Goal: Obtain resource: Obtain resource

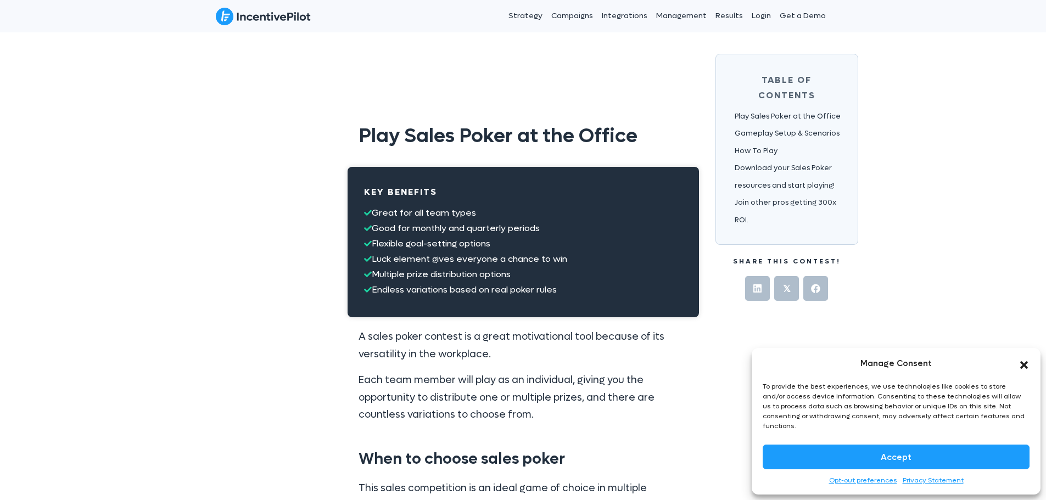
scroll to position [1043, 0]
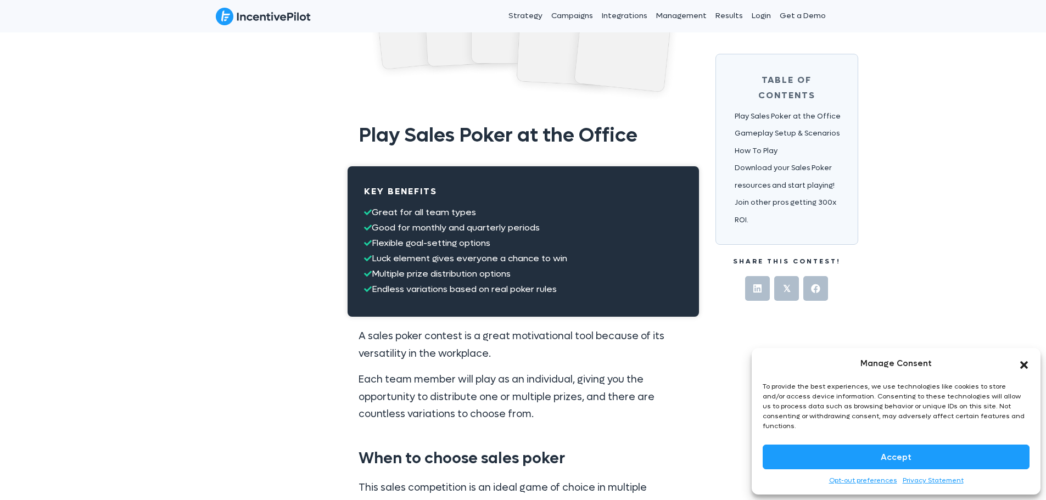
drag, startPoint x: 383, startPoint y: 229, endPoint x: 421, endPoint y: 273, distance: 58.0
click at [634, 231] on p "Great for all team types Good for monthly and quarterly periods Flexible goal-s…" at bounding box center [523, 251] width 318 height 92
drag, startPoint x: 377, startPoint y: 239, endPoint x: 578, endPoint y: 256, distance: 201.7
click at [584, 253] on p "Great for all team types Good for monthly and quarterly periods Flexible goal-s…" at bounding box center [523, 251] width 318 height 92
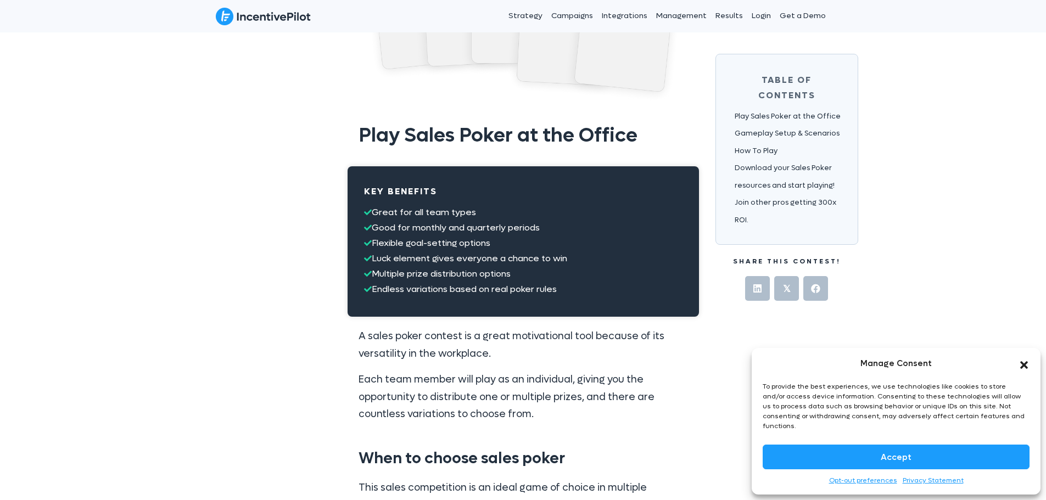
drag, startPoint x: 251, startPoint y: 289, endPoint x: 364, endPoint y: 288, distance: 112.6
drag, startPoint x: 365, startPoint y: 205, endPoint x: 592, endPoint y: 292, distance: 243.5
click at [592, 292] on p "Great for all team types Good for monthly and quarterly periods Flexible goal-s…" at bounding box center [523, 251] width 318 height 92
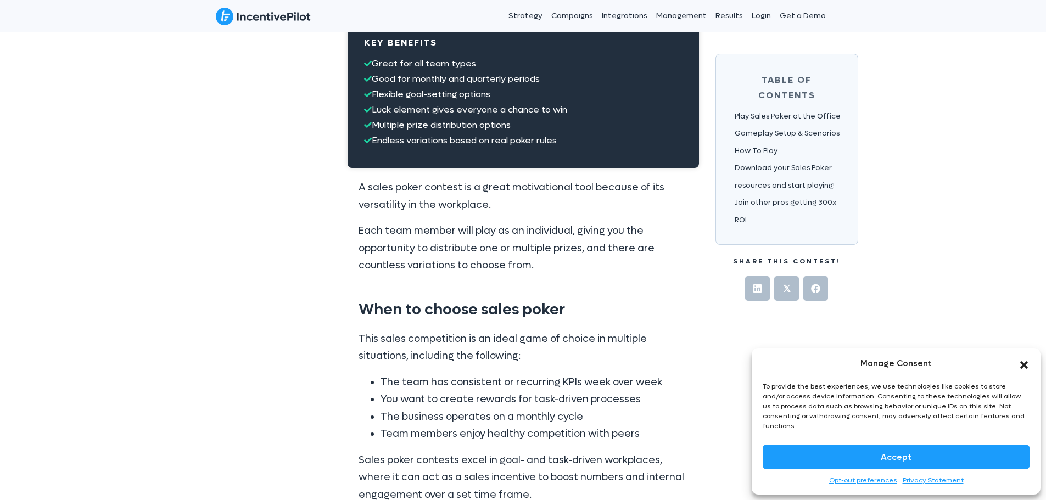
scroll to position [1208, 0]
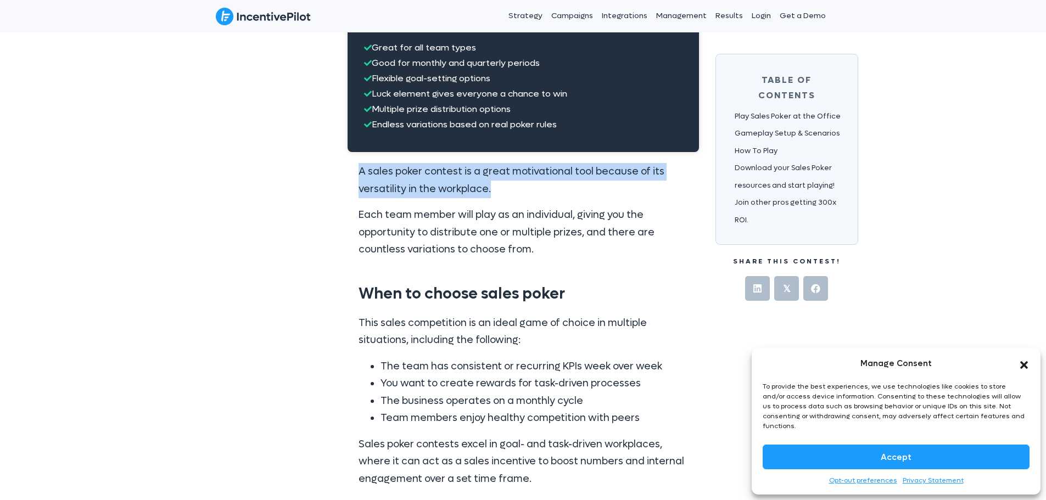
drag, startPoint x: 342, startPoint y: 177, endPoint x: 525, endPoint y: 184, distance: 183.0
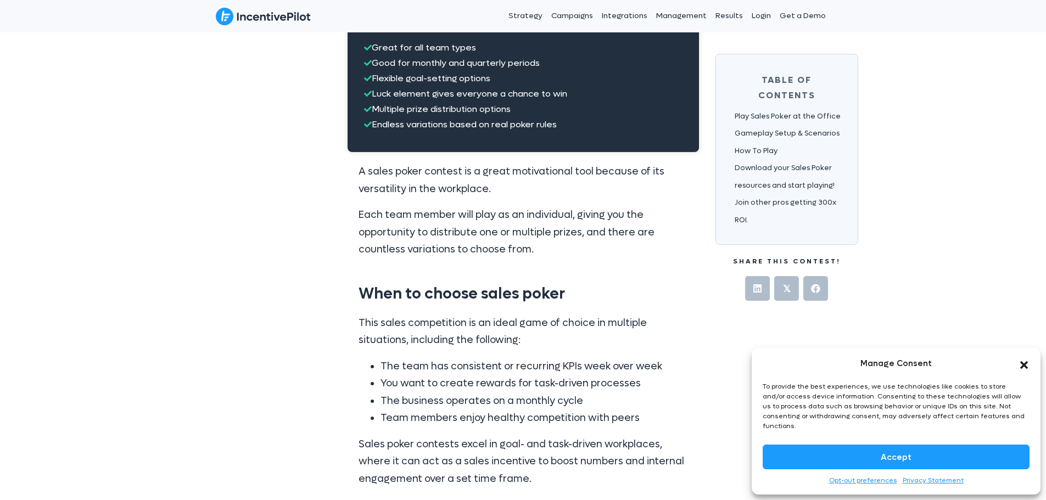
click at [565, 210] on p "Each team member will play as an individual, giving you the opportunity to dist…" at bounding box center [523, 232] width 329 height 52
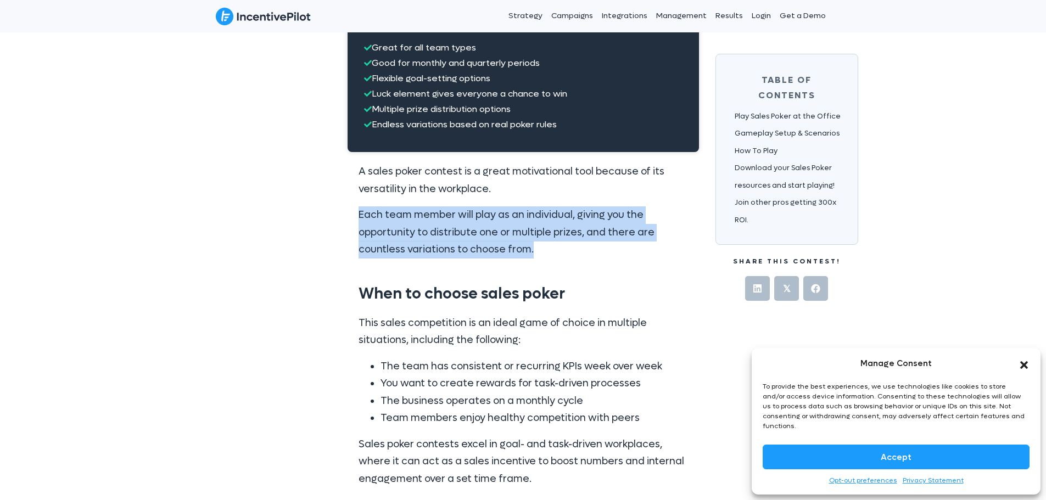
drag, startPoint x: 298, startPoint y: 217, endPoint x: 647, endPoint y: 270, distance: 353.1
click at [647, 270] on div "A sales poker contest is a great motivational tool because of its versatility i…" at bounding box center [523, 215] width 351 height 126
drag, startPoint x: 326, startPoint y: 213, endPoint x: 615, endPoint y: 245, distance: 291.6
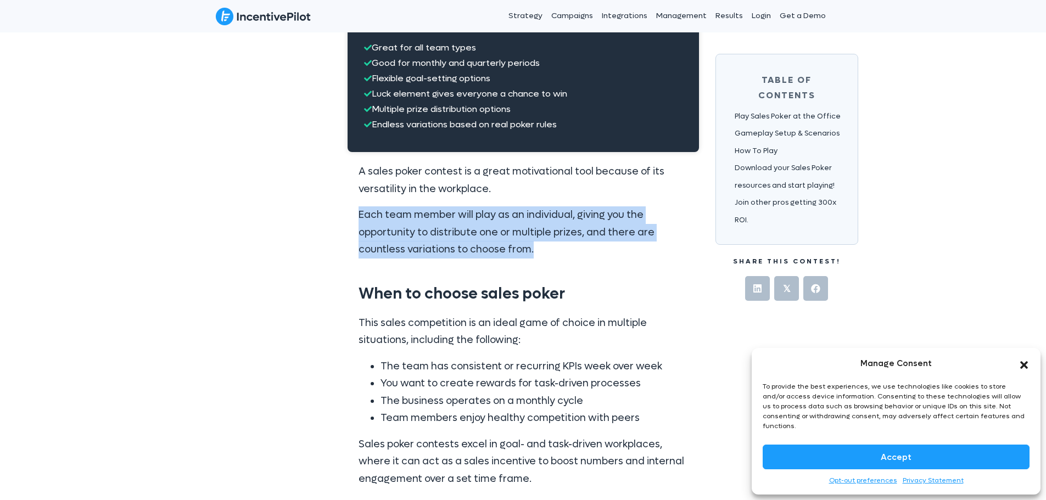
click at [615, 245] on p "Each team member will play as an individual, giving you the opportunity to dist…" at bounding box center [523, 232] width 329 height 52
drag, startPoint x: 622, startPoint y: 248, endPoint x: 628, endPoint y: 251, distance: 6.4
click at [628, 251] on p "Each team member will play as an individual, giving you the opportunity to dist…" at bounding box center [523, 232] width 329 height 52
click at [628, 253] on p "Each team member will play as an individual, giving you the opportunity to dist…" at bounding box center [523, 232] width 329 height 52
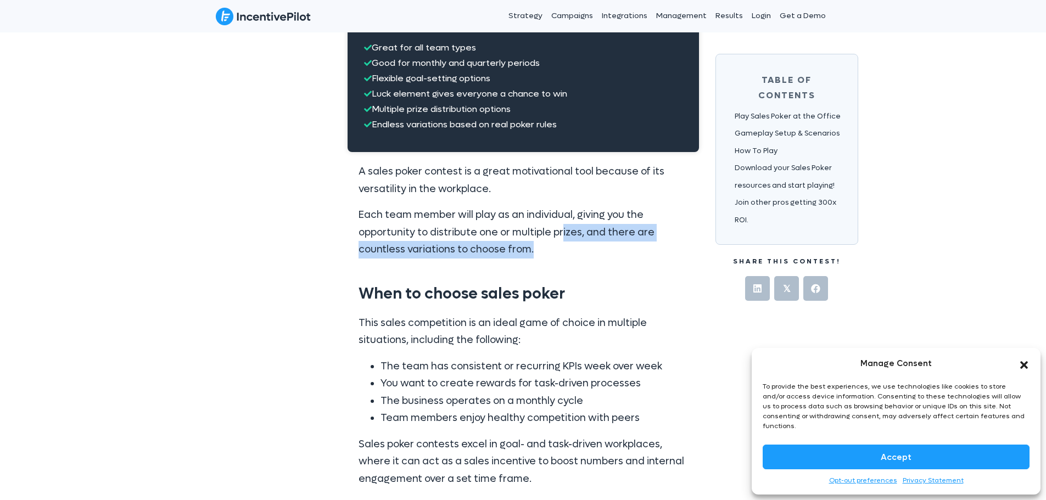
drag, startPoint x: 561, startPoint y: 233, endPoint x: 627, endPoint y: 256, distance: 69.6
click at [627, 255] on p "Each team member will play as an individual, giving you the opportunity to dist…" at bounding box center [523, 232] width 329 height 52
click at [627, 256] on p "Each team member will play as an individual, giving you the opportunity to dist…" at bounding box center [523, 232] width 329 height 52
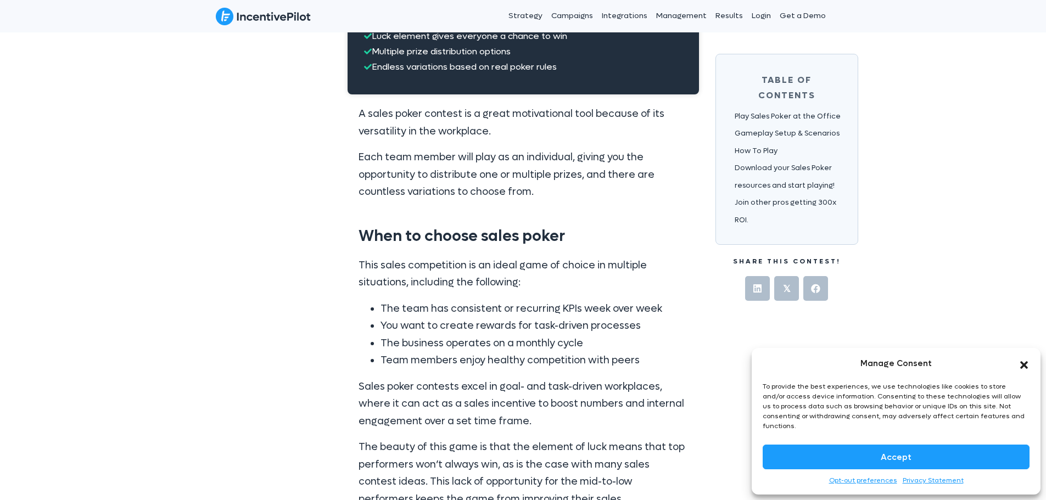
scroll to position [1373, 0]
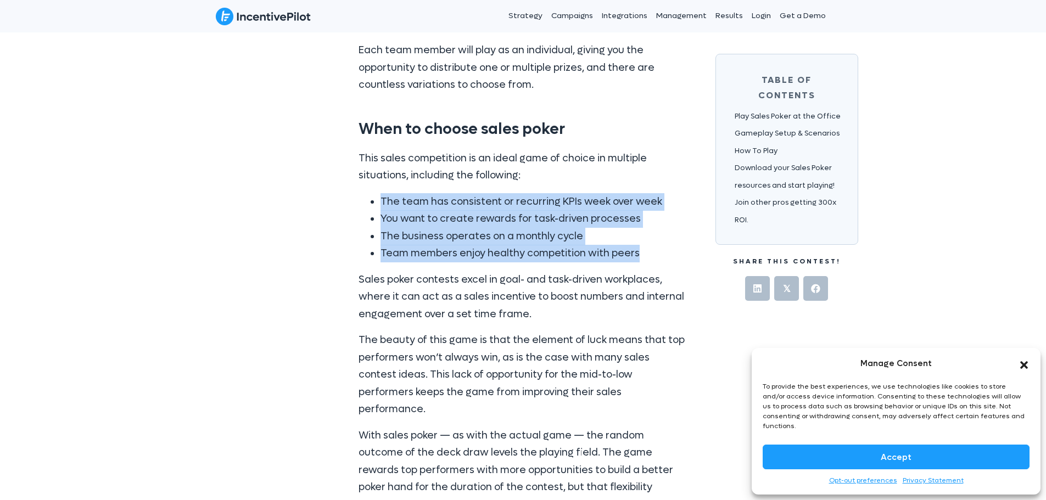
drag, startPoint x: 372, startPoint y: 201, endPoint x: 671, endPoint y: 255, distance: 303.5
click at [671, 255] on div "This sales competition is an ideal game of choice in multiple situations, inclu…" at bounding box center [523, 338] width 351 height 389
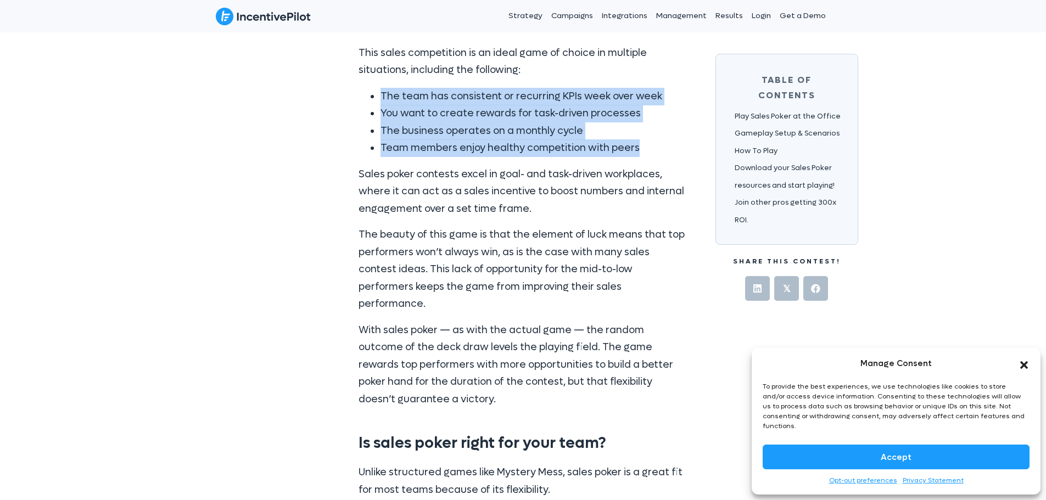
scroll to position [1482, 0]
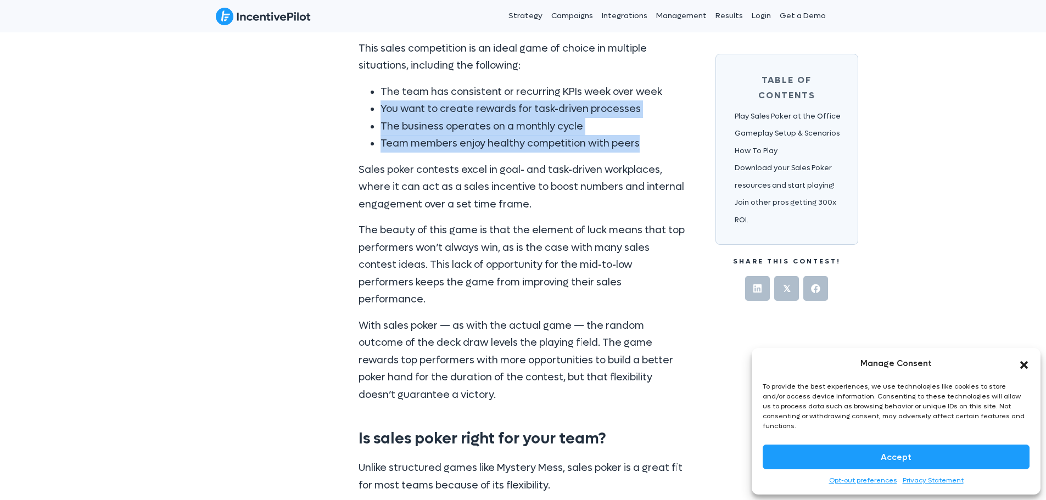
drag, startPoint x: 574, startPoint y: 135, endPoint x: 683, endPoint y: 147, distance: 109.9
click at [683, 147] on ul "The team has consistent or recurring KPIs week over week You want to create rew…" at bounding box center [523, 117] width 329 height 69
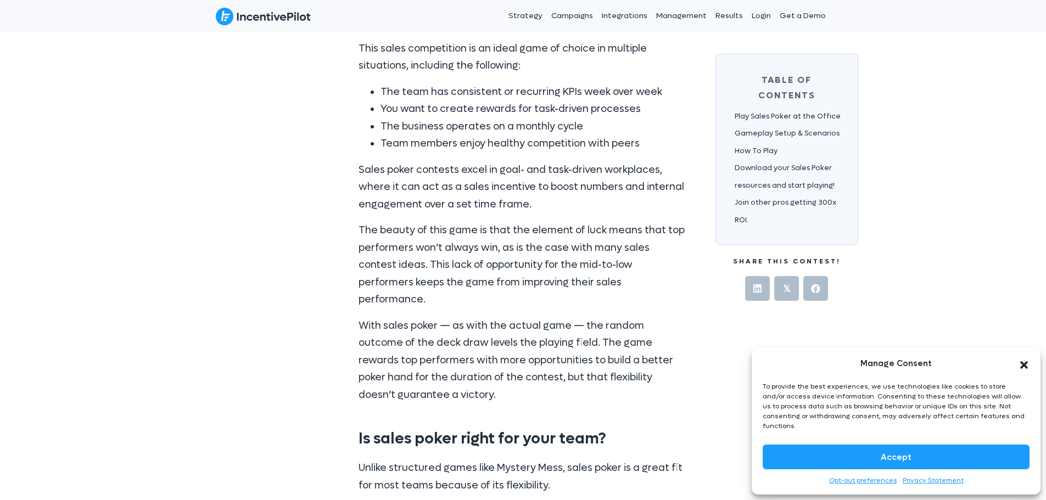
click at [498, 161] on p "Sales poker contests excel in goal- and task-driven workplaces, where it can ac…" at bounding box center [523, 187] width 329 height 52
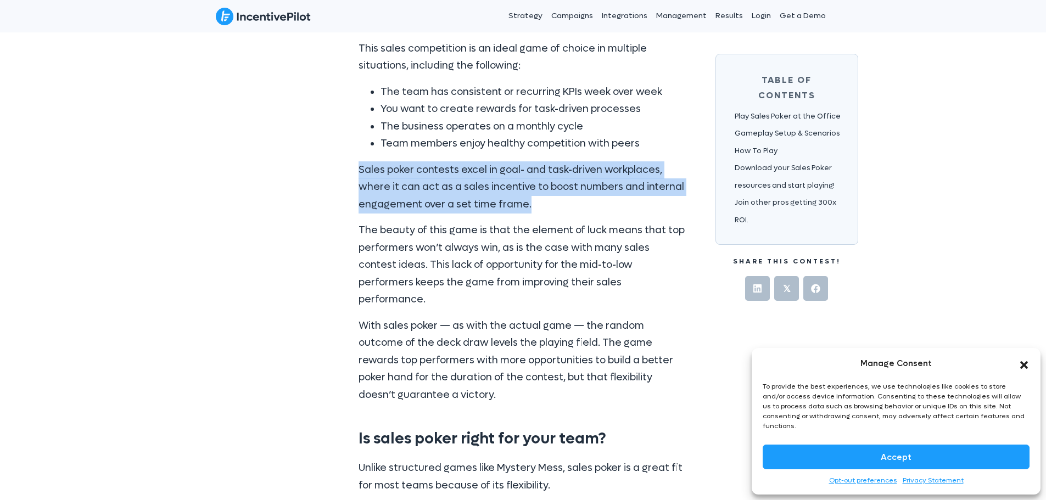
drag, startPoint x: 343, startPoint y: 175, endPoint x: 604, endPoint y: 204, distance: 263.0
click at [604, 204] on p "Sales poker contests excel in goal- and task-driven workplaces, where it can ac…" at bounding box center [523, 187] width 329 height 52
drag, startPoint x: 479, startPoint y: 197, endPoint x: 596, endPoint y: 212, distance: 117.9
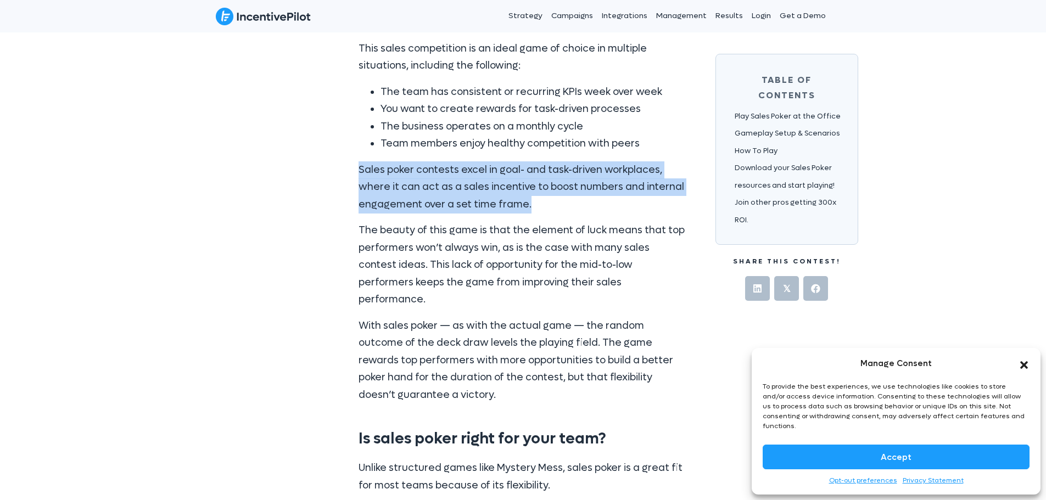
click at [596, 212] on p "Sales poker contests excel in goal- and task-driven workplaces, where it can ac…" at bounding box center [523, 187] width 329 height 52
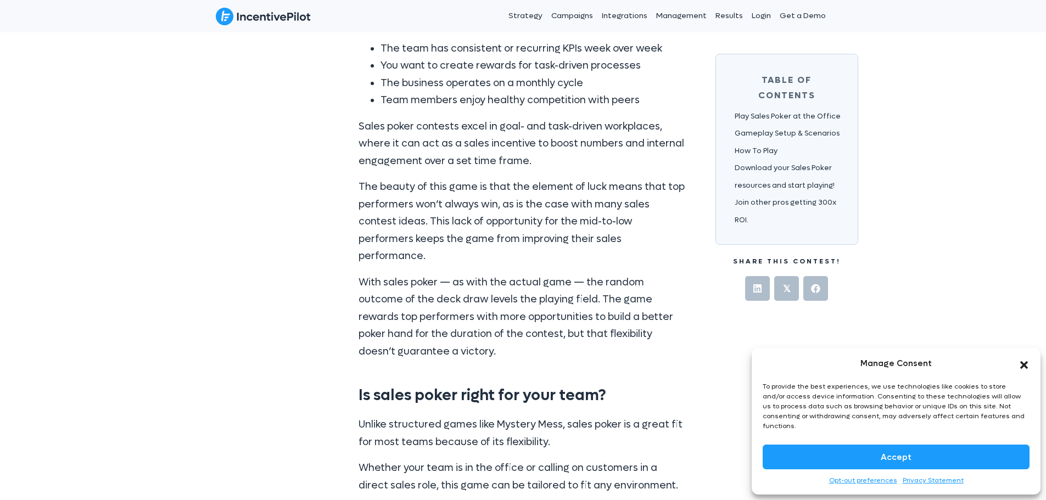
scroll to position [1592, 0]
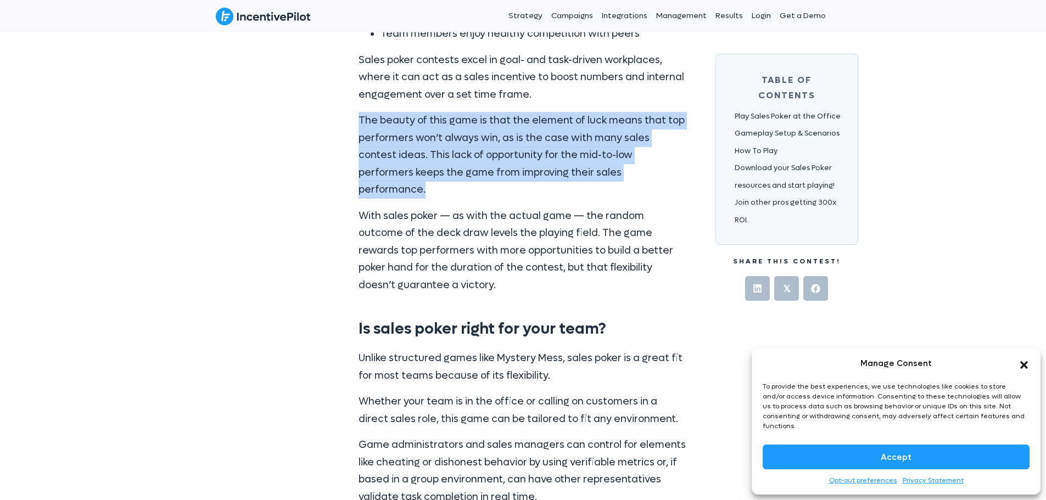
drag, startPoint x: 341, startPoint y: 119, endPoint x: 662, endPoint y: 173, distance: 324.7
click at [661, 173] on p "The beauty of this game is that the element of luck means that top performers w…" at bounding box center [523, 155] width 329 height 87
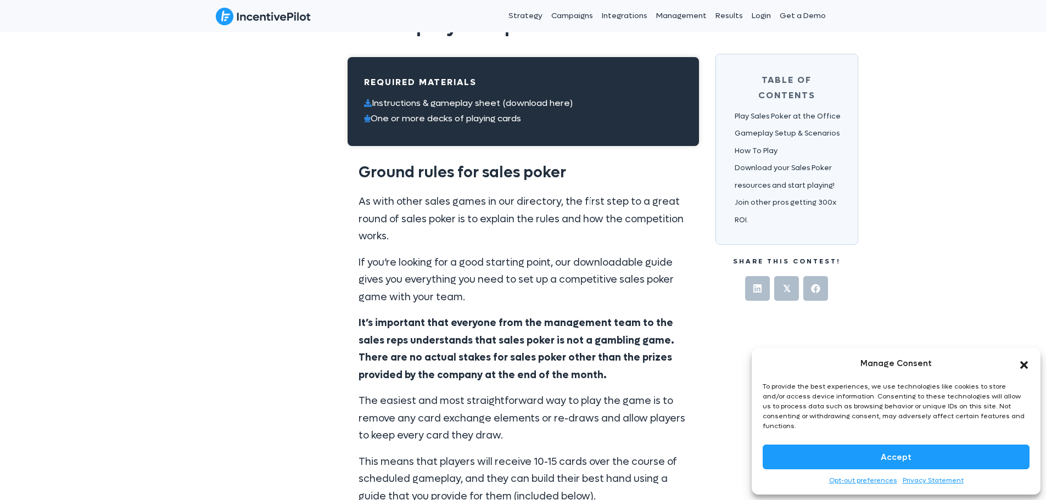
scroll to position [2141, 0]
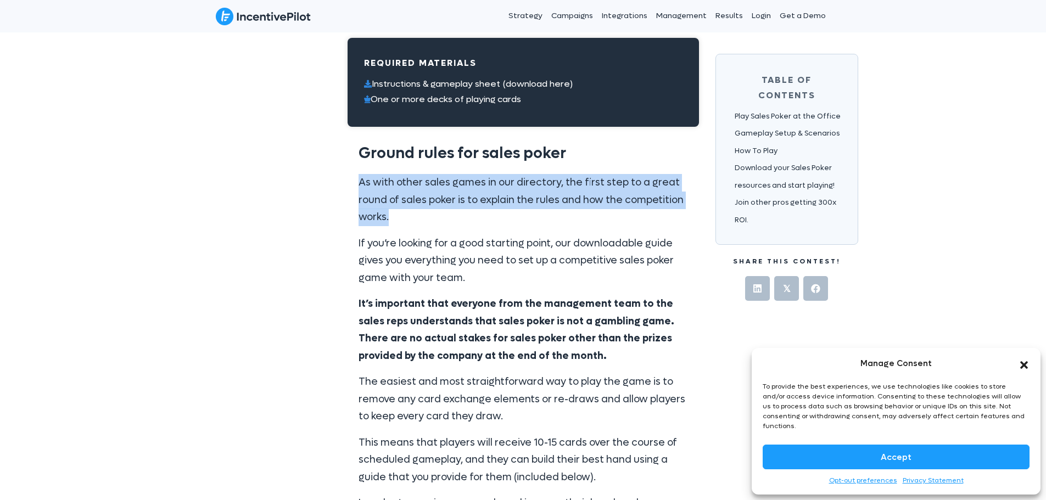
drag, startPoint x: 344, startPoint y: 169, endPoint x: 496, endPoint y: 196, distance: 154.0
click at [496, 198] on p "As with other sales games in our directory, the first step to a great round of …" at bounding box center [523, 200] width 329 height 52
drag, startPoint x: 530, startPoint y: 175, endPoint x: 572, endPoint y: 192, distance: 45.6
click at [572, 192] on p "As with other sales games in our directory, the first step to a great round of …" at bounding box center [523, 200] width 329 height 52
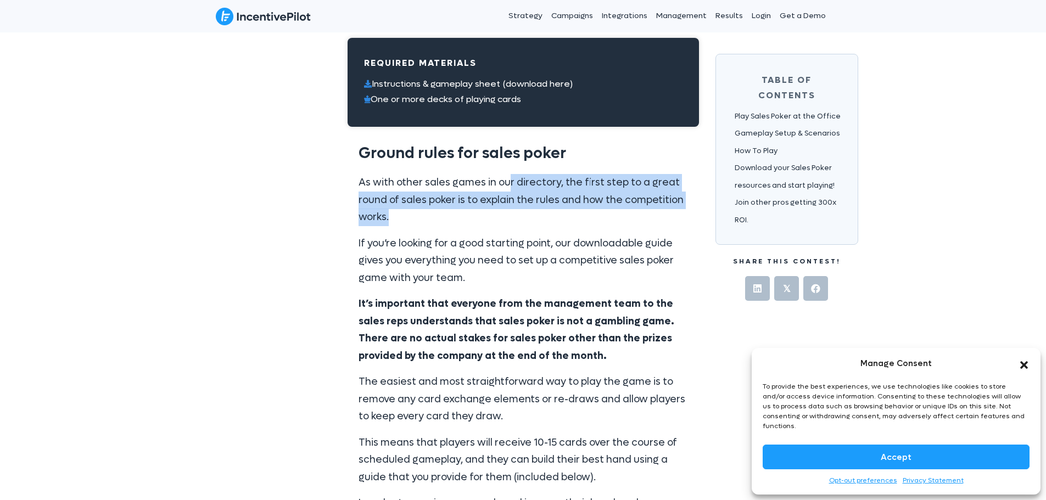
click at [572, 192] on p "As with other sales games in our directory, the first step to a great round of …" at bounding box center [523, 200] width 329 height 52
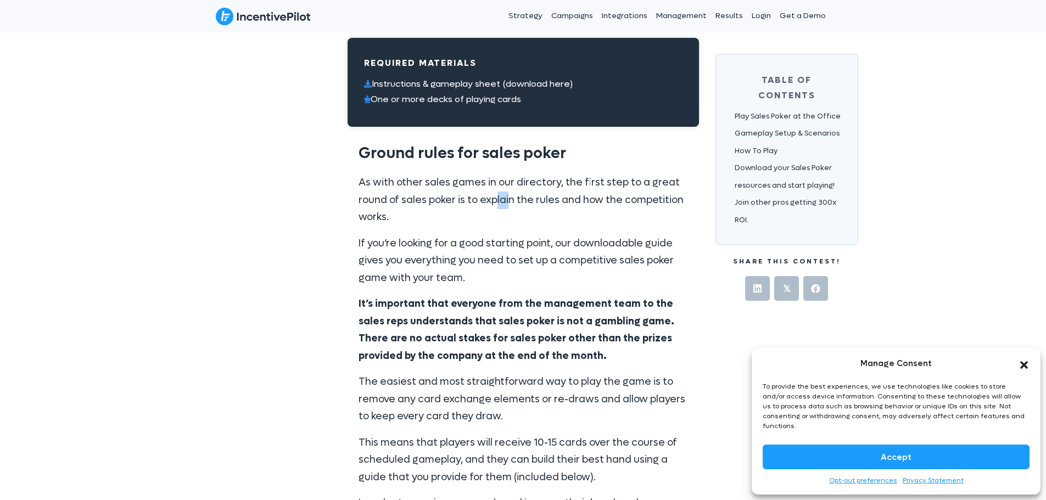
drag, startPoint x: 497, startPoint y: 185, endPoint x: 511, endPoint y: 188, distance: 13.5
click at [511, 188] on p "As with other sales games in our directory, the first step to a great round of …" at bounding box center [523, 200] width 329 height 52
click at [590, 209] on div "As with other sales games in our directory, the first step to a great round of …" at bounding box center [523, 494] width 329 height 641
drag, startPoint x: 589, startPoint y: 184, endPoint x: 620, endPoint y: 209, distance: 39.4
click at [620, 209] on p "As with other sales games in our directory, the first step to a great round of …" at bounding box center [523, 200] width 329 height 52
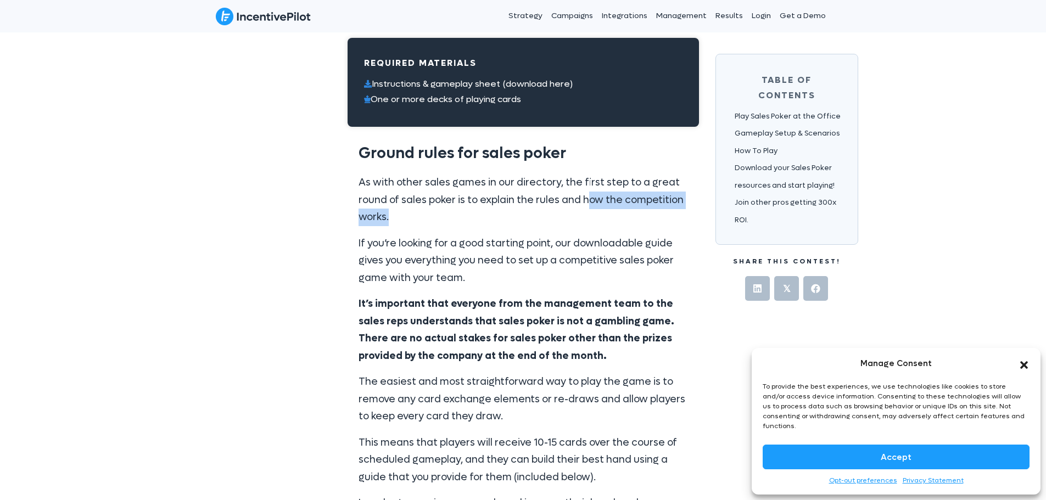
click at [620, 209] on p "As with other sales games in our directory, the first step to a great round of …" at bounding box center [523, 200] width 329 height 52
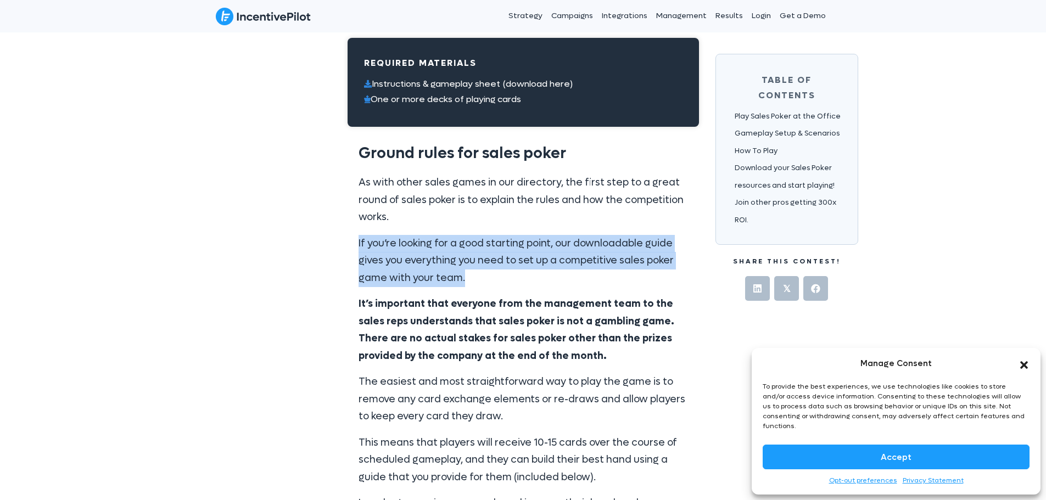
drag, startPoint x: 393, startPoint y: 245, endPoint x: 556, endPoint y: 260, distance: 163.7
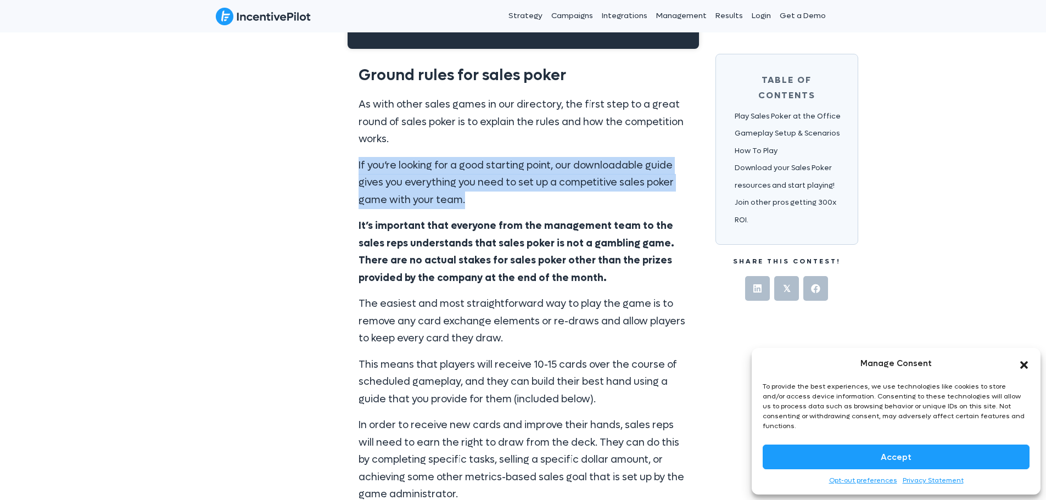
scroll to position [2306, 0]
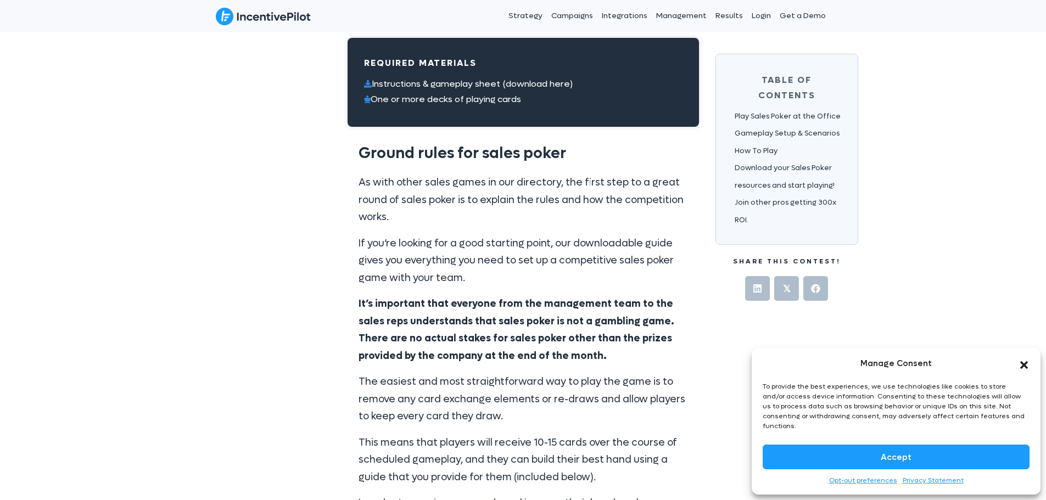
click at [538, 78] on link "Instructions & gameplay sheet (download here)" at bounding box center [472, 84] width 201 height 12
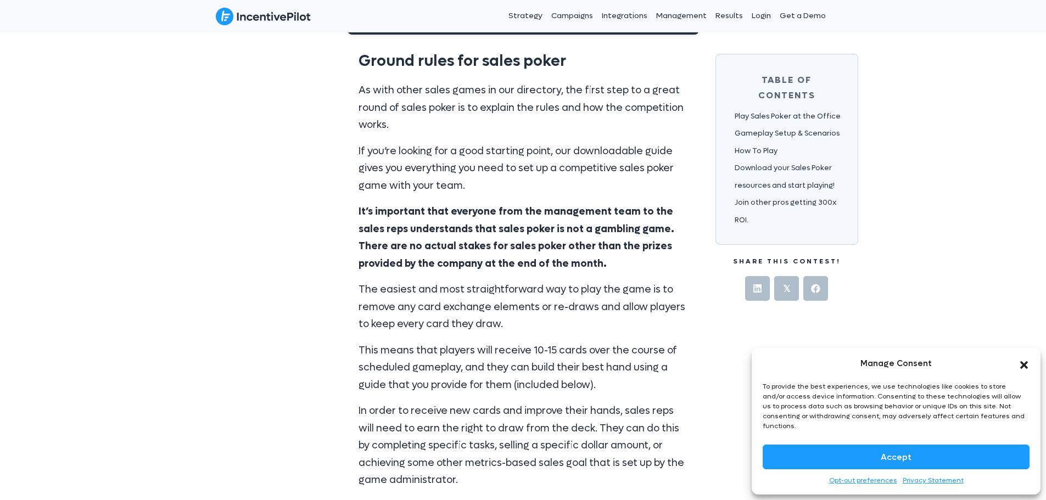
scroll to position [2251, 0]
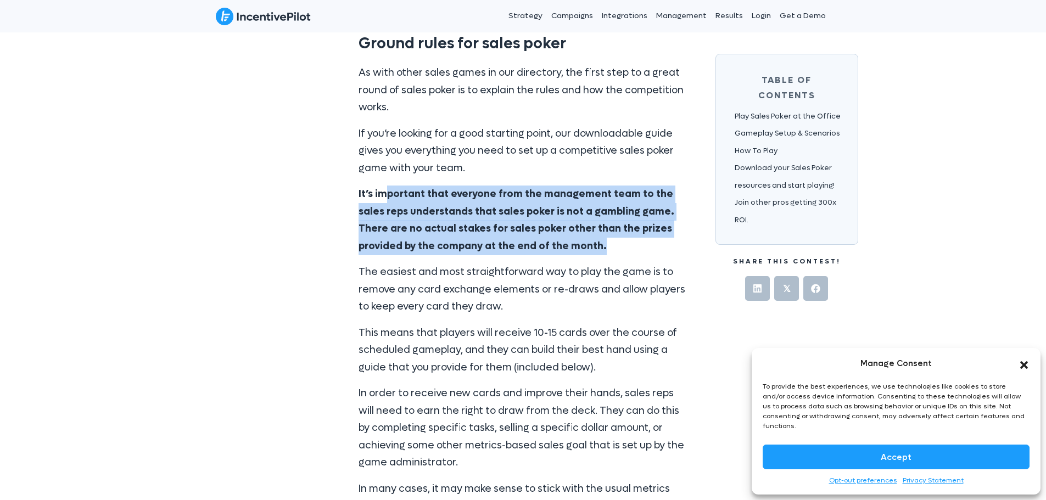
drag, startPoint x: 384, startPoint y: 166, endPoint x: 618, endPoint y: 227, distance: 241.7
click at [618, 227] on div "As with other sales games in our directory, the first step to a great round of …" at bounding box center [523, 384] width 329 height 641
click at [618, 227] on p "It’s important that everyone from the management team to the sales reps underst…" at bounding box center [523, 220] width 329 height 69
drag, startPoint x: 359, startPoint y: 175, endPoint x: 541, endPoint y: 225, distance: 188.3
click at [541, 225] on p "It’s important that everyone from the management team to the sales reps underst…" at bounding box center [523, 220] width 329 height 69
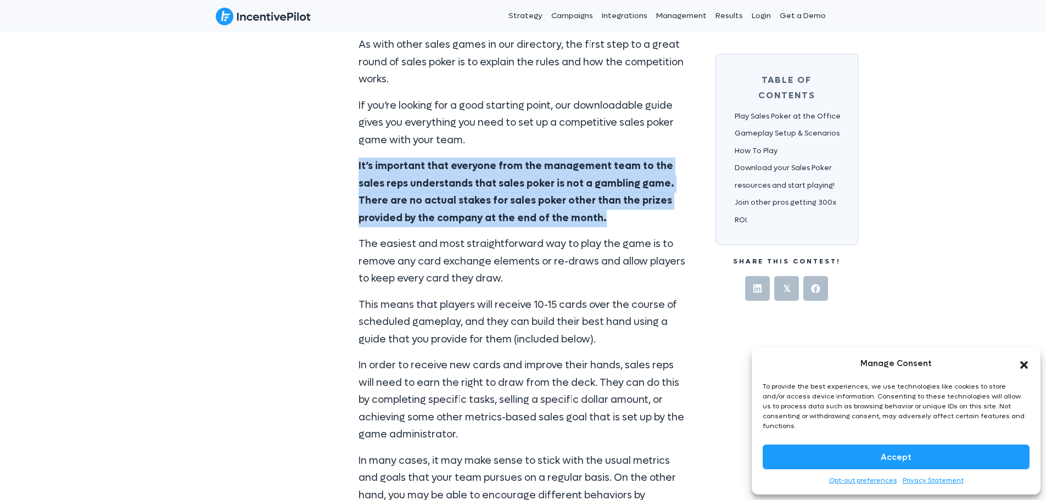
scroll to position [2306, 0]
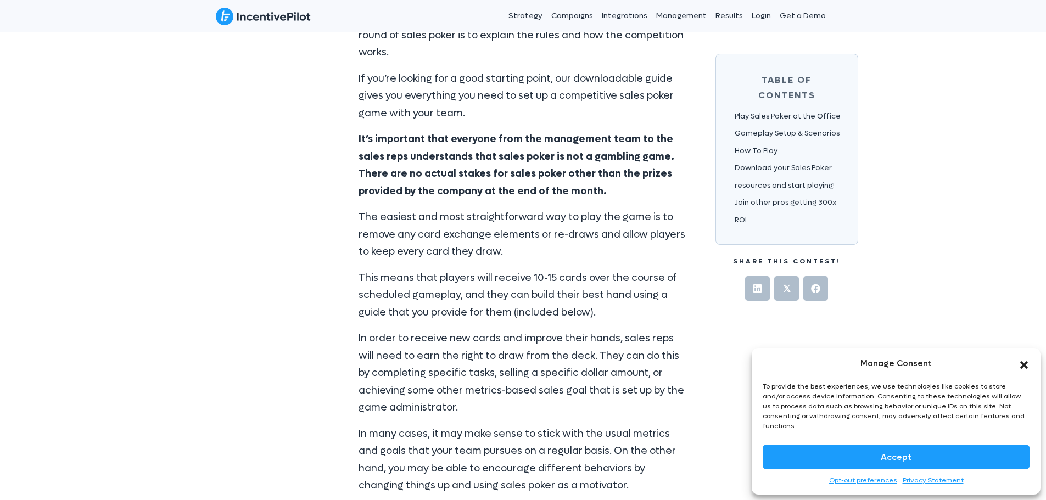
click at [356, 65] on div "As with other sales games in our directory, the first step to a great round of …" at bounding box center [523, 337] width 351 height 667
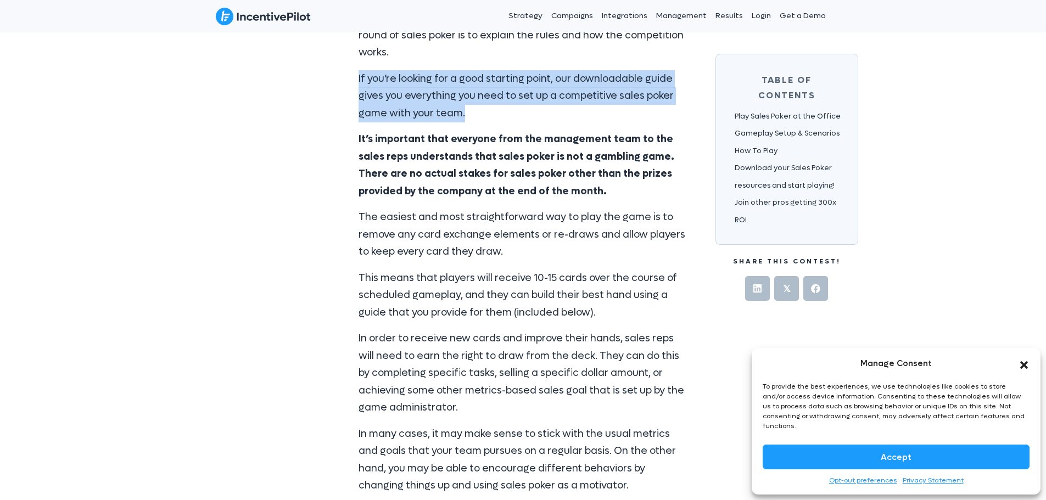
drag, startPoint x: 372, startPoint y: 61, endPoint x: 556, endPoint y: 100, distance: 188.4
click at [556, 100] on div "As with other sales games in our directory, the first step to a great round of …" at bounding box center [523, 337] width 351 height 667
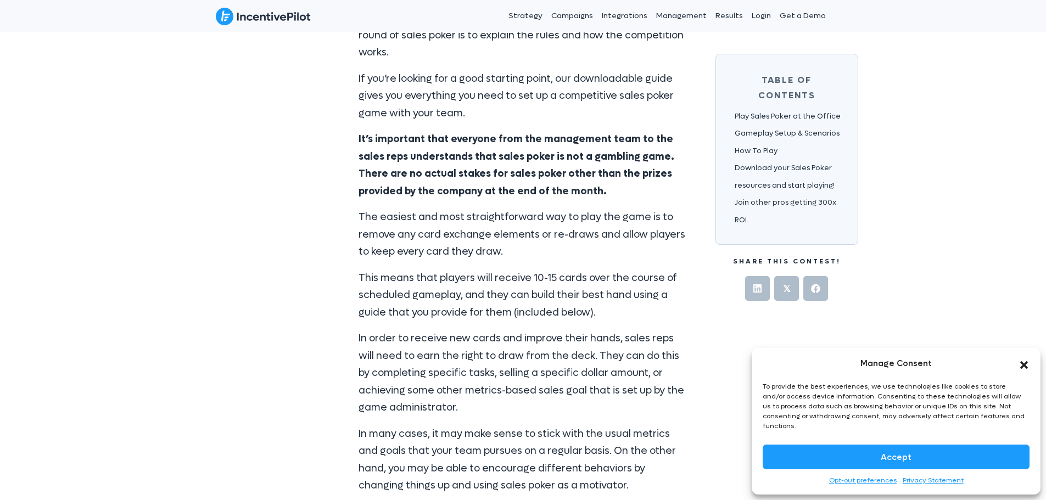
click at [546, 107] on div "As with other sales games in our directory, the first step to a great round of …" at bounding box center [523, 329] width 329 height 641
drag, startPoint x: 512, startPoint y: 84, endPoint x: 550, endPoint y: 97, distance: 40.1
click at [550, 97] on p "If you’re looking for a good starting point, our downloadable guide gives you e…" at bounding box center [523, 96] width 329 height 52
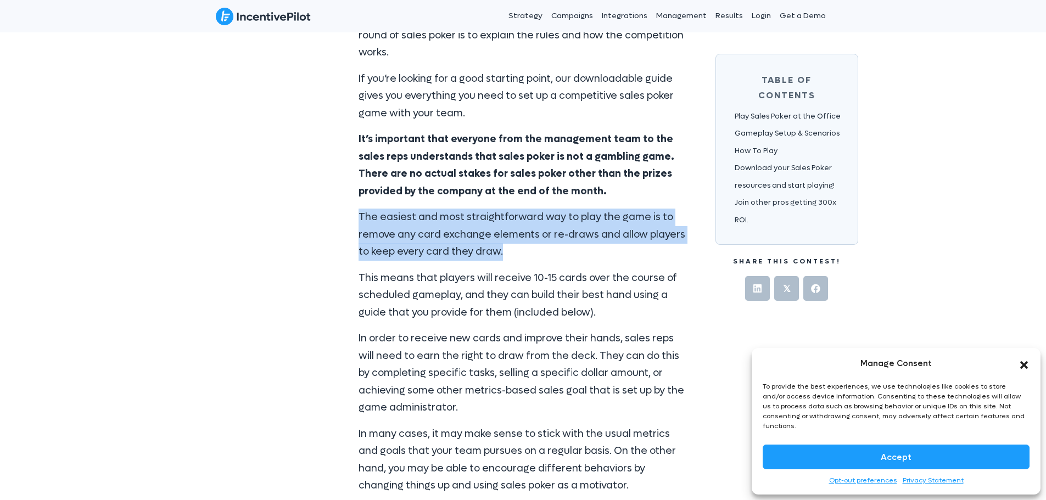
drag, startPoint x: 519, startPoint y: 237, endPoint x: 617, endPoint y: 232, distance: 97.8
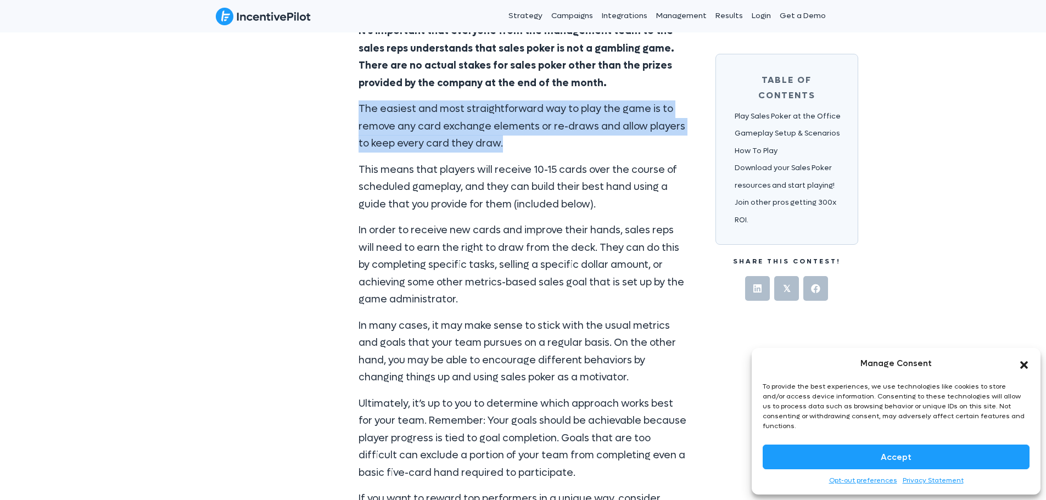
scroll to position [2416, 0]
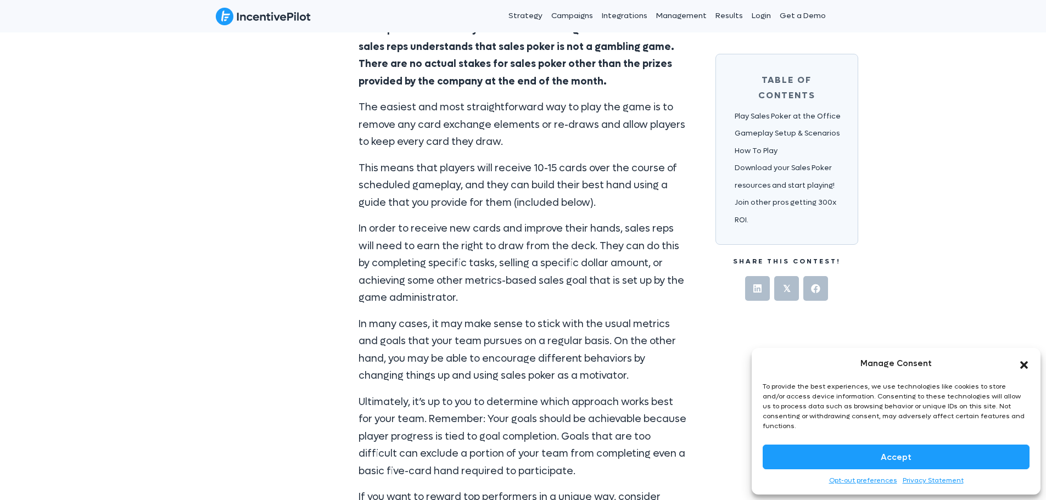
drag, startPoint x: 527, startPoint y: 278, endPoint x: 564, endPoint y: 259, distance: 41.7
click at [528, 278] on p "In order to receive new cards and improve their hands, sales reps will need to …" at bounding box center [523, 263] width 329 height 87
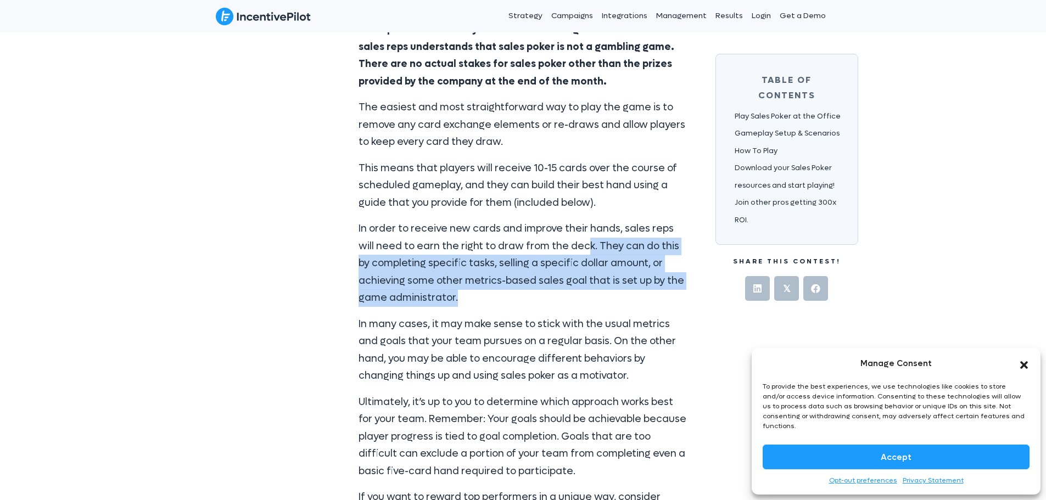
drag, startPoint x: 564, startPoint y: 228, endPoint x: 573, endPoint y: 277, distance: 49.6
click at [573, 277] on p "In order to receive new cards and improve their hands, sales reps will need to …" at bounding box center [523, 263] width 329 height 87
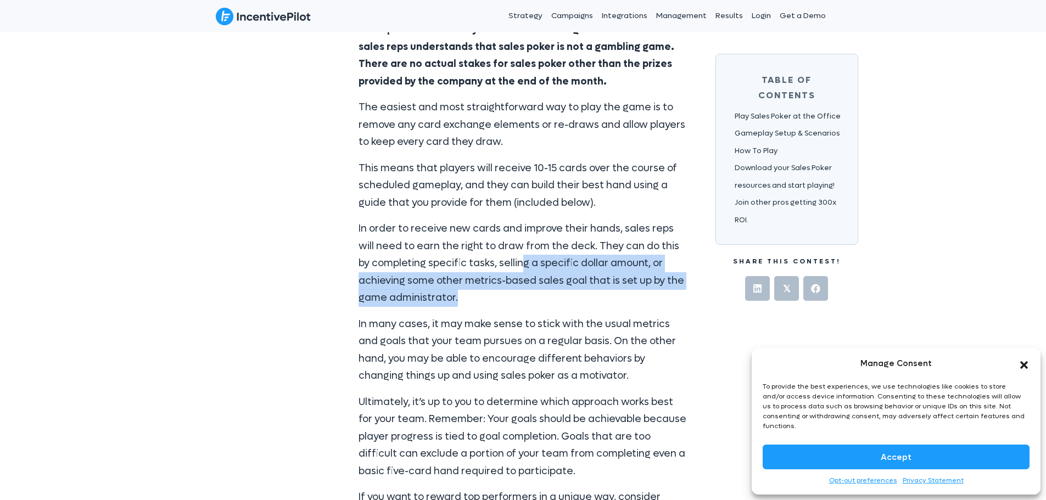
drag, startPoint x: 505, startPoint y: 242, endPoint x: 567, endPoint y: 281, distance: 73.6
click at [567, 281] on p "In order to receive new cards and improve their hands, sales reps will need to …" at bounding box center [523, 263] width 329 height 87
click at [566, 281] on p "In order to receive new cards and improve their hands, sales reps will need to …" at bounding box center [523, 263] width 329 height 87
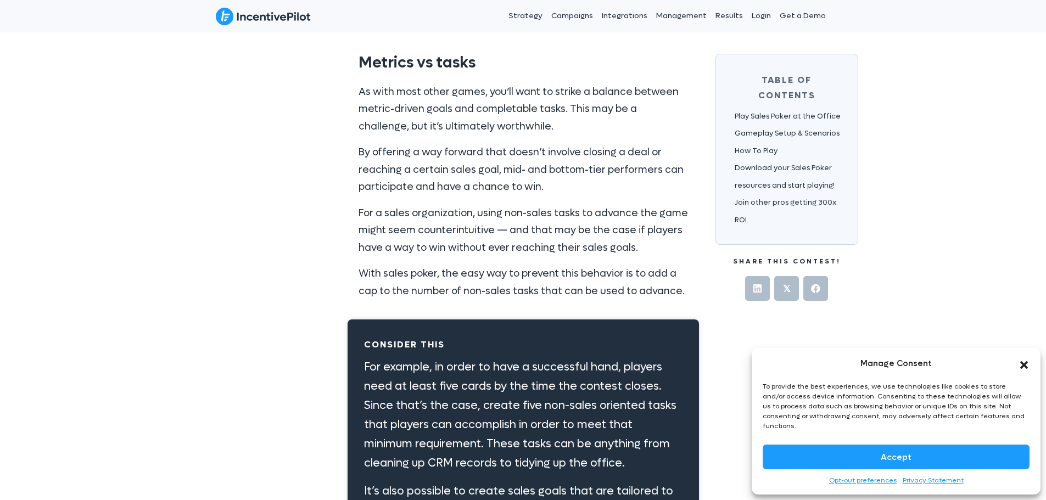
scroll to position [2910, 0]
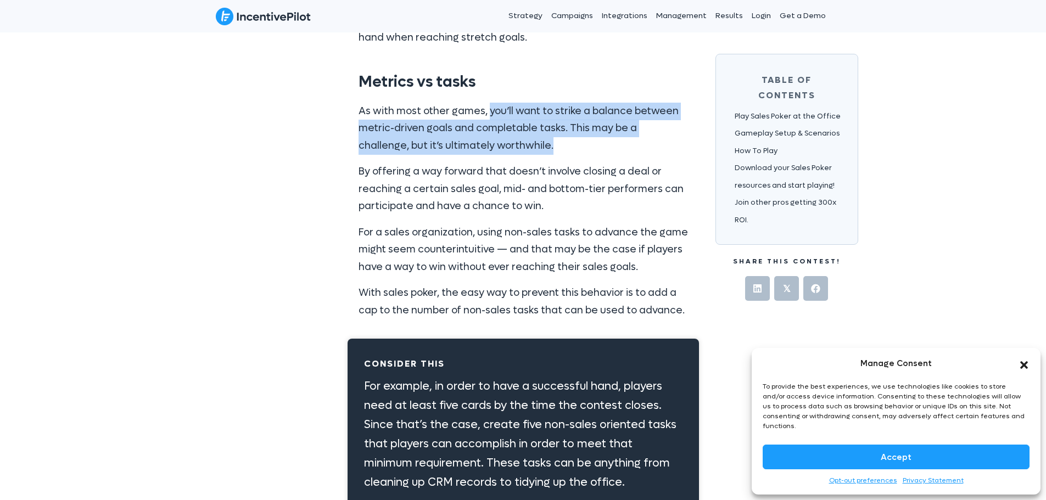
drag, startPoint x: 489, startPoint y: 99, endPoint x: 576, endPoint y: 130, distance: 93.1
click at [576, 130] on p "As with most other games, you’ll want to strike a balance between metric-driven…" at bounding box center [523, 129] width 329 height 52
drag, startPoint x: 576, startPoint y: 130, endPoint x: 537, endPoint y: 161, distance: 50.4
click at [576, 130] on p "As with most other games, you’ll want to strike a balance between metric-driven…" at bounding box center [523, 129] width 329 height 52
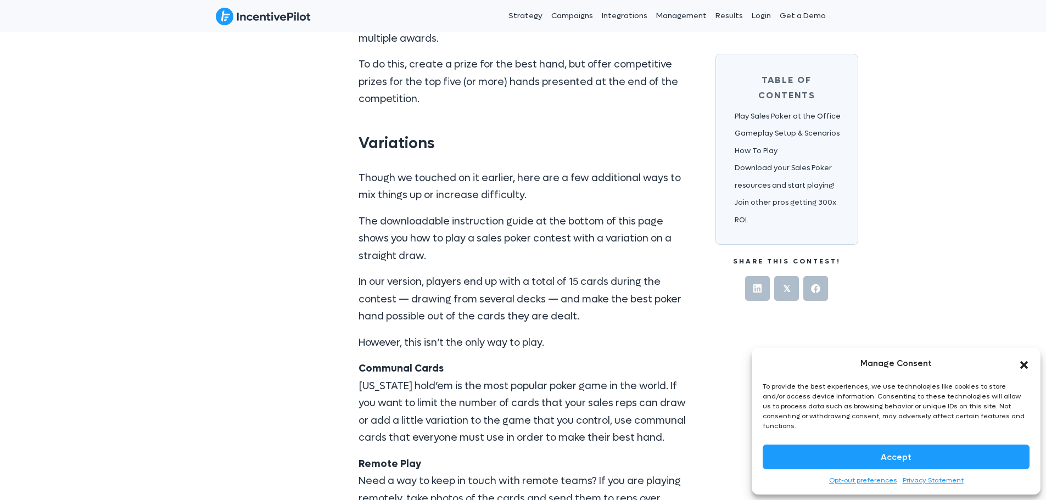
scroll to position [4227, 0]
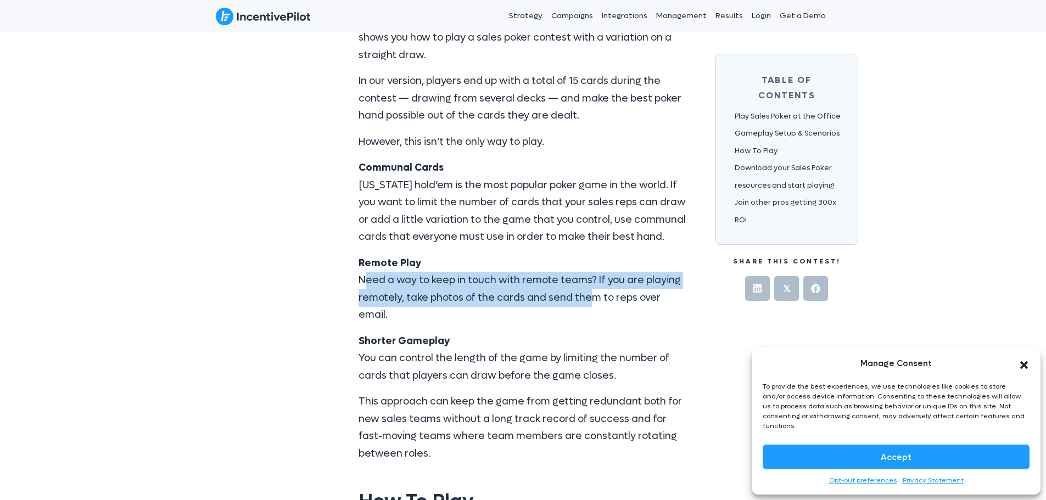
drag, startPoint x: 348, startPoint y: 268, endPoint x: 652, endPoint y: 269, distance: 304.7
click at [647, 270] on div "Though we touched on it earlier, here are a few additional ways to mix things u…" at bounding box center [523, 220] width 351 height 525
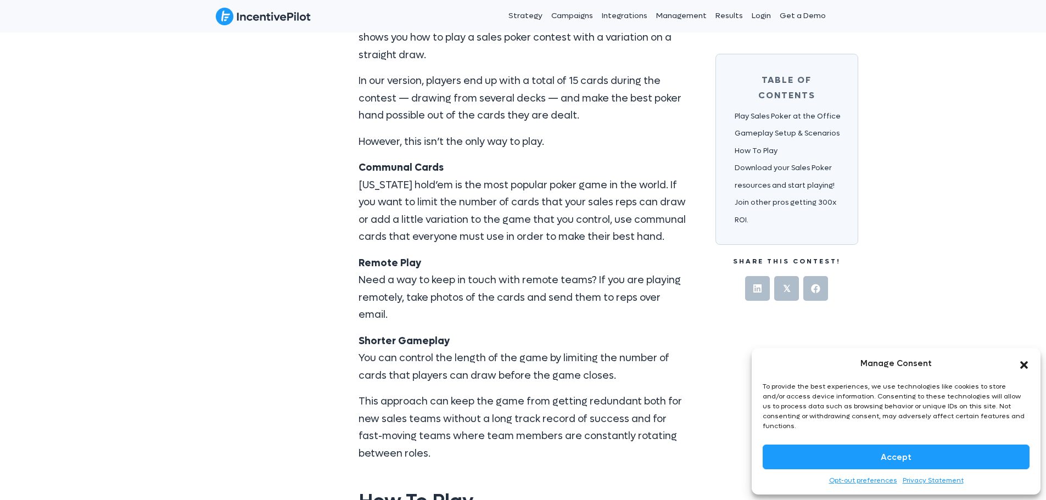
click at [652, 269] on p "Remote Play Need a way to keep in touch with remote teams? If you are playing r…" at bounding box center [523, 289] width 329 height 69
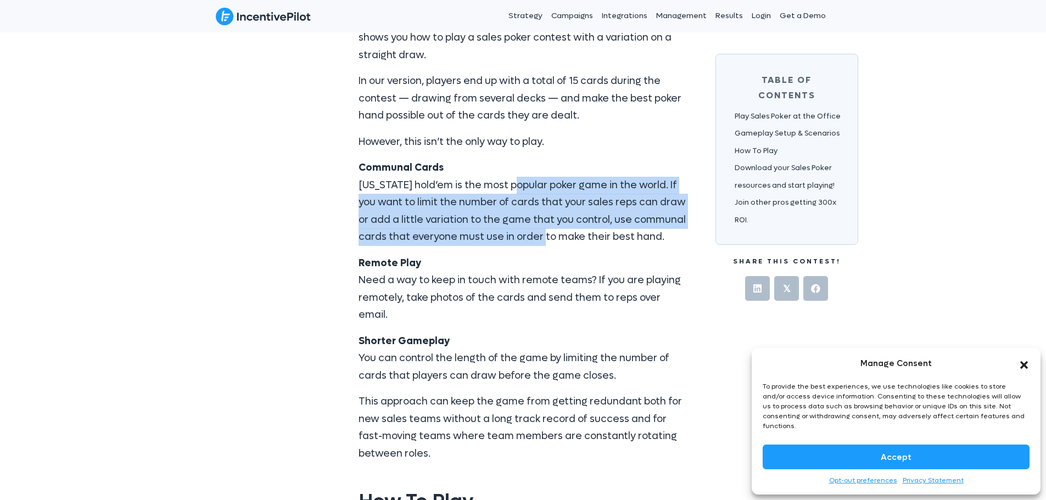
drag, startPoint x: 513, startPoint y: 164, endPoint x: 568, endPoint y: 226, distance: 82.8
click at [568, 226] on p "Communal Cards [US_STATE] hold’em is the most popular poker game in the world. …" at bounding box center [523, 202] width 329 height 87
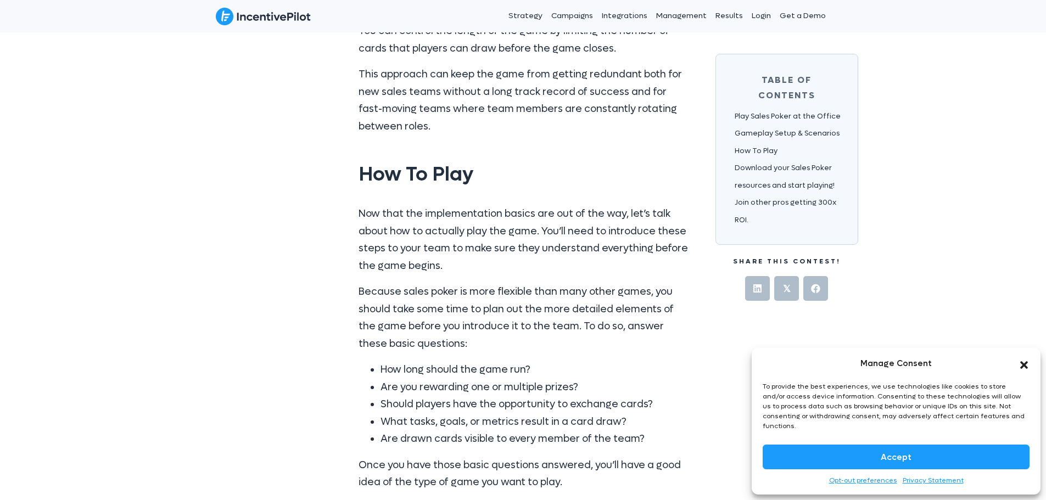
scroll to position [4557, 0]
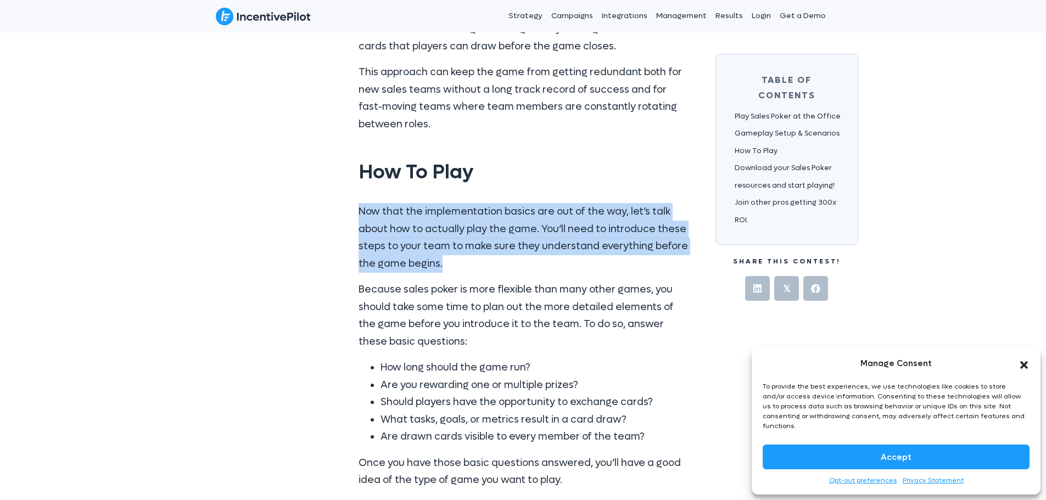
drag, startPoint x: 426, startPoint y: 195, endPoint x: 528, endPoint y: 236, distance: 109.4
click at [528, 236] on div "Now that the implementation basics are out of the way, let’s talk about how to …" at bounding box center [523, 432] width 351 height 481
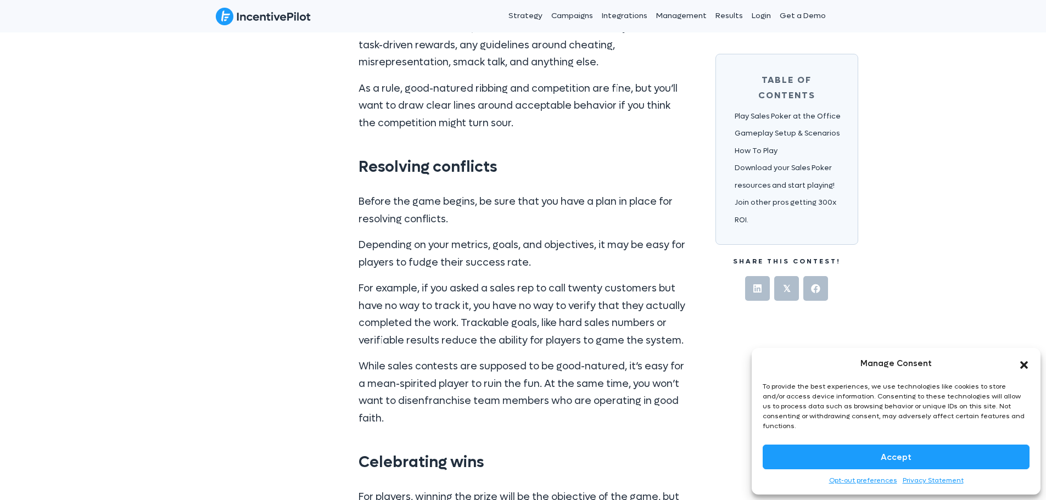
scroll to position [5655, 0]
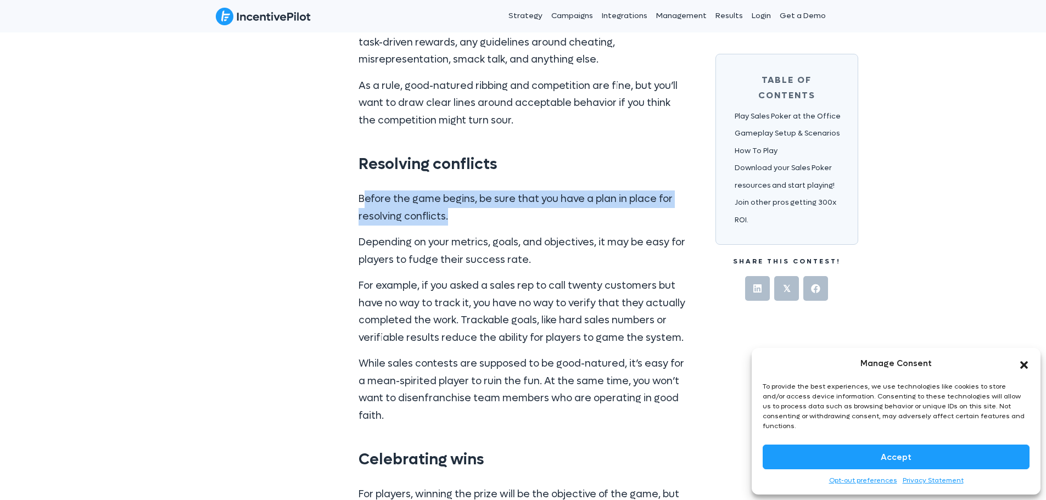
drag, startPoint x: 393, startPoint y: 145, endPoint x: 537, endPoint y: 166, distance: 145.3
click at [537, 191] on p "Before the game begins, be sure that you have a plan in place for resolving con…" at bounding box center [523, 208] width 329 height 35
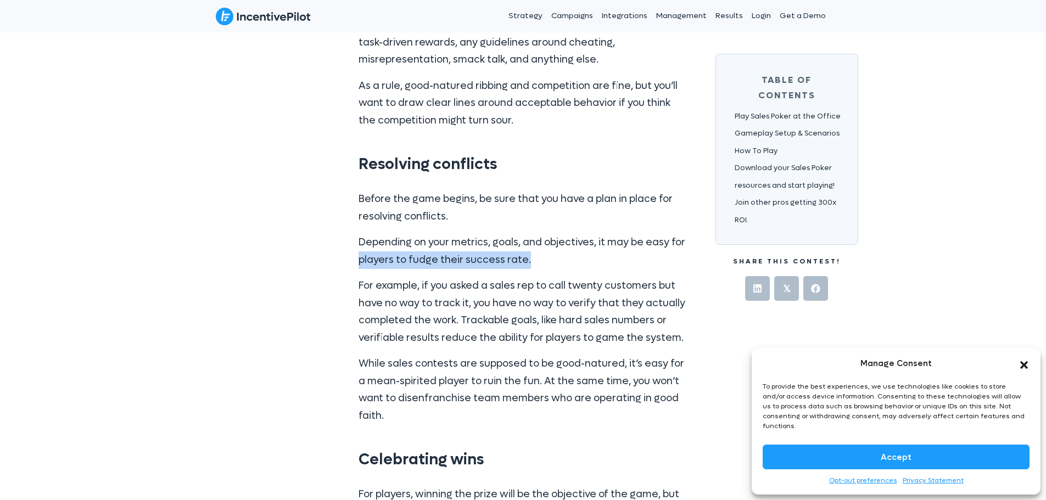
drag, startPoint x: 347, startPoint y: 203, endPoint x: 581, endPoint y: 211, distance: 234.0
click at [581, 211] on div "Before the game begins, be sure that you have a plan in place for resolving con…" at bounding box center [523, 312] width 351 height 265
click at [581, 234] on p "Depending on your metrics, goals, and objectives, it may be easy for players to…" at bounding box center [523, 251] width 329 height 35
drag, startPoint x: 536, startPoint y: 187, endPoint x: 576, endPoint y: 206, distance: 44.9
click at [576, 234] on p "Depending on your metrics, goals, and objectives, it may be easy for players to…" at bounding box center [523, 251] width 329 height 35
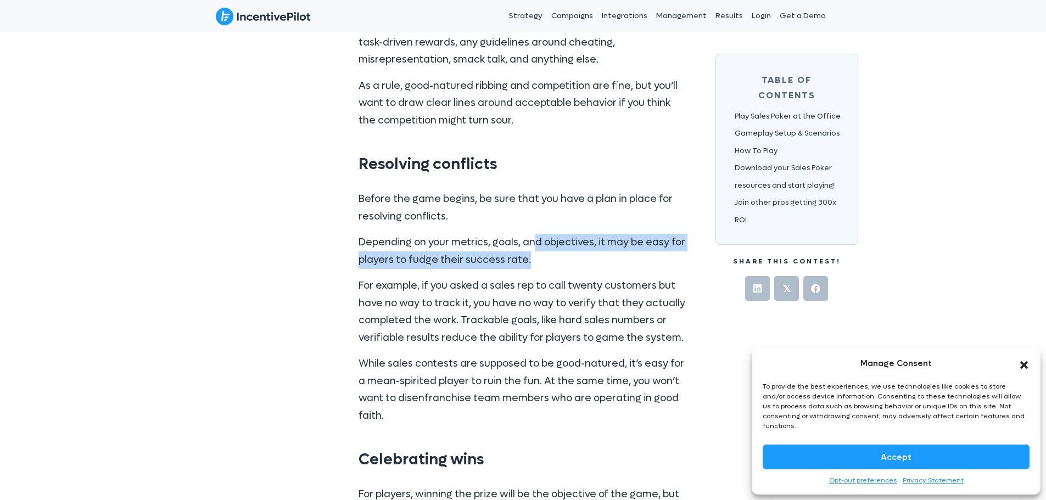
click at [576, 234] on p "Depending on your metrics, goals, and objectives, it may be easy for players to…" at bounding box center [523, 251] width 329 height 35
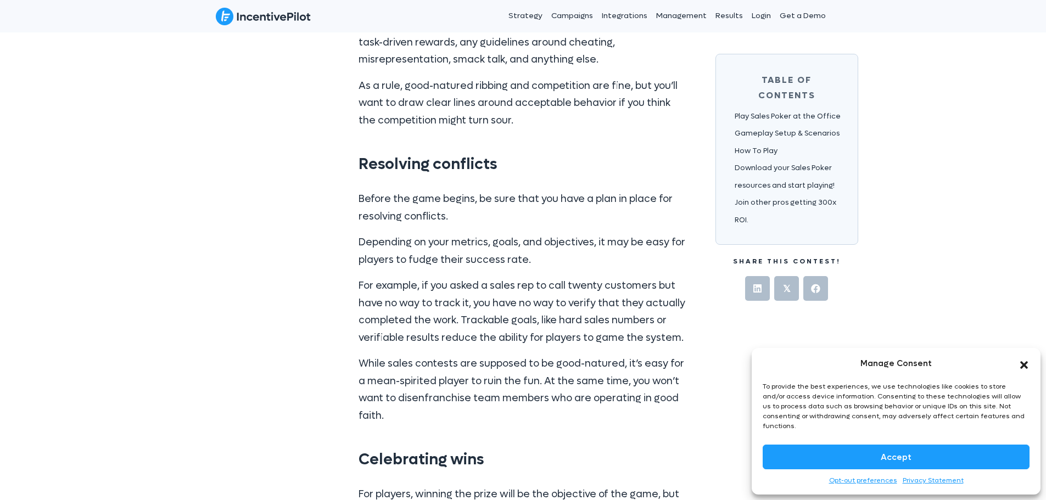
click at [348, 236] on div "Before the game begins, be sure that you have a plan in place for resolving con…" at bounding box center [523, 312] width 351 height 265
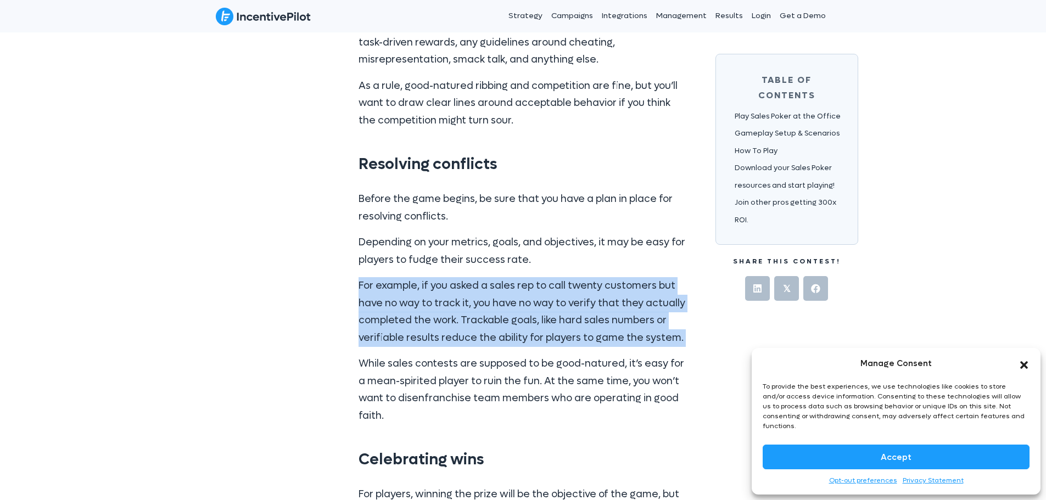
drag, startPoint x: 355, startPoint y: 240, endPoint x: 319, endPoint y: 301, distance: 70.6
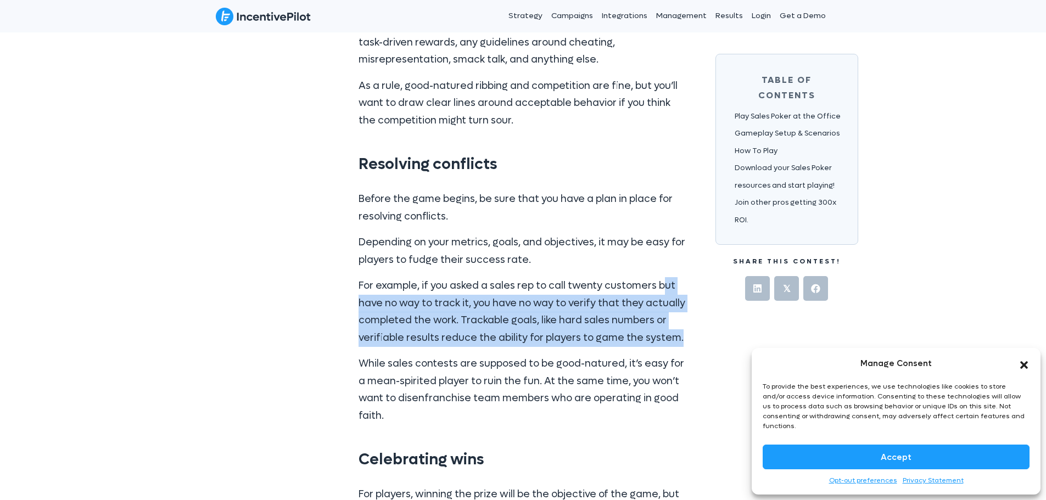
drag, startPoint x: 659, startPoint y: 234, endPoint x: 687, endPoint y: 293, distance: 65.3
click at [687, 293] on p "For example, if you asked a sales rep to call twenty customers but have no way …" at bounding box center [523, 311] width 329 height 69
click at [525, 277] on p "For example, if you asked a sales rep to call twenty customers but have no way …" at bounding box center [523, 311] width 329 height 69
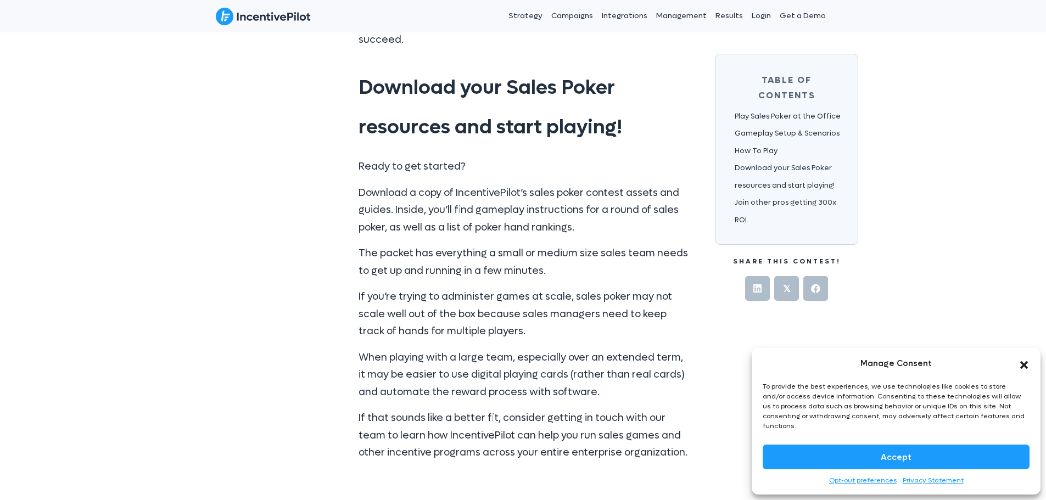
scroll to position [6588, 0]
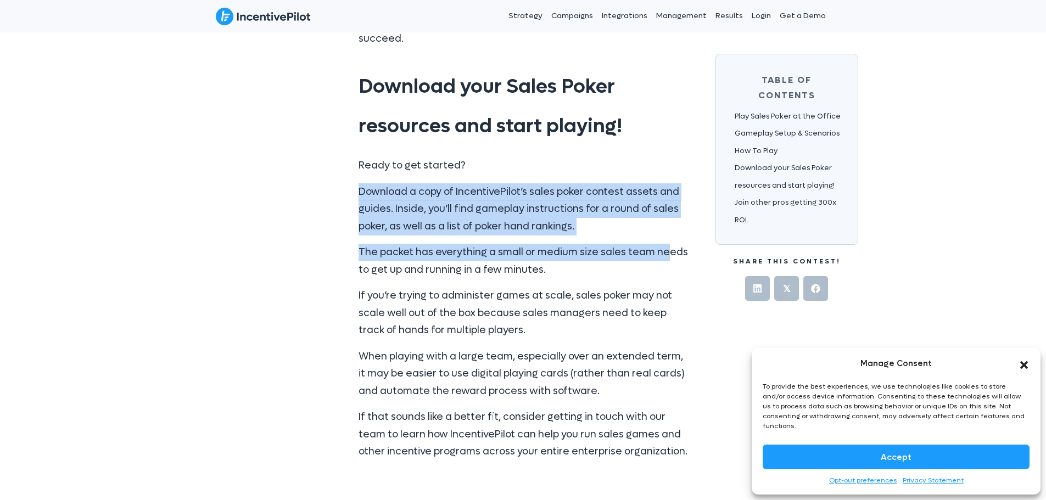
drag, startPoint x: 365, startPoint y: 125, endPoint x: 668, endPoint y: 187, distance: 310.0
click at [668, 187] on div "Ready to get started? Download a copy of IncentivePilot’s sales poker contest a…" at bounding box center [523, 309] width 329 height 304
drag, startPoint x: 668, startPoint y: 187, endPoint x: 524, endPoint y: 282, distance: 172.4
click at [668, 244] on p "The packet has everything a small or medium size sales team needs to get up and…" at bounding box center [523, 261] width 329 height 35
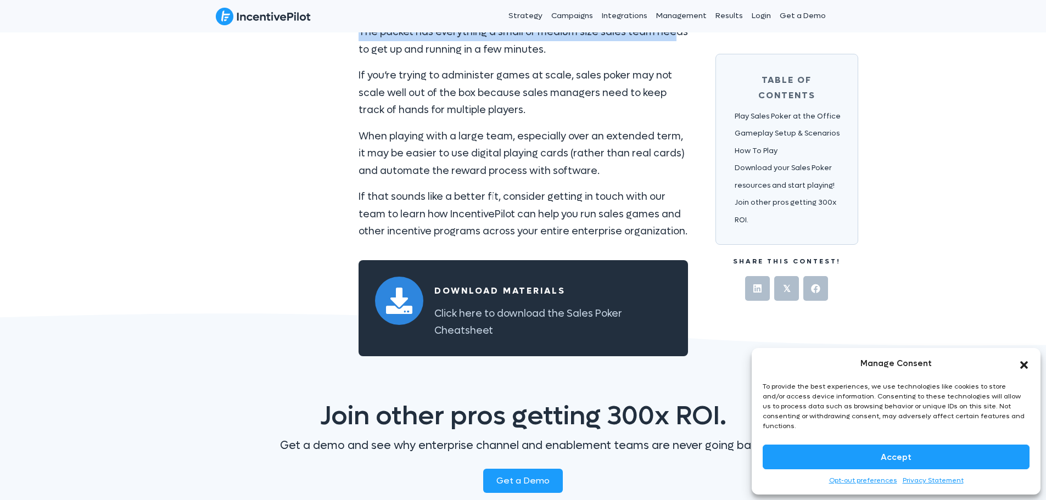
scroll to position [6821, 0]
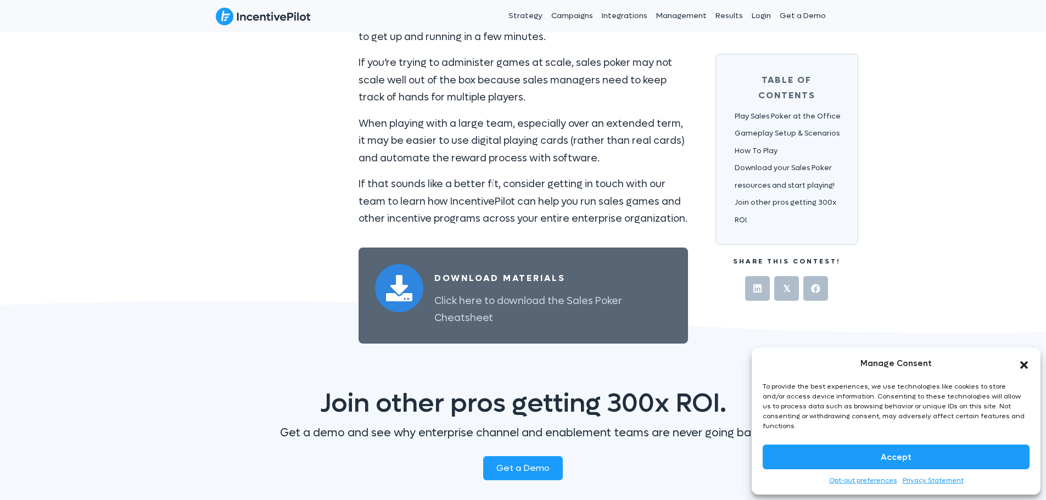
click at [546, 270] on h4 "Download Materials" at bounding box center [552, 279] width 237 height 18
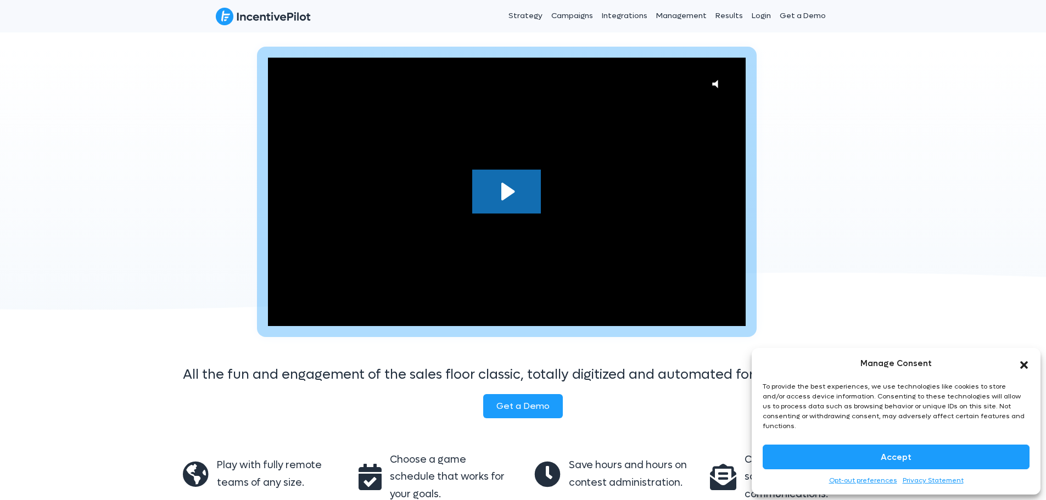
scroll to position [110, 0]
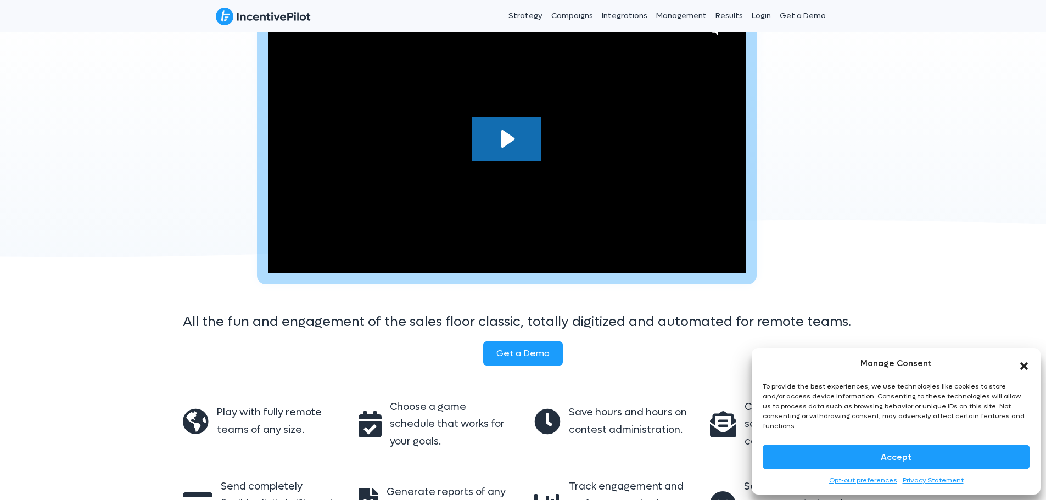
click at [1022, 370] on icon "Close dialog" at bounding box center [1024, 366] width 8 height 8
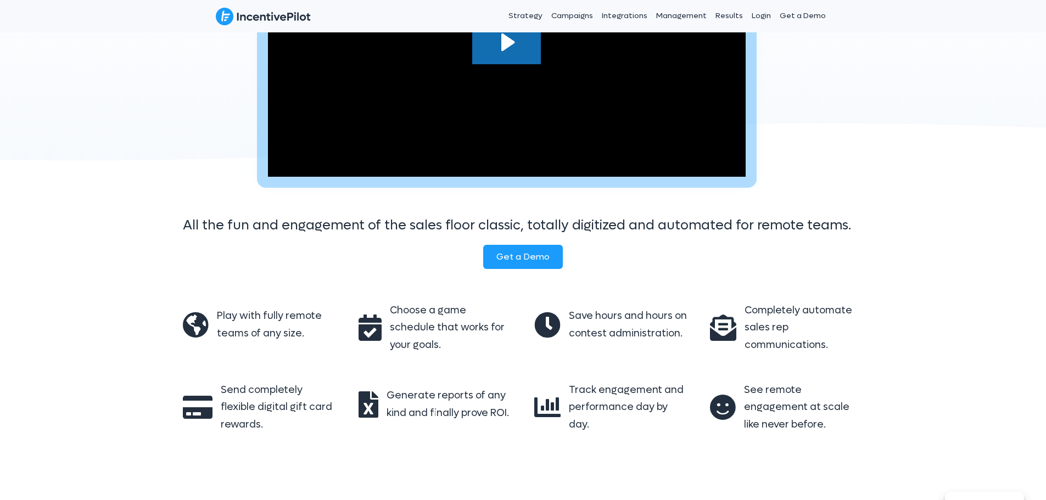
scroll to position [384, 0]
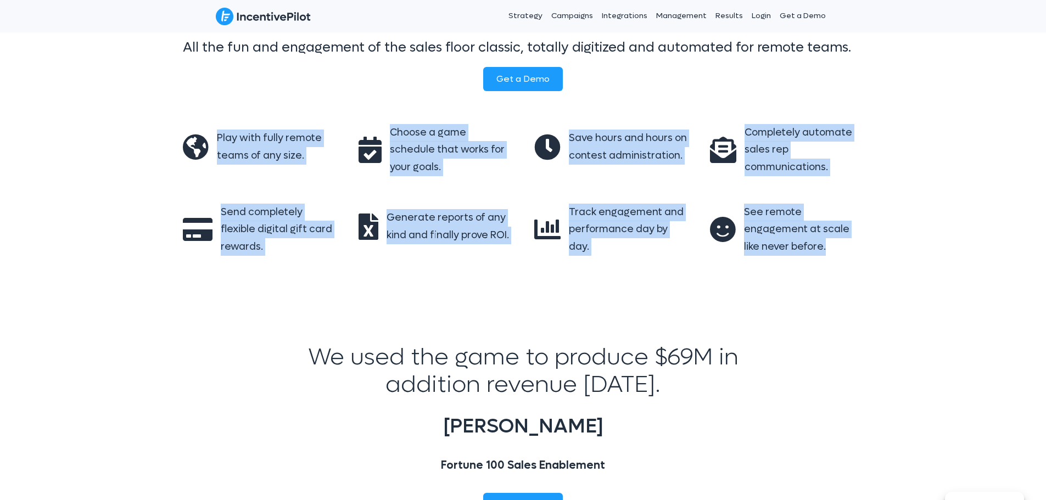
drag, startPoint x: 188, startPoint y: 131, endPoint x: 947, endPoint y: 261, distance: 769.8
click at [947, 261] on div "Play with fully remote teams of any size. Choose a game schedule that works for…" at bounding box center [523, 203] width 1046 height 203
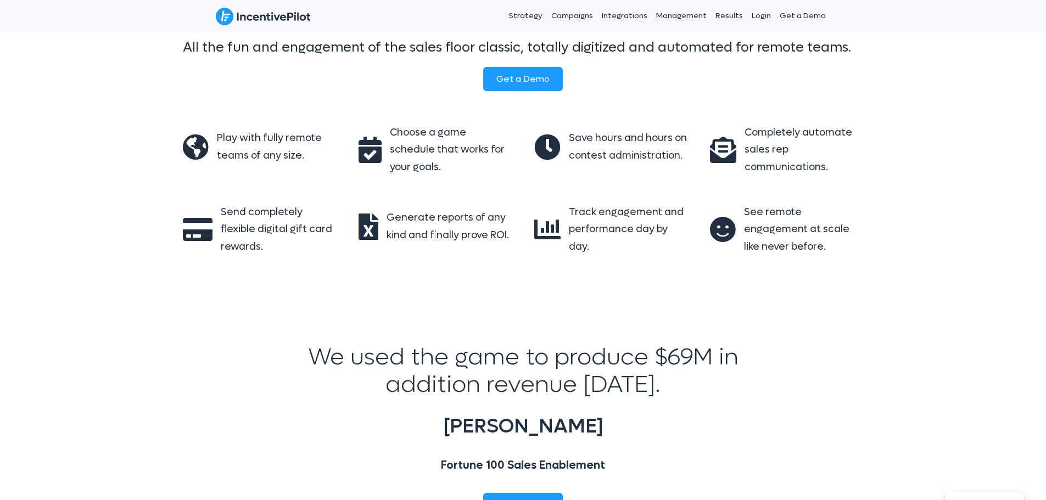
click at [949, 262] on div "Play with fully remote teams of any size. Choose a game schedule that works for…" at bounding box center [523, 203] width 1046 height 203
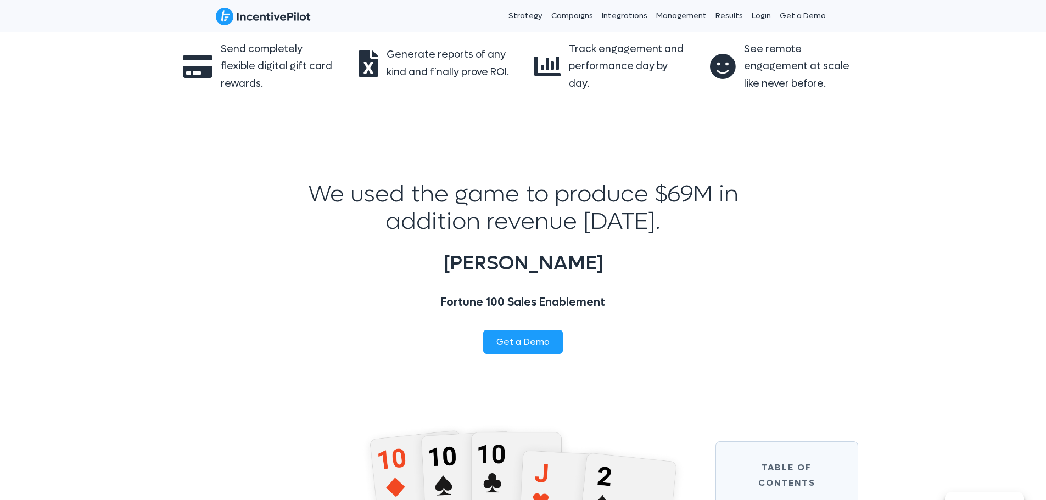
scroll to position [659, 0]
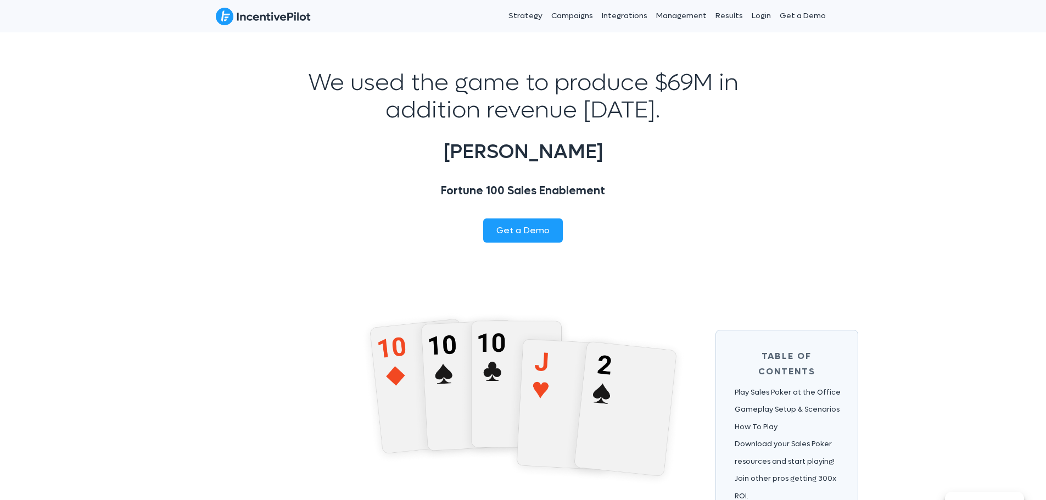
drag, startPoint x: 441, startPoint y: 102, endPoint x: 730, endPoint y: 117, distance: 289.2
click at [730, 117] on p "We used the game to produce $69M in addition revenue [DATE]." at bounding box center [523, 96] width 494 height 55
click at [742, 122] on p "We used the game to produce $69M in addition revenue [DATE]." at bounding box center [523, 96] width 494 height 55
click at [656, 154] on h3 "[PERSON_NAME]" at bounding box center [523, 152] width 494 height 40
click at [806, 164] on div "We used the game to produce $69M in addition revenue [DATE]. [PERSON_NAME] 100 …" at bounding box center [523, 164] width 1046 height 267
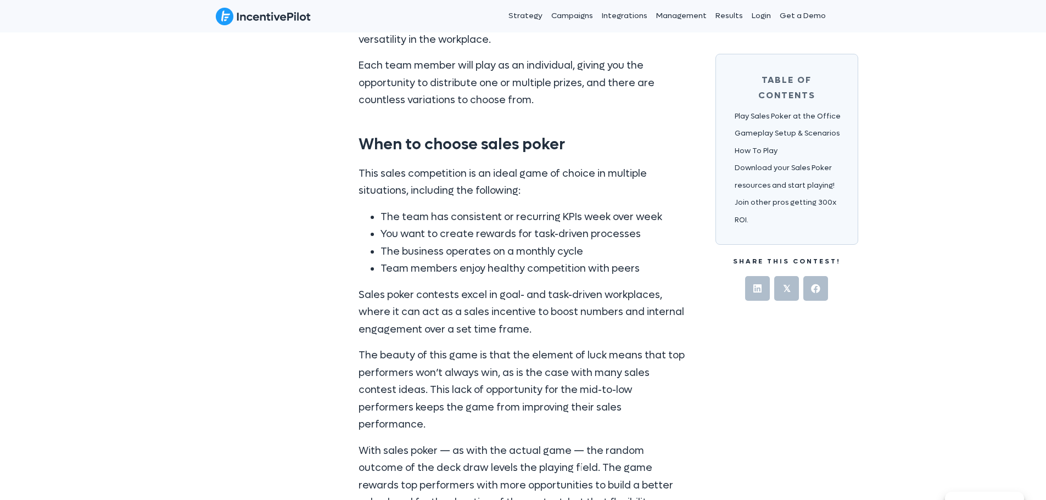
scroll to position [1427, 0]
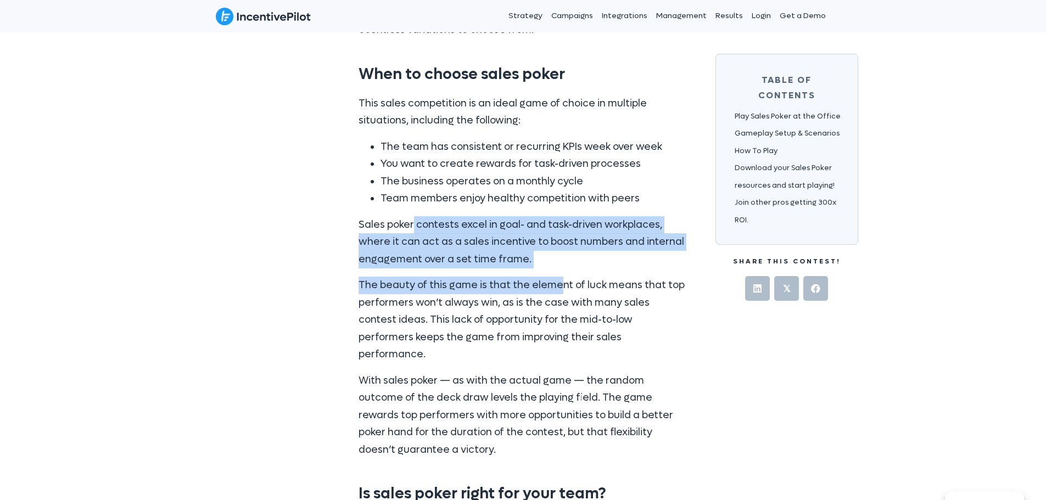
drag, startPoint x: 413, startPoint y: 227, endPoint x: 556, endPoint y: 273, distance: 150.5
click at [556, 273] on div "This sales competition is an ideal game of choice in multiple situations, inclu…" at bounding box center [523, 277] width 329 height 364
click at [571, 261] on p "Sales poker contests excel in goal- and task-driven workplaces, where it can ac…" at bounding box center [523, 242] width 329 height 52
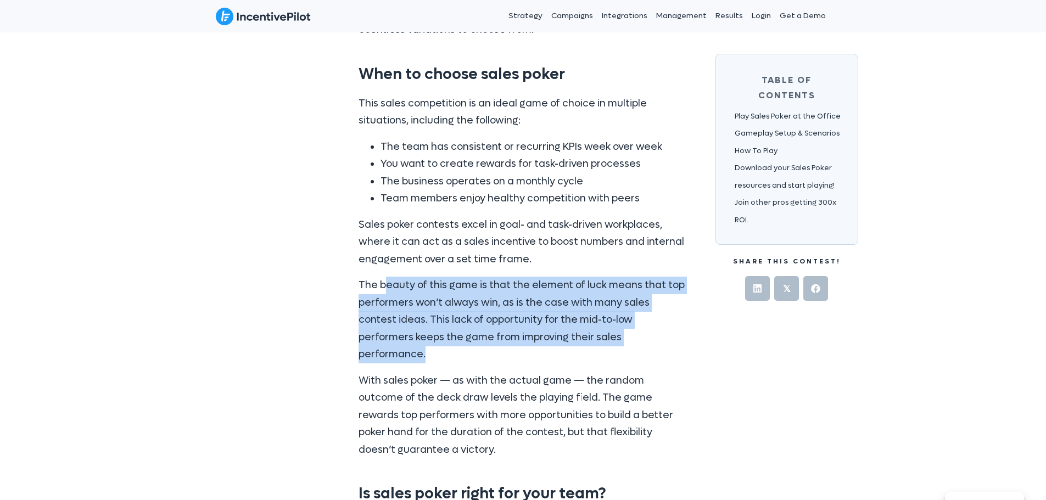
drag, startPoint x: 385, startPoint y: 282, endPoint x: 651, endPoint y: 342, distance: 272.5
click at [651, 342] on p "The beauty of this game is that the element of luck means that top performers w…" at bounding box center [523, 320] width 329 height 87
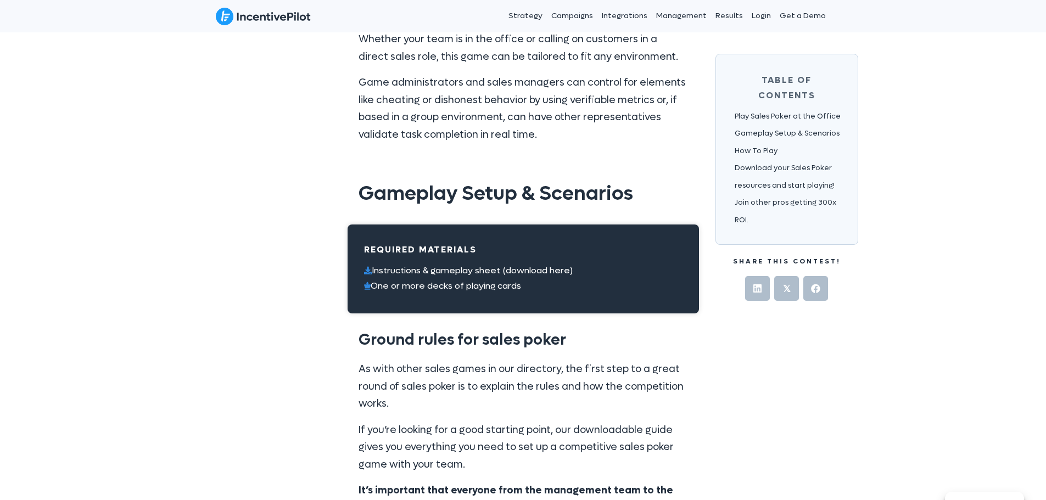
scroll to position [2141, 0]
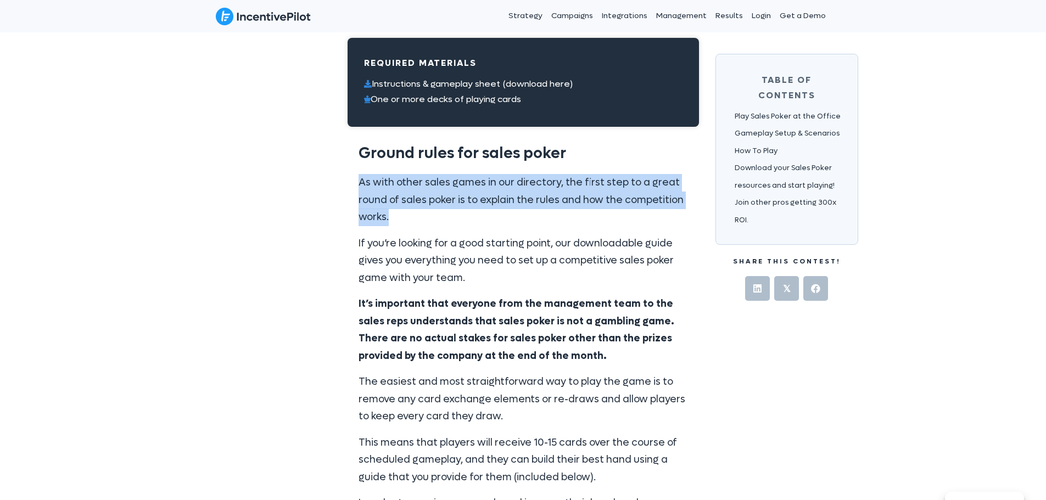
drag, startPoint x: 423, startPoint y: 190, endPoint x: 462, endPoint y: 198, distance: 40.4
click at [462, 198] on div "As with other sales games in our directory, the first step to a great round of …" at bounding box center [523, 502] width 351 height 667
click at [462, 198] on p "As with other sales games in our directory, the first step to a great round of …" at bounding box center [523, 200] width 329 height 52
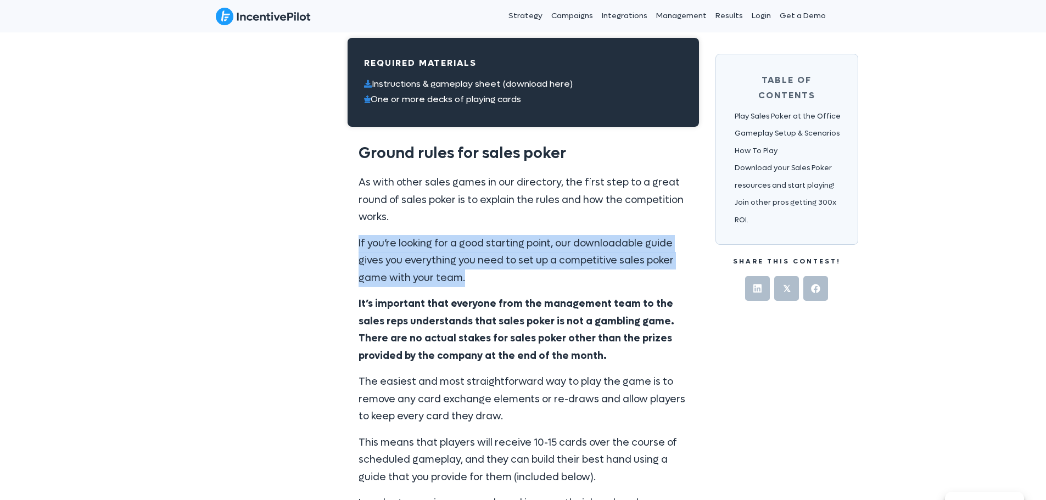
drag, startPoint x: 356, startPoint y: 223, endPoint x: 545, endPoint y: 261, distance: 192.6
click at [545, 261] on div "As with other sales games in our directory, the first step to a great round of …" at bounding box center [523, 502] width 351 height 667
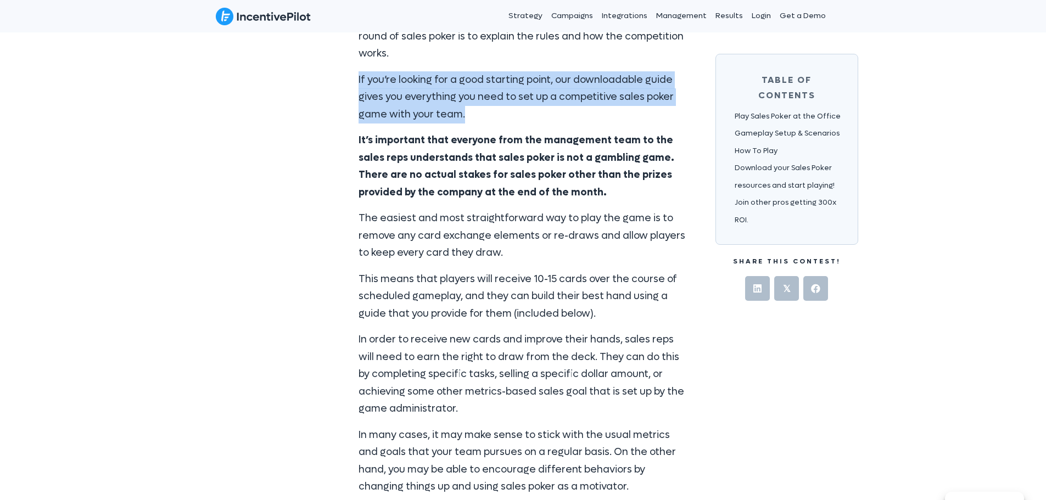
scroll to position [2306, 0]
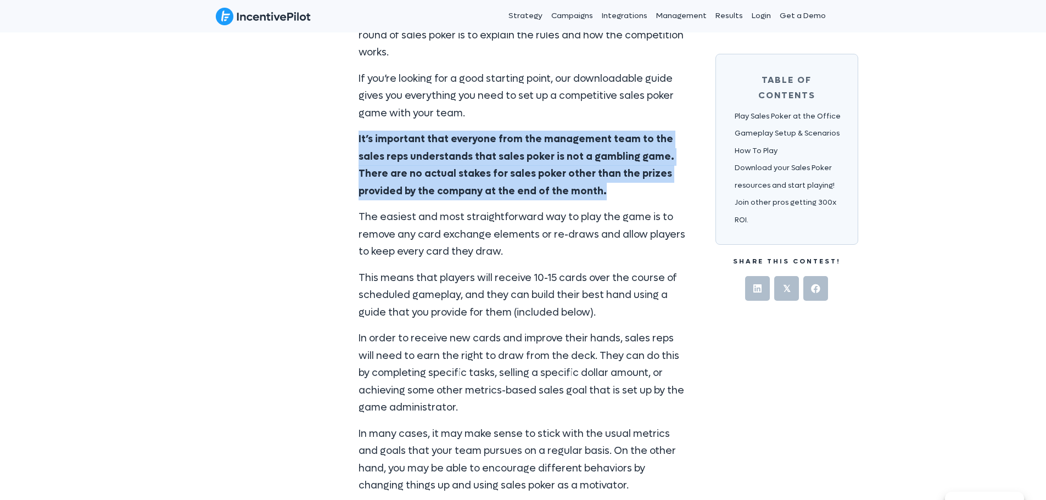
drag, startPoint x: 355, startPoint y: 124, endPoint x: 562, endPoint y: 169, distance: 211.8
click at [562, 169] on div "As with other sales games in our directory, the first step to a great round of …" at bounding box center [523, 337] width 351 height 667
click at [606, 178] on p "It’s important that everyone from the management team to the sales reps underst…" at bounding box center [523, 165] width 329 height 69
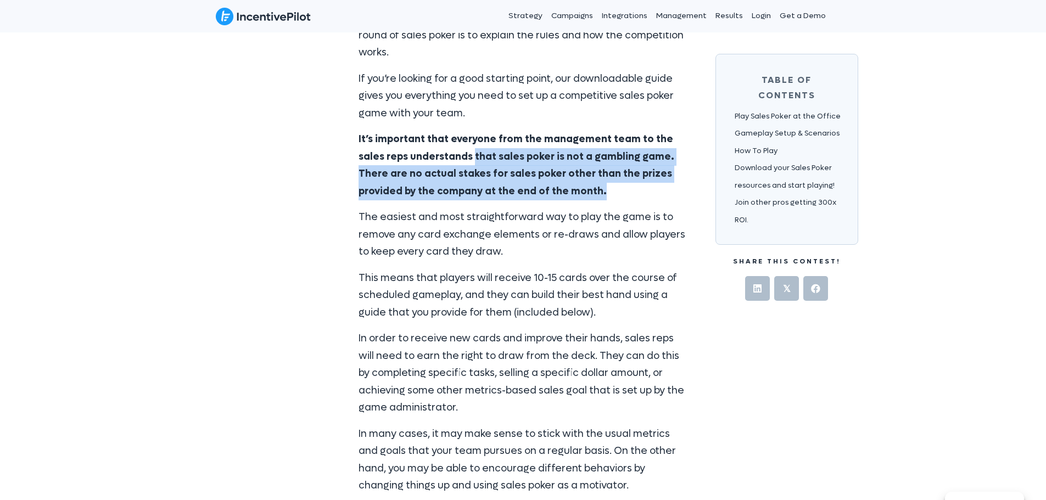
drag, startPoint x: 443, startPoint y: 138, endPoint x: 561, endPoint y: 176, distance: 124.3
click at [561, 176] on p "It’s important that everyone from the management team to the sales reps underst…" at bounding box center [523, 165] width 329 height 69
drag, startPoint x: 634, startPoint y: 138, endPoint x: 621, endPoint y: 174, distance: 38.2
click at [621, 174] on p "It’s important that everyone from the management team to the sales reps underst…" at bounding box center [523, 165] width 329 height 69
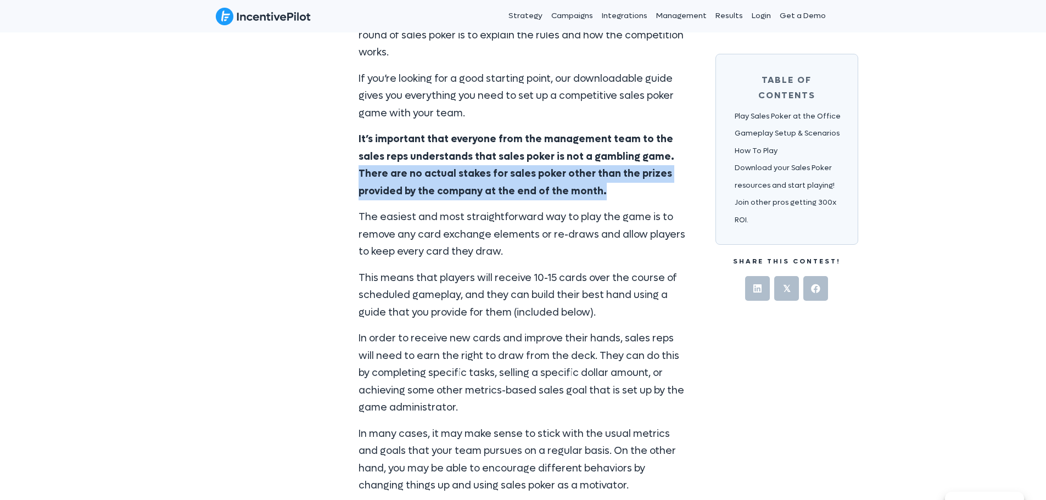
click at [593, 178] on p "It’s important that everyone from the management team to the sales reps underst…" at bounding box center [523, 165] width 329 height 69
drag, startPoint x: 442, startPoint y: 161, endPoint x: 529, endPoint y: 177, distance: 88.7
click at [529, 177] on p "It’s important that everyone from the management team to the sales reps underst…" at bounding box center [523, 165] width 329 height 69
click at [544, 178] on p "It’s important that everyone from the management team to the sales reps underst…" at bounding box center [523, 165] width 329 height 69
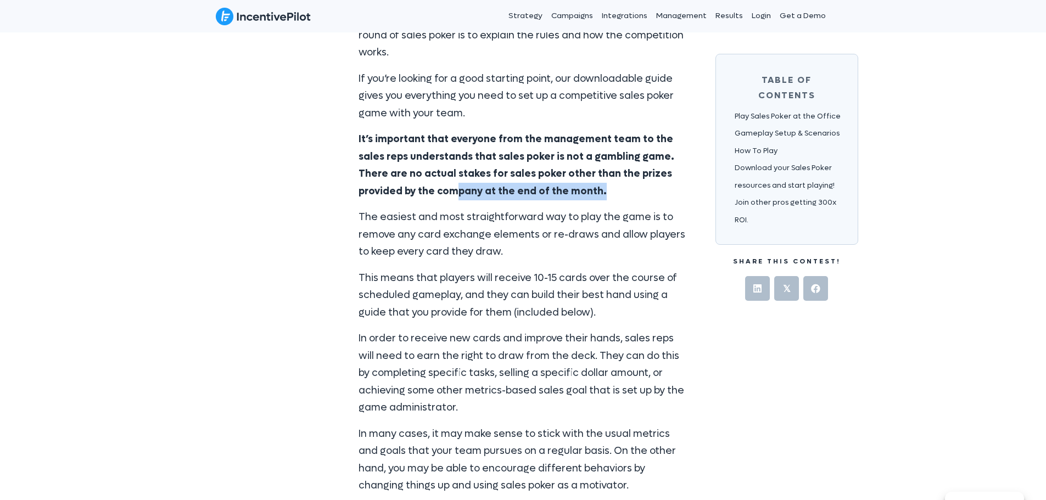
drag, startPoint x: 378, startPoint y: 175, endPoint x: 565, endPoint y: 178, distance: 187.3
click at [565, 178] on p "It’s important that everyone from the management team to the sales reps underst…" at bounding box center [523, 165] width 329 height 69
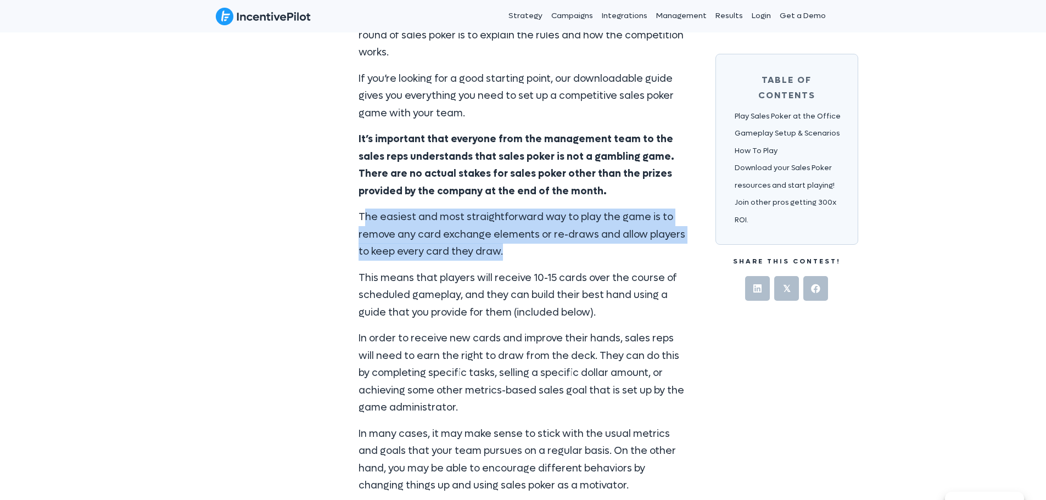
drag, startPoint x: 361, startPoint y: 199, endPoint x: 522, endPoint y: 234, distance: 164.0
click at [522, 234] on p "The easiest and most straightforward way to play the game is to remove any card…" at bounding box center [523, 235] width 329 height 52
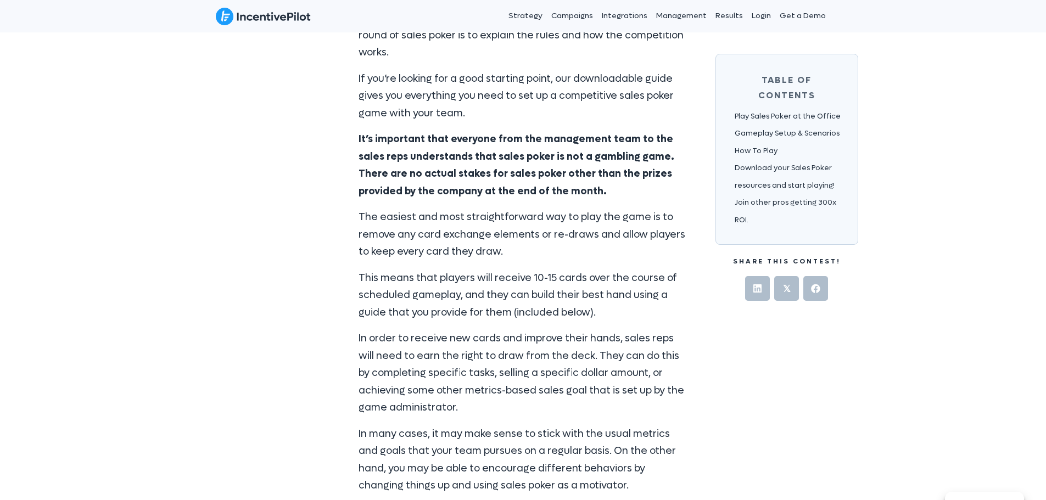
click at [351, 193] on div "As with other sales games in our directory, the first step to a great round of …" at bounding box center [523, 337] width 351 height 667
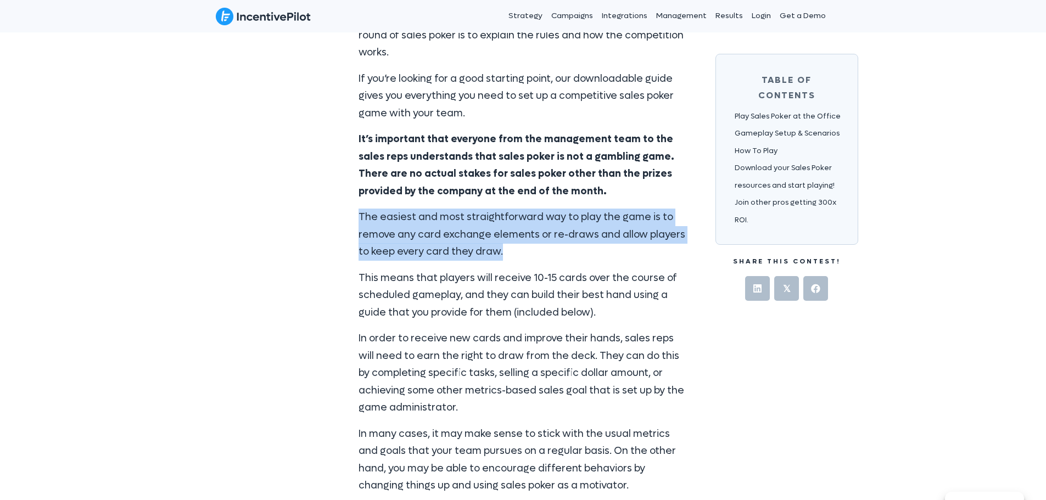
drag, startPoint x: 341, startPoint y: 192, endPoint x: 572, endPoint y: 242, distance: 235.9
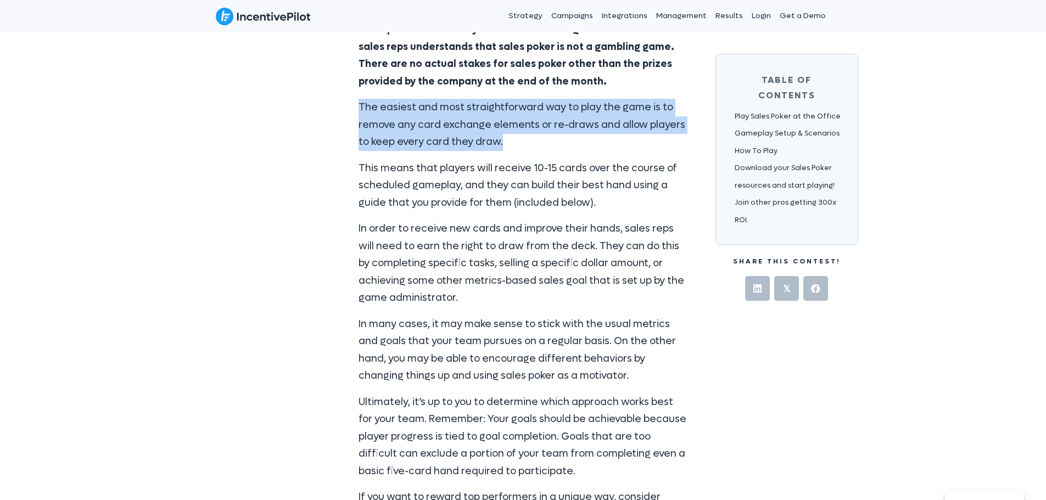
scroll to position [2471, 0]
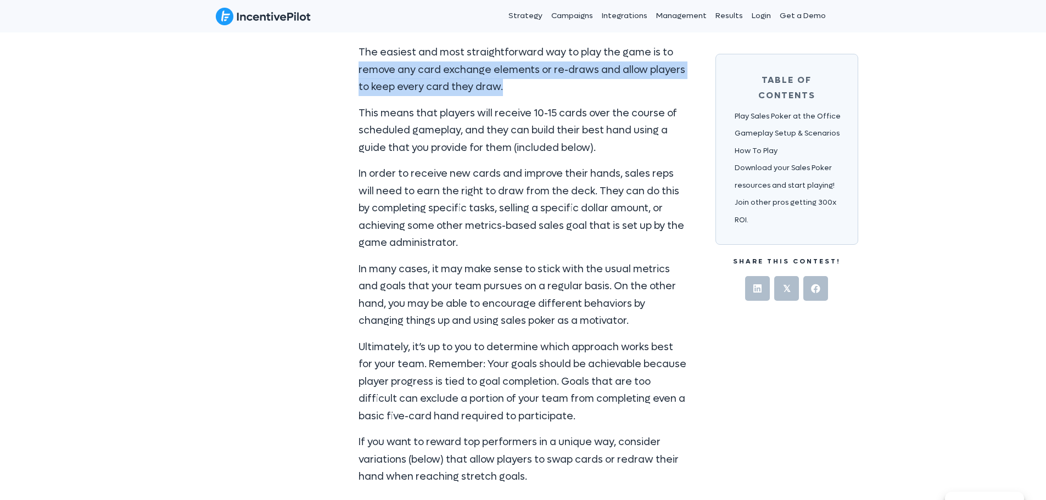
drag, startPoint x: 426, startPoint y: 64, endPoint x: 553, endPoint y: 73, distance: 127.2
click at [592, 75] on p "The easiest and most straightforward way to play the game is to remove any card…" at bounding box center [523, 70] width 329 height 52
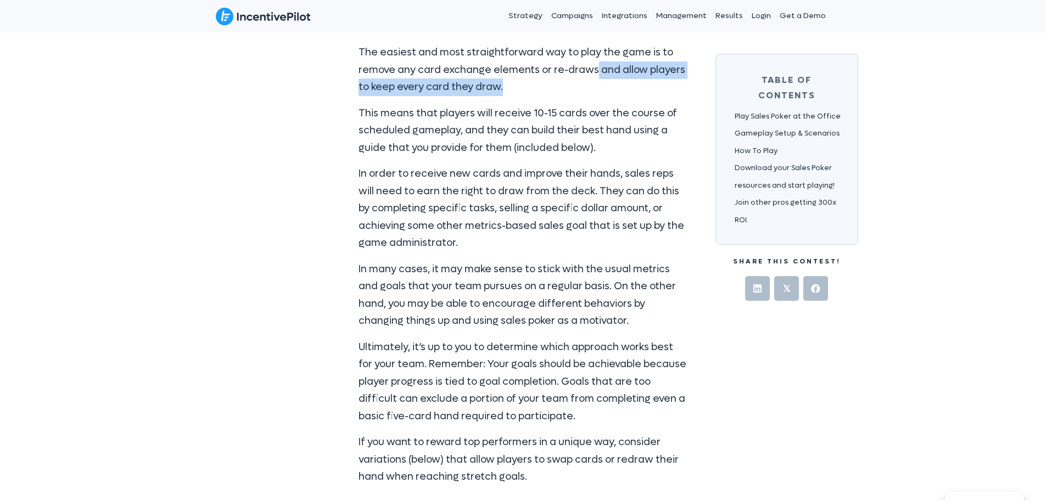
drag, startPoint x: 591, startPoint y: 55, endPoint x: 603, endPoint y: 66, distance: 15.9
click at [603, 66] on p "The easiest and most straightforward way to play the game is to remove any card…" at bounding box center [523, 70] width 329 height 52
drag, startPoint x: 418, startPoint y: 74, endPoint x: 592, endPoint y: 75, distance: 174.0
click at [576, 75] on p "The easiest and most straightforward way to play the game is to remove any card…" at bounding box center [523, 70] width 329 height 52
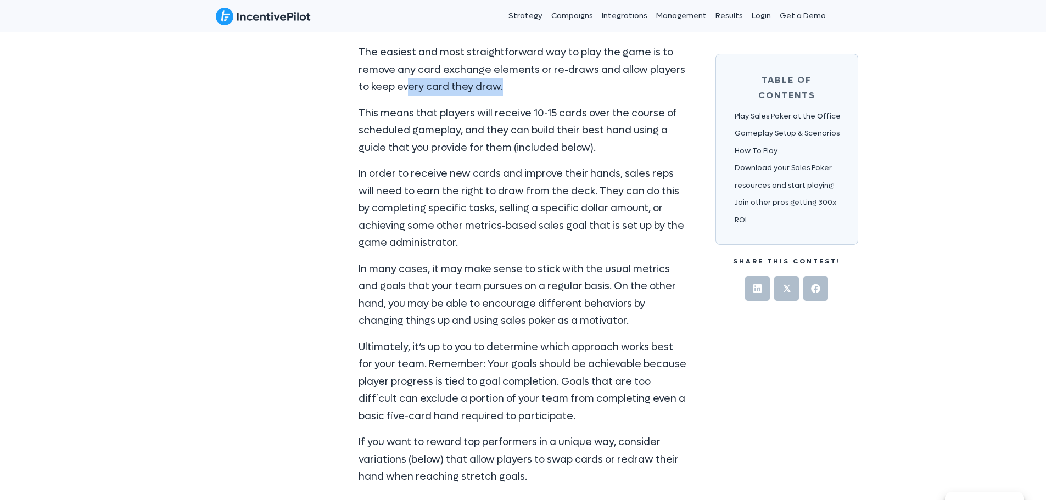
click at [618, 77] on p "The easiest and most straightforward way to play the game is to remove any card…" at bounding box center [523, 70] width 329 height 52
drag, startPoint x: 614, startPoint y: 66, endPoint x: 619, endPoint y: 70, distance: 5.9
click at [619, 70] on p "The easiest and most straightforward way to play the game is to remove any card…" at bounding box center [523, 70] width 329 height 52
drag, startPoint x: 619, startPoint y: 70, endPoint x: 607, endPoint y: 82, distance: 17.5
click at [619, 70] on p "The easiest and most straightforward way to play the game is to remove any card…" at bounding box center [523, 70] width 329 height 52
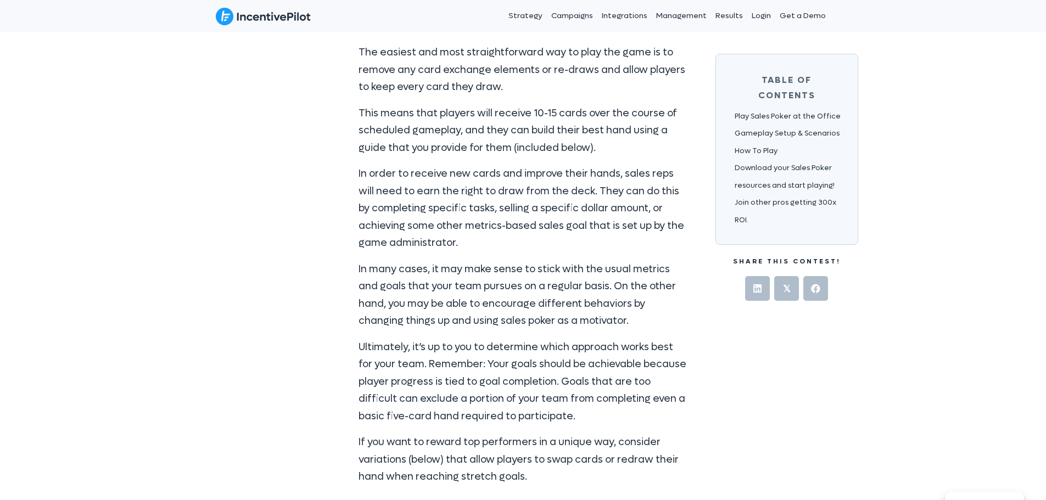
click at [396, 116] on p "This means that players will receive 10-15 cards over the course of scheduled g…" at bounding box center [523, 131] width 329 height 52
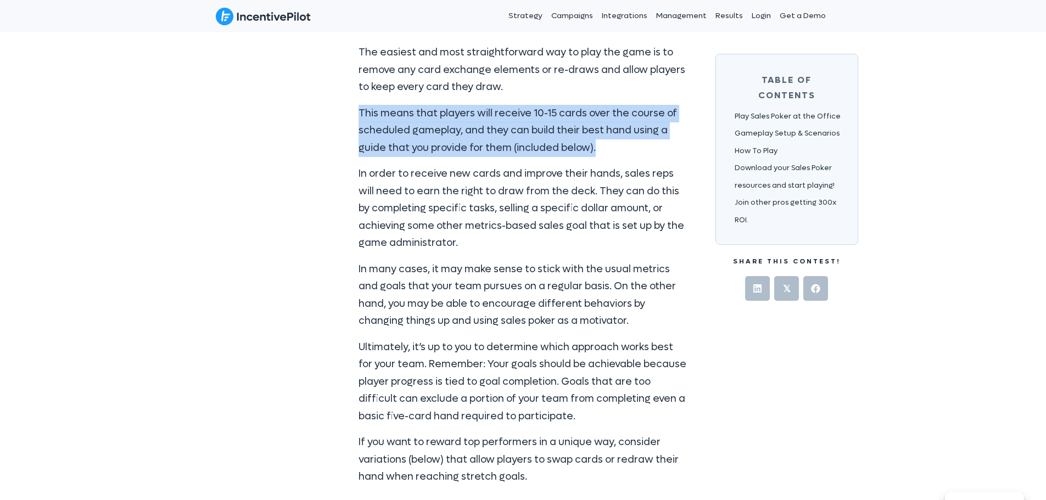
drag, startPoint x: 348, startPoint y: 91, endPoint x: 624, endPoint y: 131, distance: 279.1
click at [624, 131] on div "As with other sales games in our directory, the first step to a great round of …" at bounding box center [523, 172] width 351 height 667
click at [631, 130] on p "This means that players will receive 10-15 cards over the course of scheduled g…" at bounding box center [523, 131] width 329 height 52
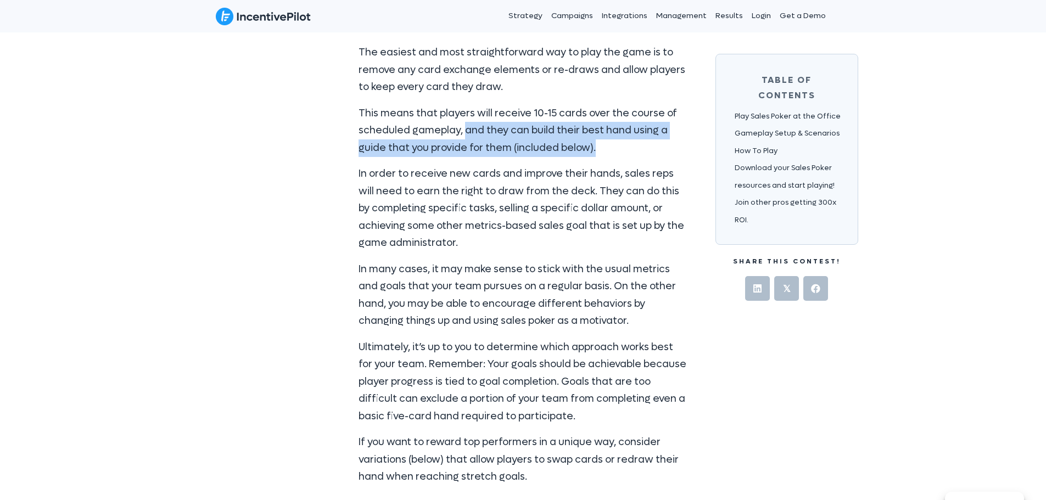
drag, startPoint x: 463, startPoint y: 111, endPoint x: 641, endPoint y: 134, distance: 179.9
click at [641, 134] on p "This means that players will receive 10-15 cards over the course of scheduled g…" at bounding box center [523, 131] width 329 height 52
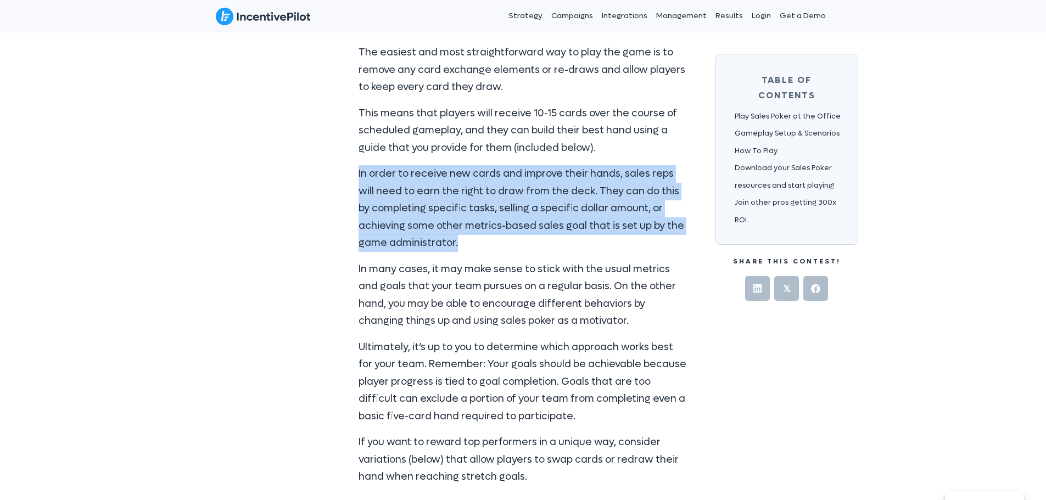
drag, startPoint x: 405, startPoint y: 187, endPoint x: 472, endPoint y: 232, distance: 80.4
click at [486, 232] on div "As with other sales games in our directory, the first step to a great round of …" at bounding box center [523, 172] width 351 height 667
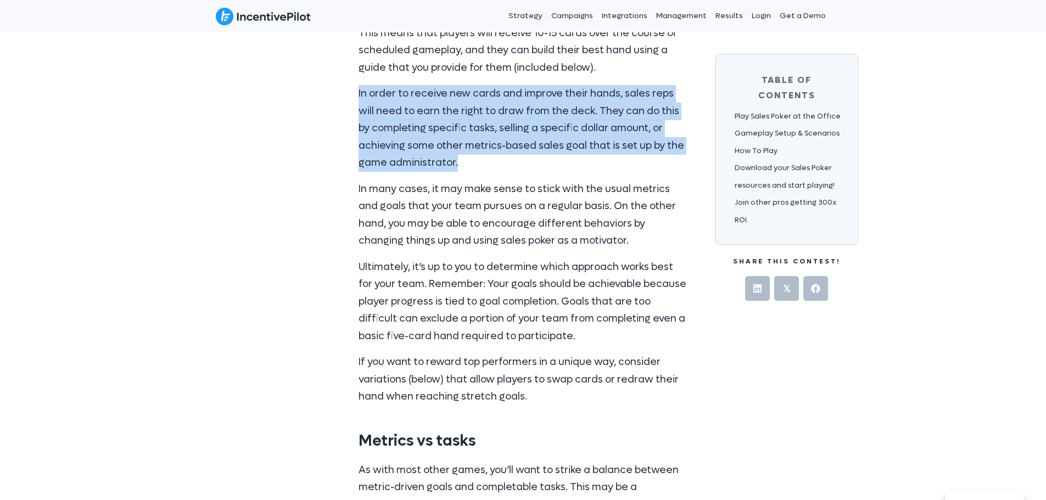
scroll to position [2580, 0]
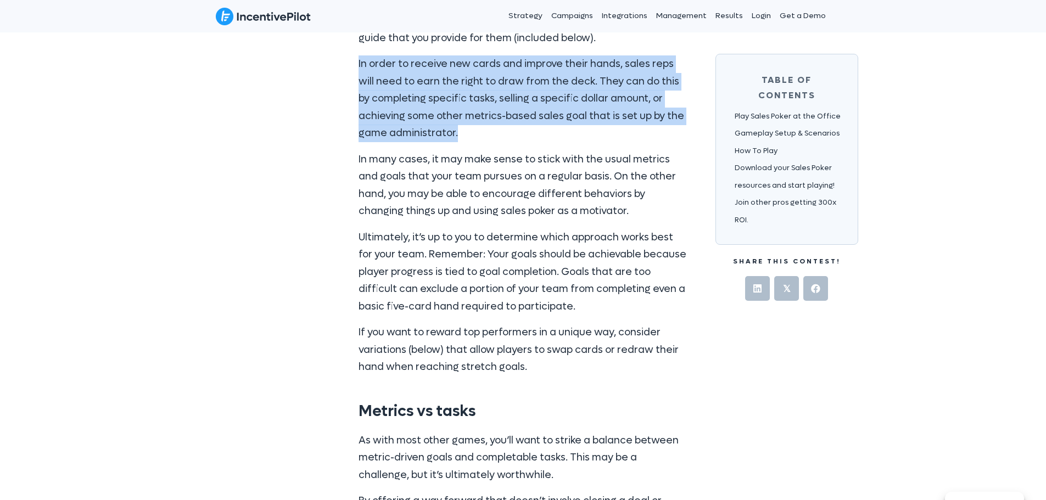
drag, startPoint x: 358, startPoint y: 47, endPoint x: 511, endPoint y: 120, distance: 169.7
click at [511, 120] on div "As with other sales games in our directory, the first step to a great round of …" at bounding box center [523, 62] width 351 height 667
click at [580, 122] on p "In order to receive new cards and improve their hands, sales reps will need to …" at bounding box center [523, 98] width 329 height 87
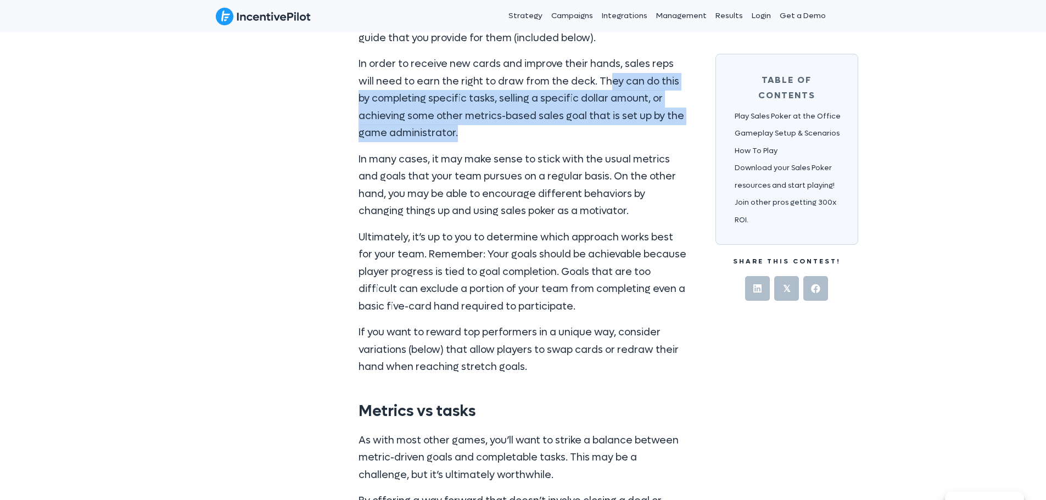
drag, startPoint x: 589, startPoint y: 65, endPoint x: 598, endPoint y: 113, distance: 48.6
click at [598, 113] on p "In order to receive new cards and improve their hands, sales reps will need to …" at bounding box center [523, 98] width 329 height 87
click at [611, 111] on p "In order to receive new cards and improve their hands, sales reps will need to …" at bounding box center [523, 98] width 329 height 87
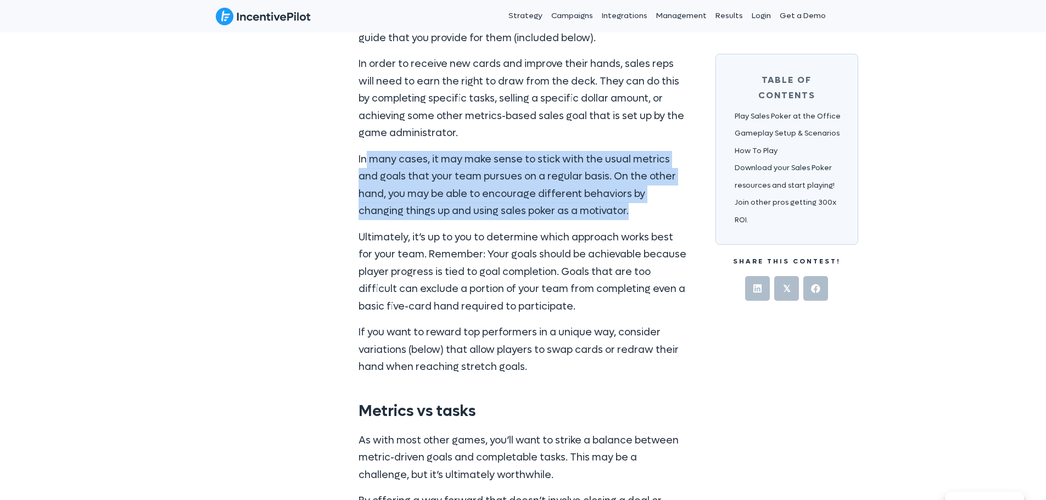
drag, startPoint x: 364, startPoint y: 141, endPoint x: 597, endPoint y: 193, distance: 238.7
click at [597, 193] on p "In many cases, it may make sense to stick with the usual metrics and goals that…" at bounding box center [523, 185] width 329 height 69
click at [648, 197] on p "In many cases, it may make sense to stick with the usual metrics and goals that…" at bounding box center [523, 185] width 329 height 69
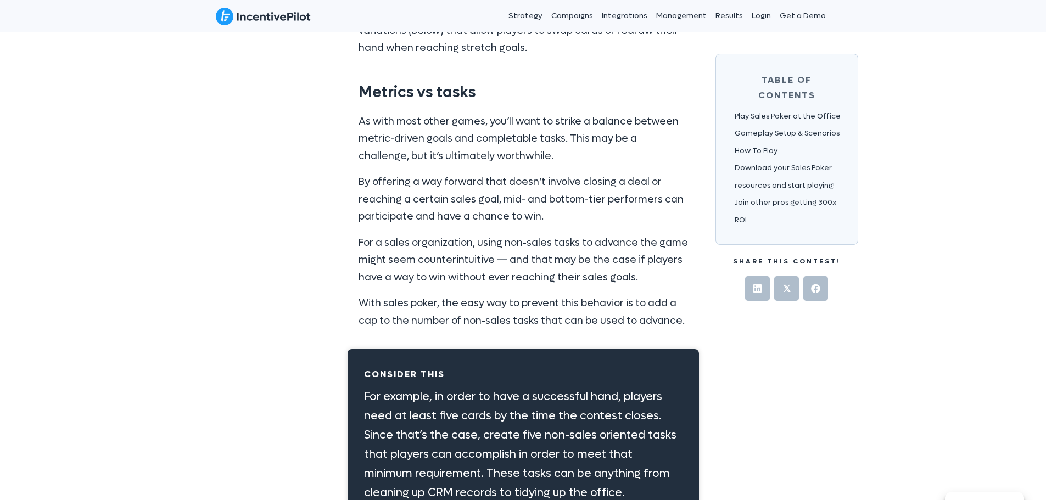
scroll to position [2910, 0]
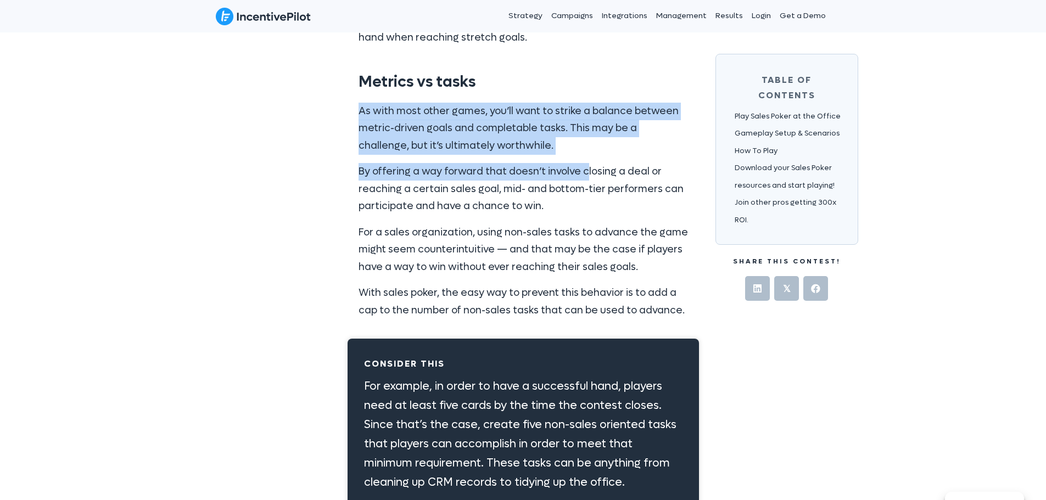
drag, startPoint x: 421, startPoint y: 114, endPoint x: 584, endPoint y: 137, distance: 164.1
click at [584, 137] on div "As with most other games, you’ll want to strike a balance between metric-driven…" at bounding box center [523, 211] width 329 height 217
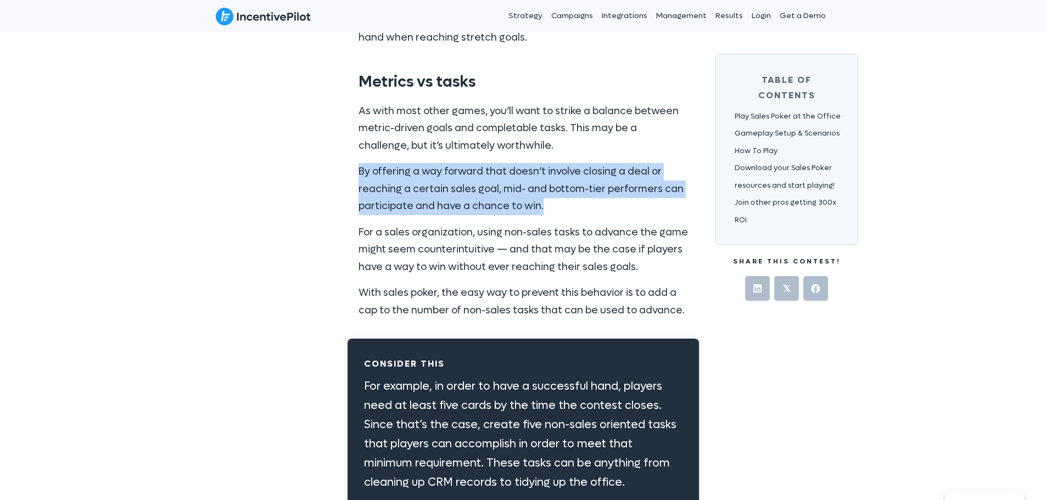
drag, startPoint x: 514, startPoint y: 174, endPoint x: 625, endPoint y: 189, distance: 112.0
click at [609, 186] on div "As with most other games, you’ll want to strike a balance between metric-driven…" at bounding box center [523, 218] width 351 height 242
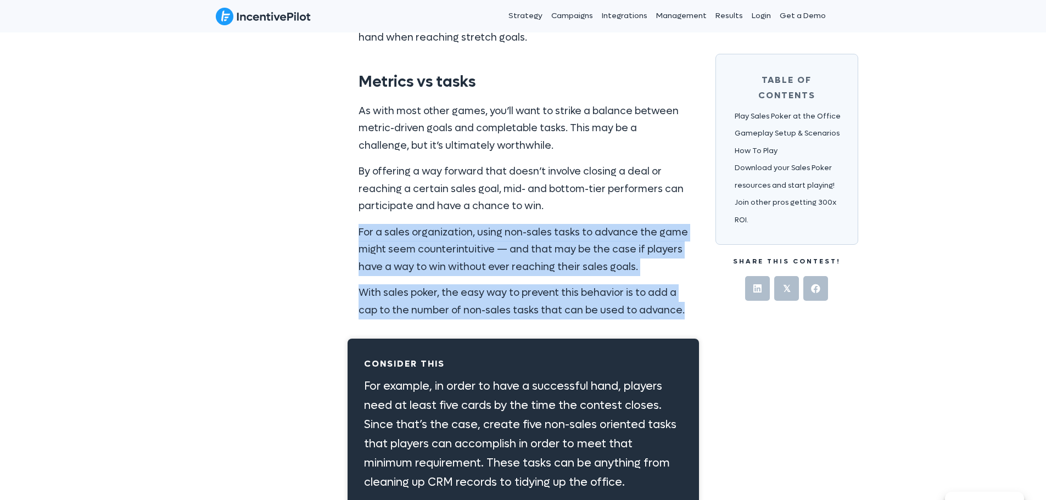
drag, startPoint x: 436, startPoint y: 226, endPoint x: 679, endPoint y: 288, distance: 250.3
drag, startPoint x: 576, startPoint y: 236, endPoint x: 344, endPoint y: 233, distance: 231.7
click at [576, 236] on p "For a sales organization, using non-sales tasks to advance the game might seem …" at bounding box center [523, 250] width 329 height 52
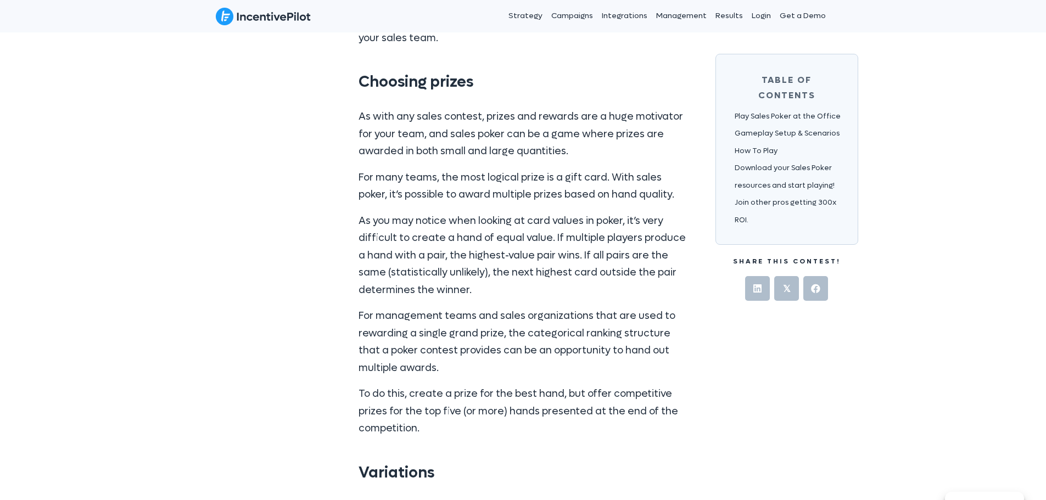
scroll to position [3678, 0]
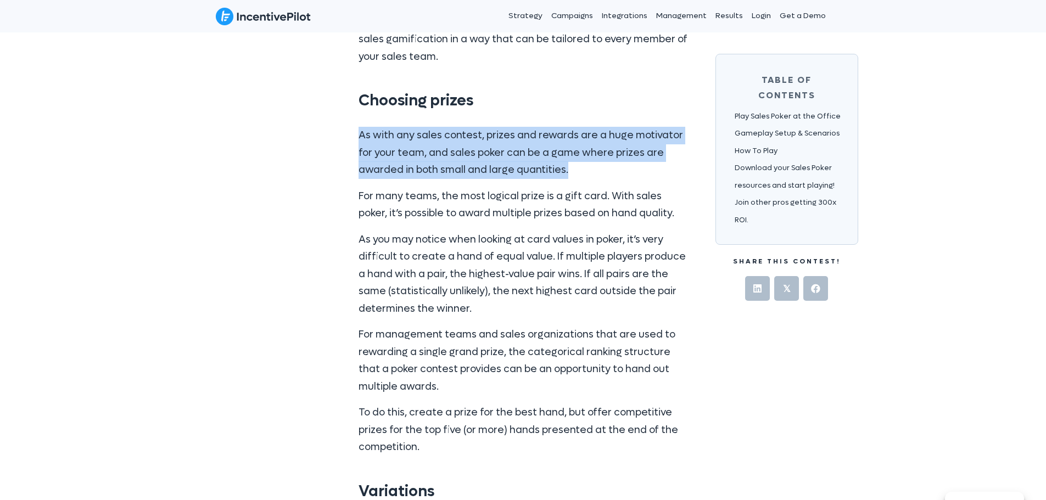
drag, startPoint x: 358, startPoint y: 126, endPoint x: 604, endPoint y: 151, distance: 247.8
click at [604, 151] on p "As with any sales contest, prizes and rewards are a huge motivator for your tea…" at bounding box center [523, 153] width 329 height 52
click at [606, 153] on p "As with any sales contest, prizes and rewards are a huge motivator for your tea…" at bounding box center [523, 153] width 329 height 52
drag, startPoint x: 600, startPoint y: 157, endPoint x: 637, endPoint y: 162, distance: 37.1
click at [637, 162] on div "Play Sales Poker at the Office Key Benefits Great for all team types Good for m…" at bounding box center [523, 388] width 703 height 6219
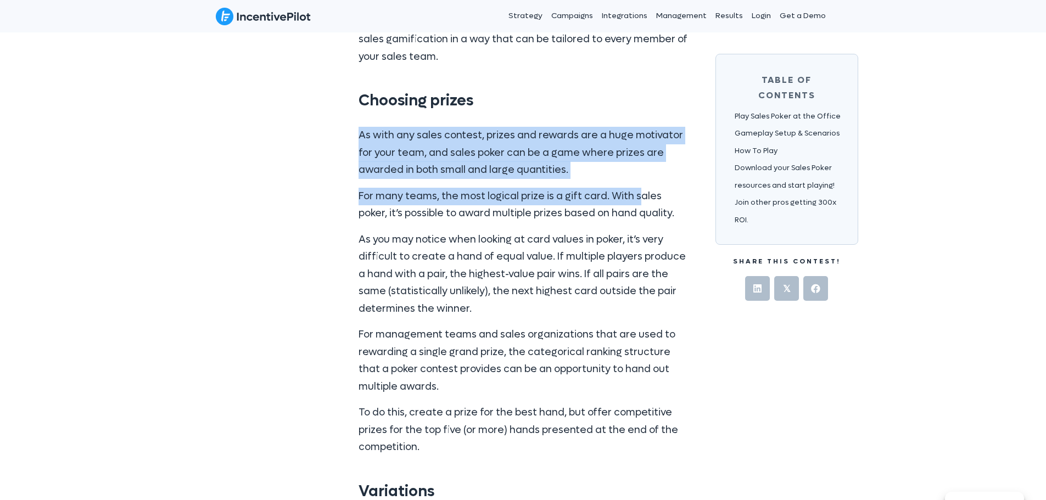
click at [637, 162] on div "As with any sales contest, prizes and rewards are a huge motivator for your tea…" at bounding box center [523, 291] width 329 height 329
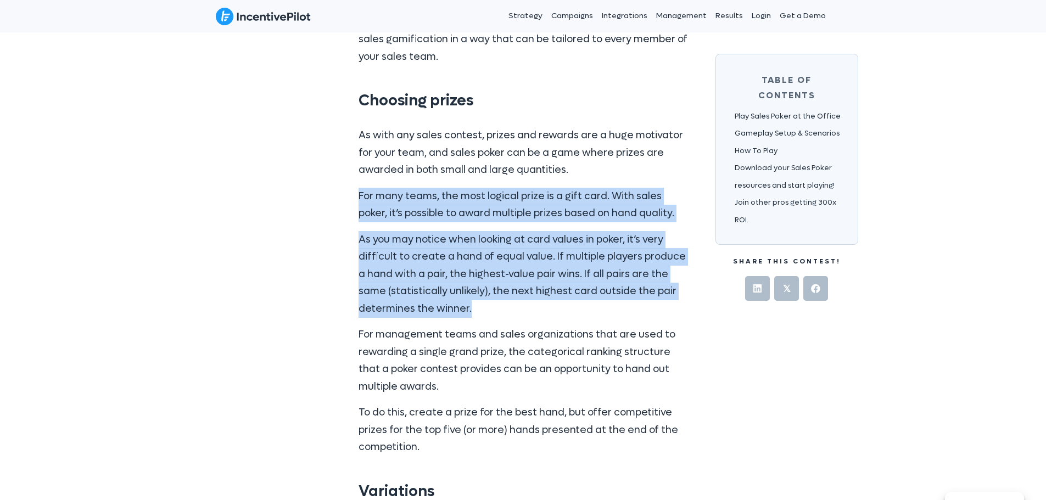
drag, startPoint x: 422, startPoint y: 243, endPoint x: 524, endPoint y: 294, distance: 114.4
click at [524, 294] on div "As with any sales contest, prizes and rewards are a huge motivator for your tea…" at bounding box center [523, 296] width 351 height 360
click at [527, 299] on p "As you may notice when looking at card values in poker, it’s very difficult to …" at bounding box center [523, 274] width 329 height 87
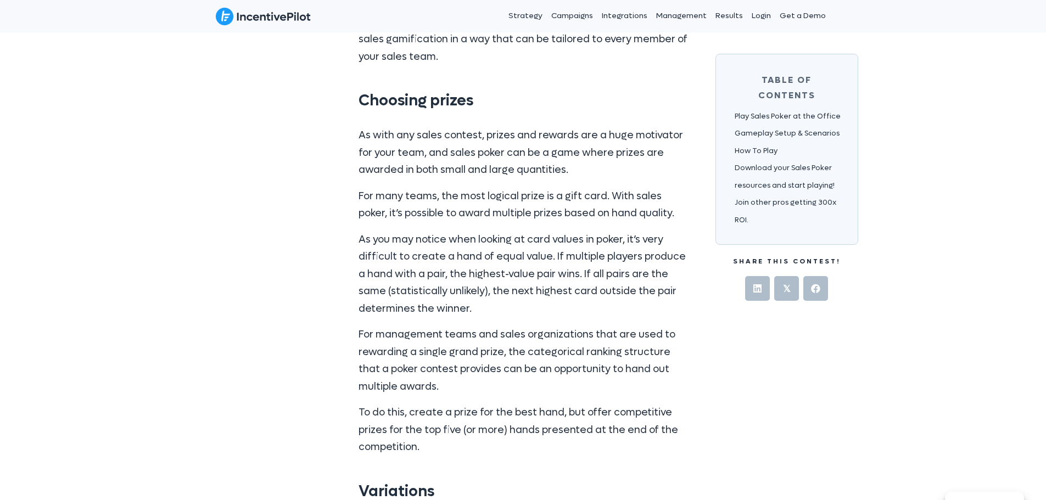
click at [255, 262] on div "Play Sales Poker at the Office Key Benefits Great for all team types Good for m…" at bounding box center [523, 388] width 703 height 6219
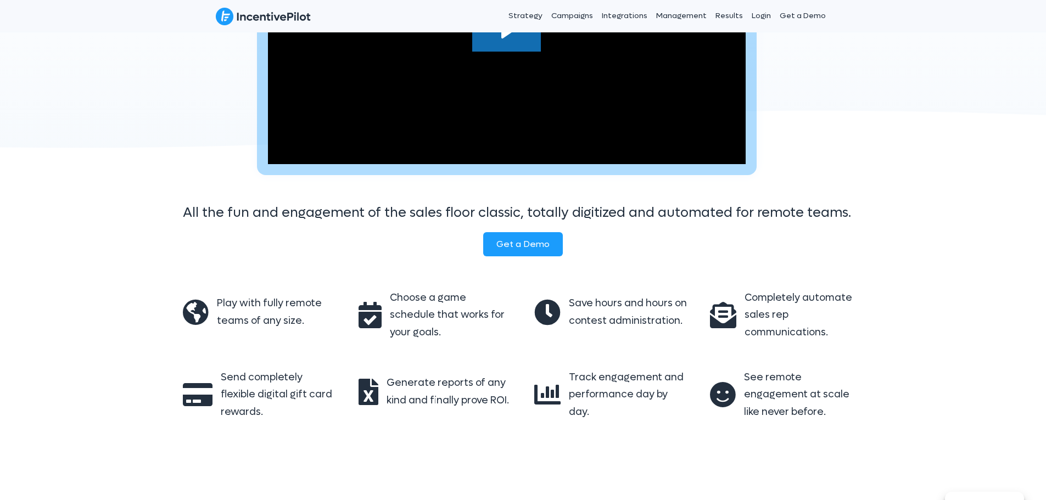
scroll to position [220, 0]
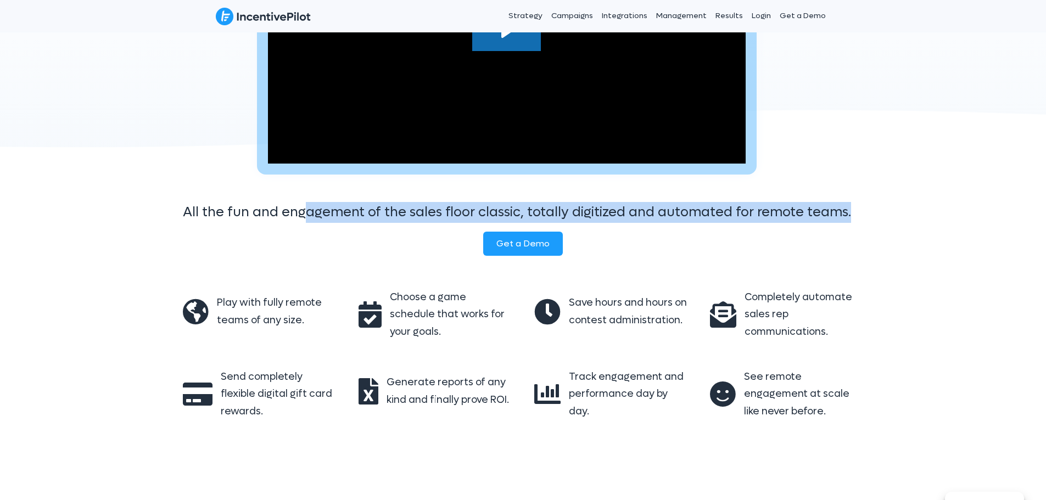
drag, startPoint x: 337, startPoint y: 208, endPoint x: 978, endPoint y: 205, distance: 641.3
click at [978, 205] on div "All the fun and engagement of the sales floor classic, totally digitized and au…" at bounding box center [523, 234] width 1046 height 65
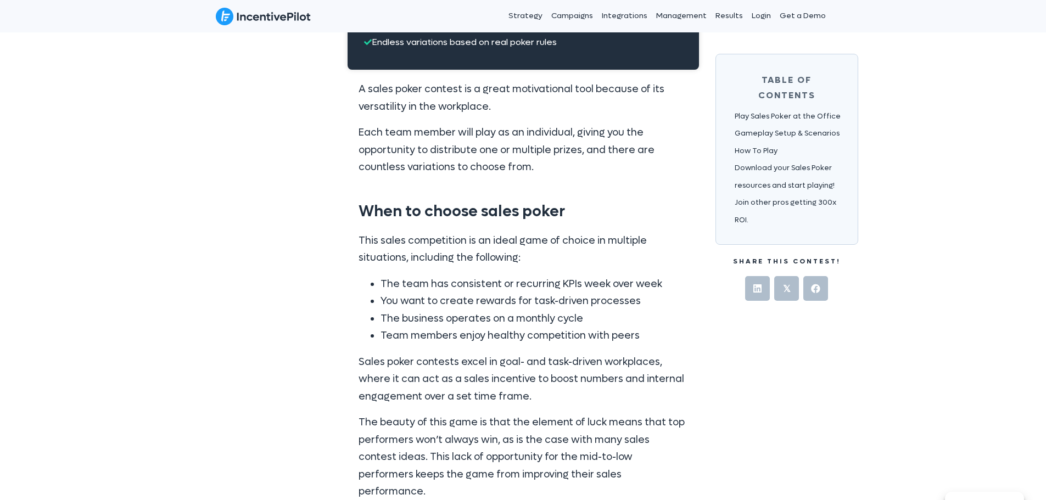
scroll to position [1318, 0]
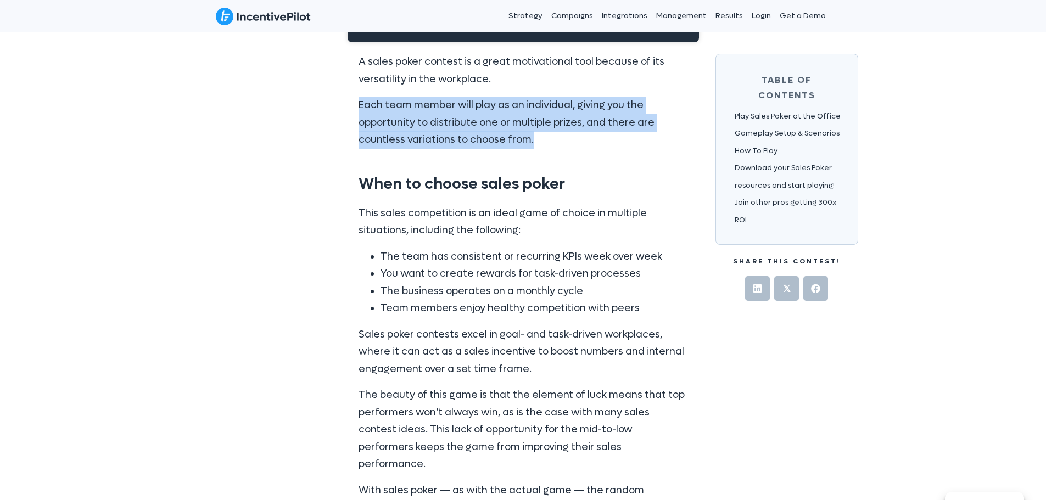
drag, startPoint x: 345, startPoint y: 105, endPoint x: 618, endPoint y: 164, distance: 278.6
click at [618, 164] on div "A sales poker contest is a great motivational tool because of its versatility i…" at bounding box center [523, 105] width 351 height 126
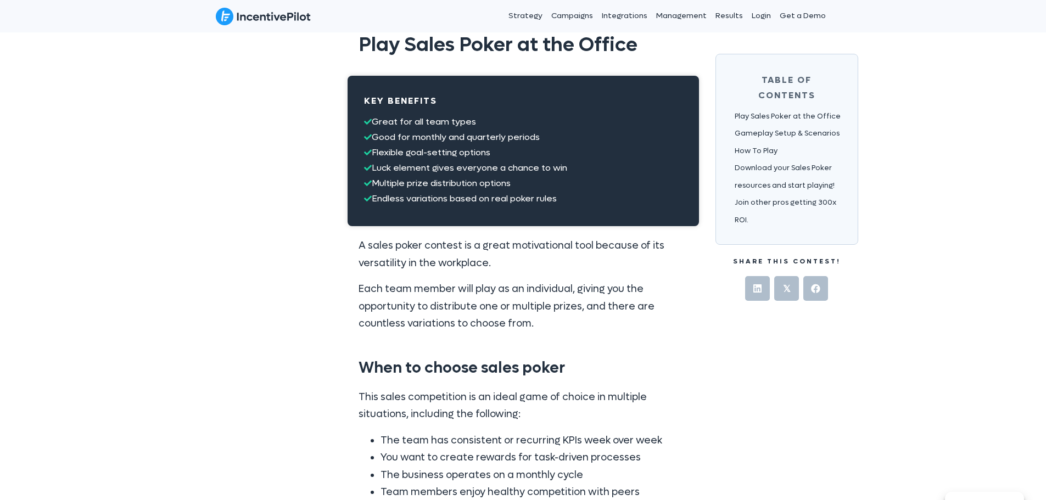
scroll to position [1153, 0]
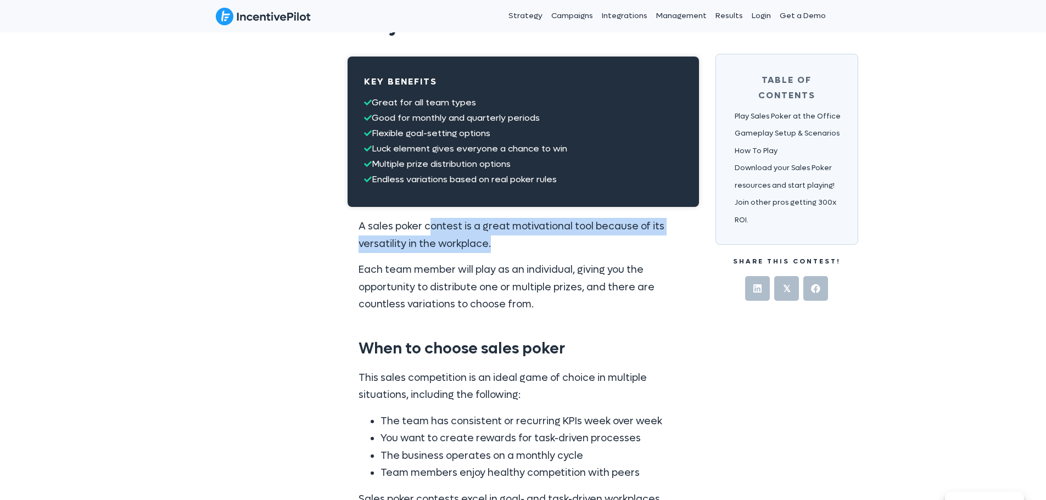
drag, startPoint x: 428, startPoint y: 216, endPoint x: 514, endPoint y: 245, distance: 91.2
click at [514, 245] on div "A sales poker contest is a great motivational tool because of its versatility i…" at bounding box center [523, 270] width 351 height 126
click at [524, 248] on p "A sales poker contest is a great motivational tool because of its versatility i…" at bounding box center [523, 235] width 329 height 35
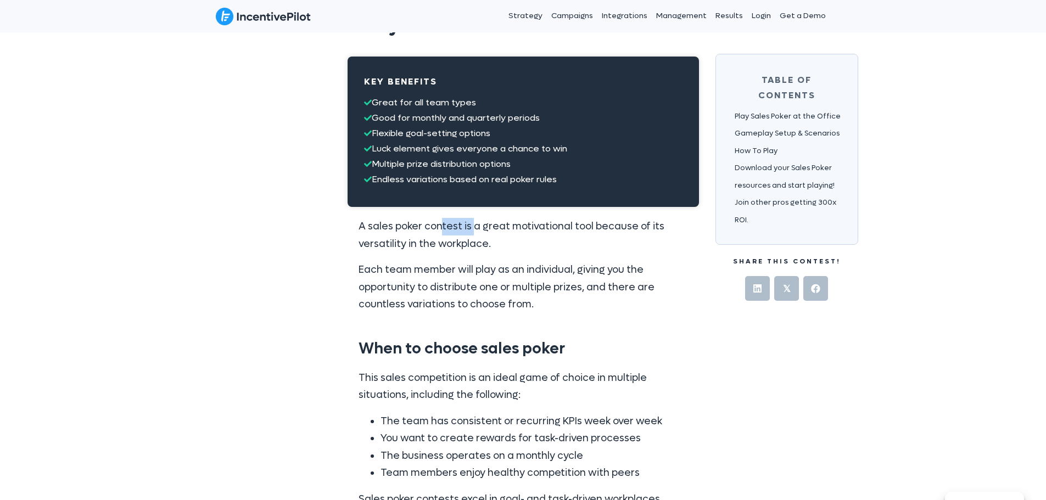
click at [547, 241] on div "A sales poker contest is a great motivational tool because of its versatility i…" at bounding box center [523, 270] width 351 height 126
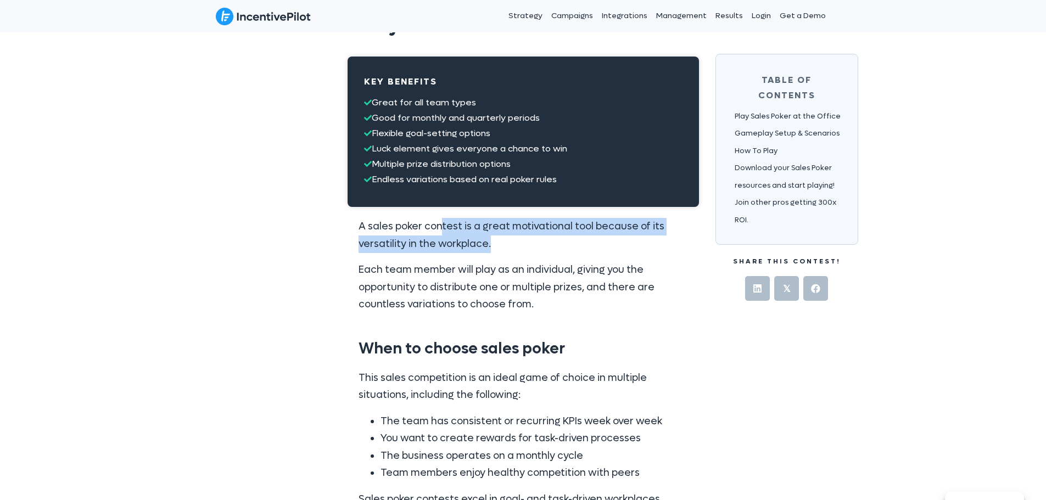
click at [553, 242] on p "A sales poker contest is a great motivational tool because of its versatility i…" at bounding box center [523, 235] width 329 height 35
drag, startPoint x: 394, startPoint y: 222, endPoint x: 609, endPoint y: 259, distance: 217.8
click at [609, 259] on div "A sales poker contest is a great motivational tool because of its versatility i…" at bounding box center [523, 266] width 329 height 96
drag, startPoint x: 402, startPoint y: 231, endPoint x: 571, endPoint y: 241, distance: 168.9
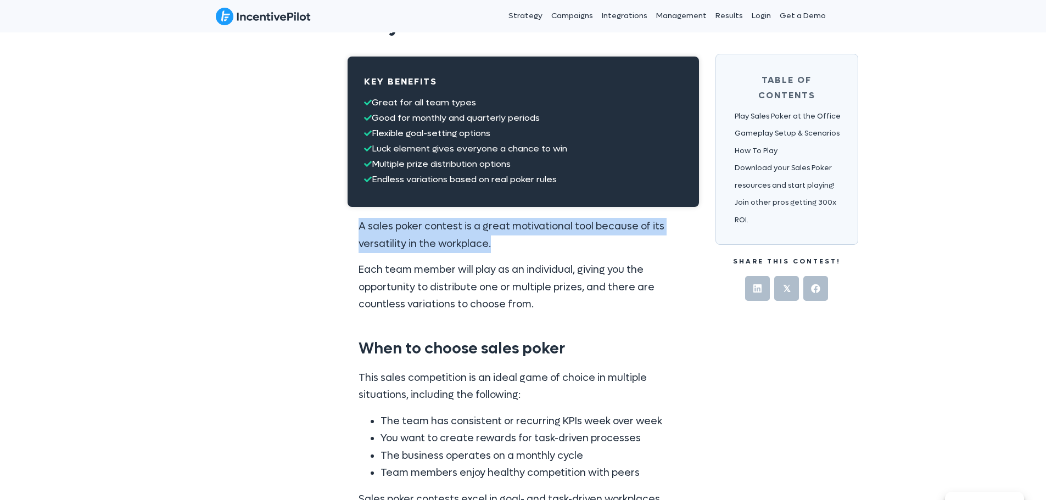
click at [571, 241] on p "A sales poker contest is a great motivational tool because of its versatility i…" at bounding box center [523, 235] width 329 height 35
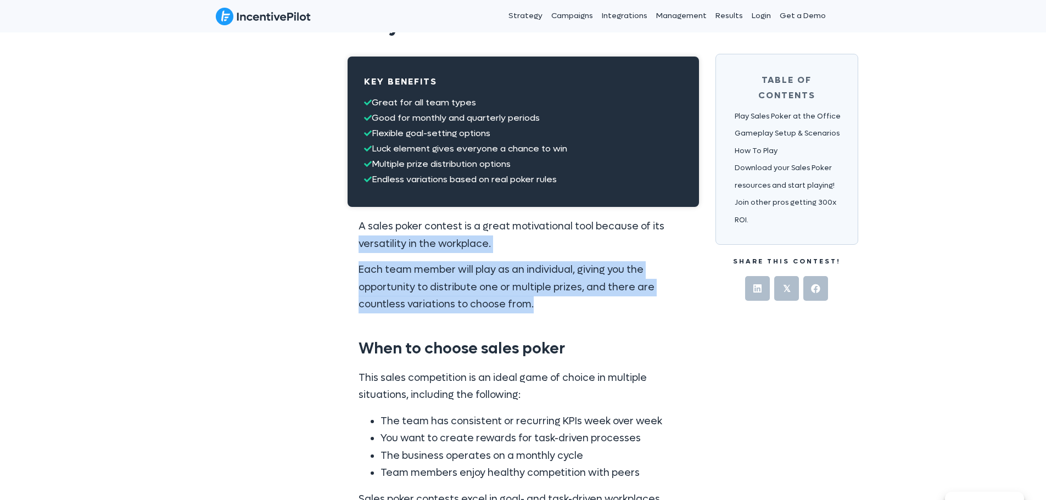
drag, startPoint x: 393, startPoint y: 277, endPoint x: 611, endPoint y: 305, distance: 219.8
click at [611, 305] on p "Each team member will play as an individual, giving you the opportunity to dist…" at bounding box center [523, 287] width 329 height 52
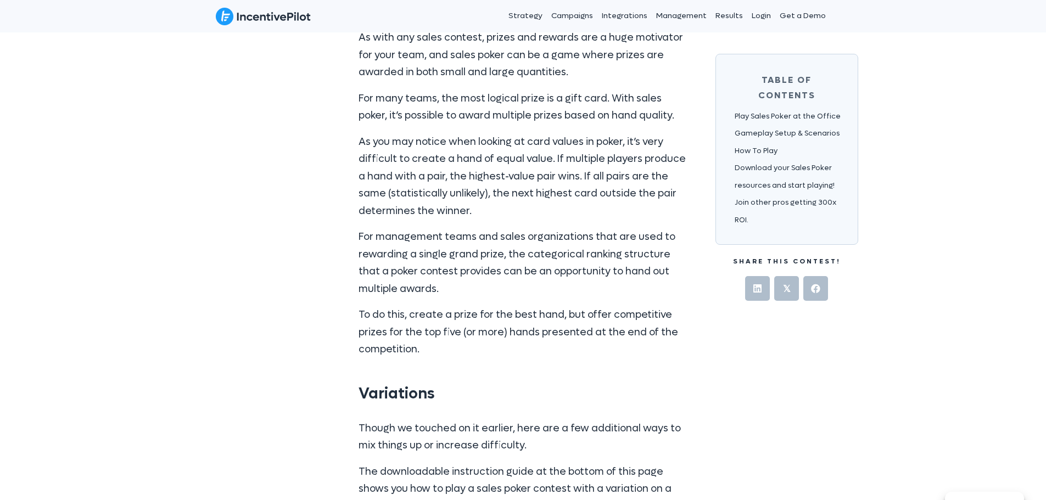
scroll to position [3843, 0]
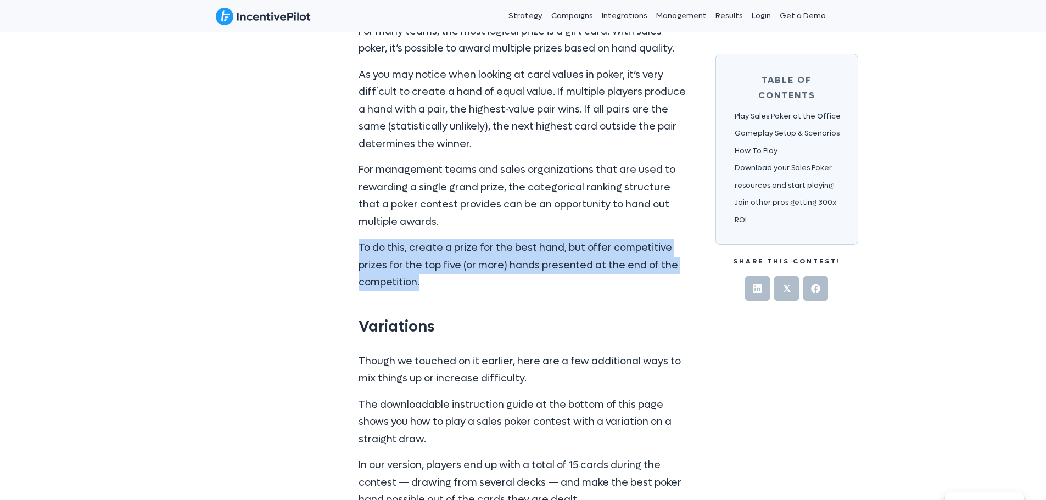
drag, startPoint x: 341, startPoint y: 229, endPoint x: 567, endPoint y: 271, distance: 228.8
click at [567, 271] on div "Play Sales Poker at the Office Key Benefits Great for all team types Good for m…" at bounding box center [523, 223] width 703 height 6219
click at [567, 271] on p "To do this, create a prize for the best hand, but offer competitive prizes for …" at bounding box center [523, 265] width 329 height 52
drag, startPoint x: 595, startPoint y: 270, endPoint x: 634, endPoint y: 279, distance: 39.7
click at [634, 279] on div "As with any sales contest, prizes and rewards are a huge motivator for your tea…" at bounding box center [523, 131] width 329 height 338
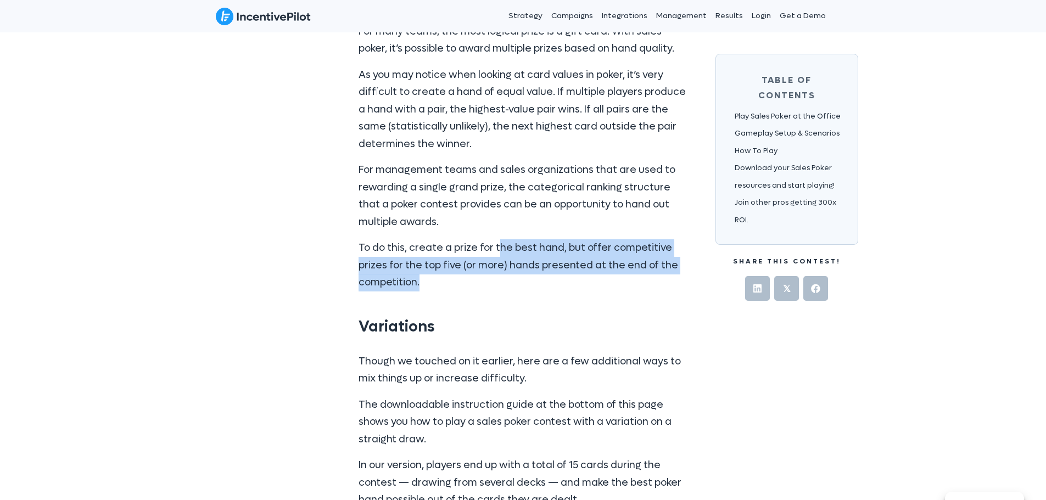
click at [634, 279] on div "As with any sales contest, prizes and rewards are a huge motivator for your tea…" at bounding box center [523, 131] width 329 height 338
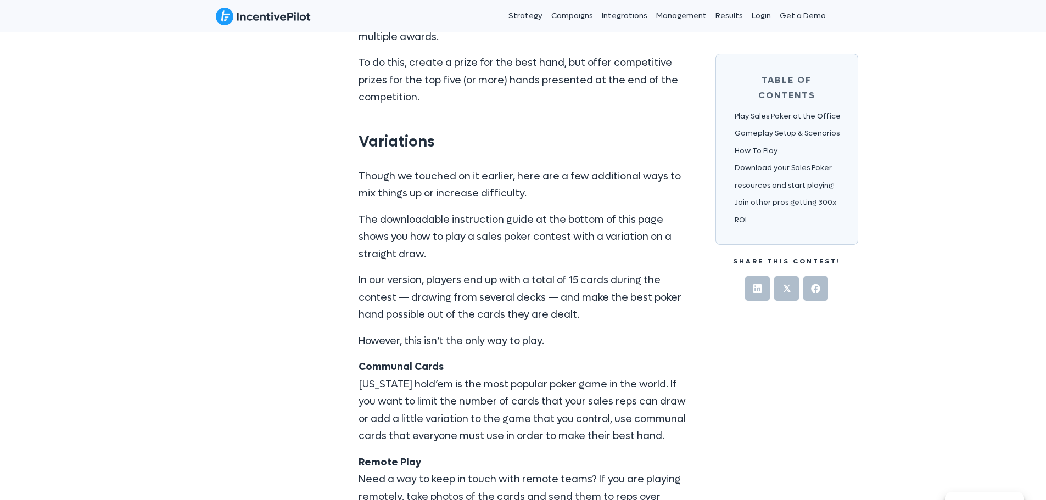
scroll to position [4282, 0]
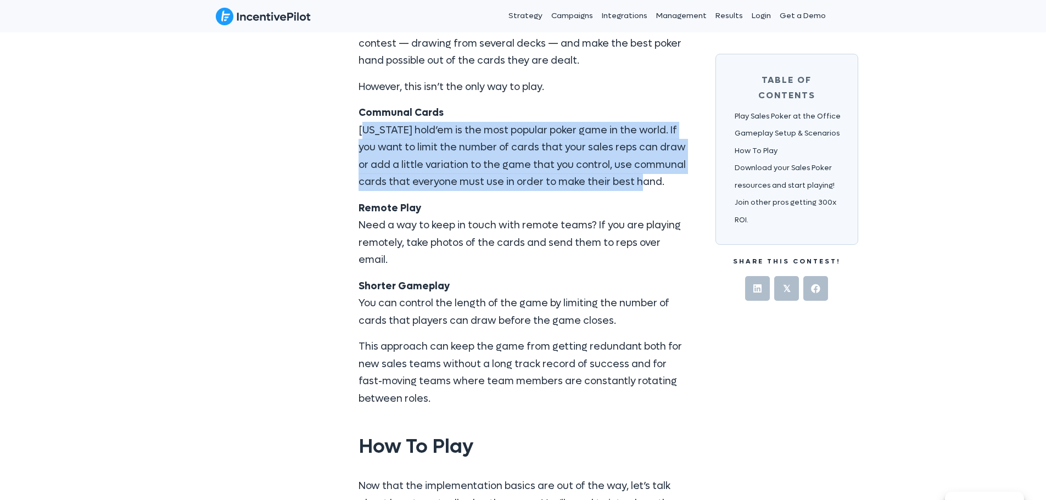
drag, startPoint x: 377, startPoint y: 120, endPoint x: 676, endPoint y: 164, distance: 301.9
click at [676, 164] on div "Though we touched on it earlier, here are a few additional ways to mix things u…" at bounding box center [523, 165] width 351 height 525
click at [789, 164] on link "Download your Sales Poker resources and start playing!" at bounding box center [785, 177] width 100 height 27
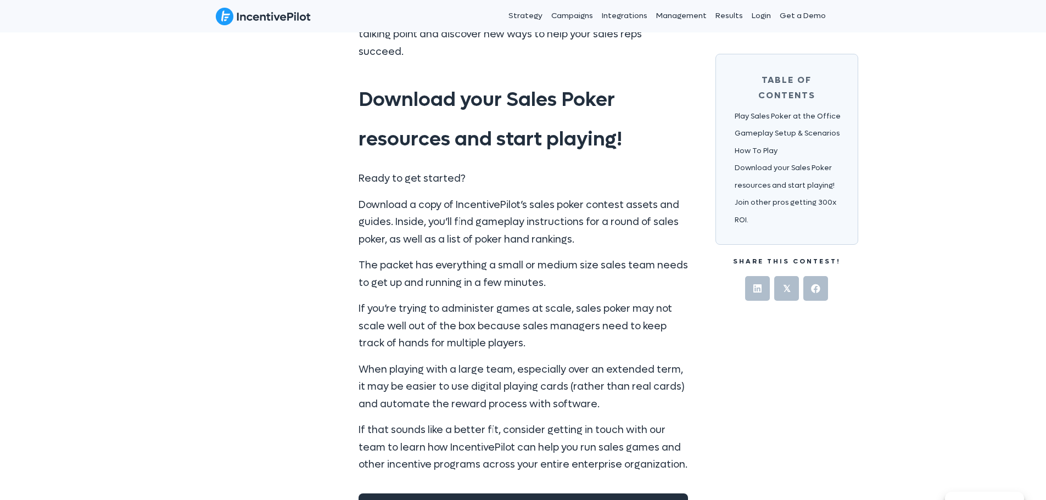
scroll to position [6586, 0]
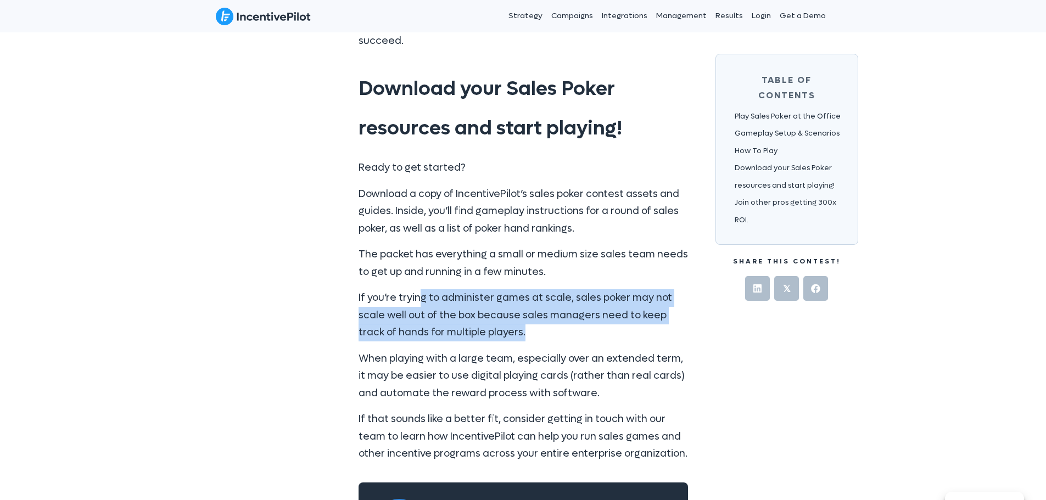
drag, startPoint x: 421, startPoint y: 227, endPoint x: 551, endPoint y: 268, distance: 136.6
click at [551, 289] on p "If you’re trying to administer games at scale, sales poker may not scale well o…" at bounding box center [523, 315] width 329 height 52
click at [546, 289] on p "If you’re trying to administer games at scale, sales poker may not scale well o…" at bounding box center [523, 315] width 329 height 52
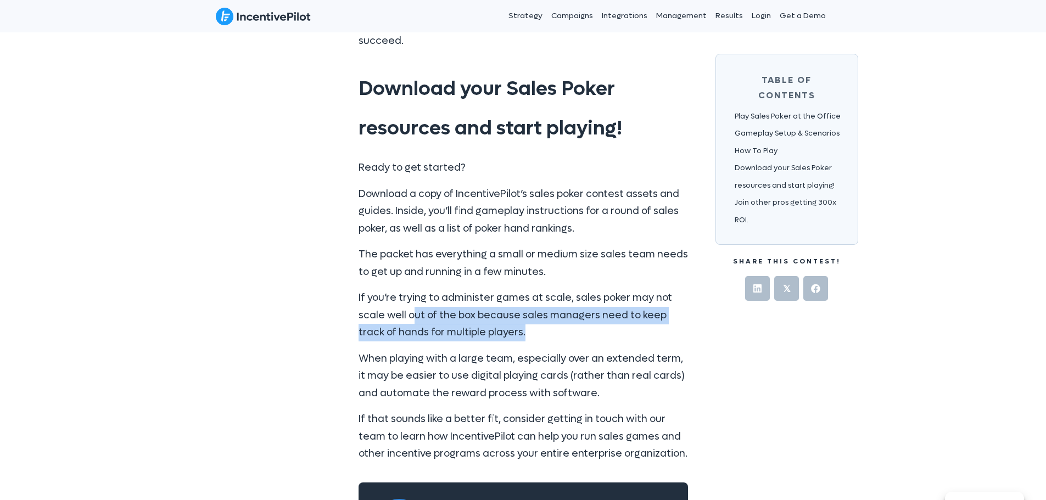
drag, startPoint x: 413, startPoint y: 247, endPoint x: 539, endPoint y: 262, distance: 126.7
click at [539, 289] on p "If you’re trying to administer games at scale, sales poker may not scale well o…" at bounding box center [523, 315] width 329 height 52
click at [567, 289] on p "If you’re trying to administer games at scale, sales poker may not scale well o…" at bounding box center [523, 315] width 329 height 52
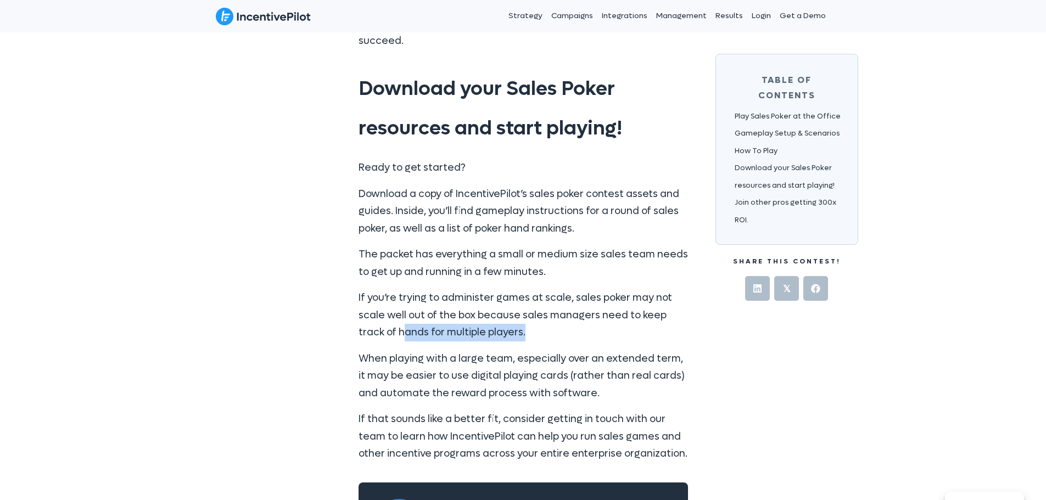
click at [573, 289] on p "If you’re trying to administer games at scale, sales poker may not scale well o…" at bounding box center [523, 315] width 329 height 52
click at [584, 289] on p "If you’re trying to administer games at scale, sales poker may not scale well o…" at bounding box center [523, 315] width 329 height 52
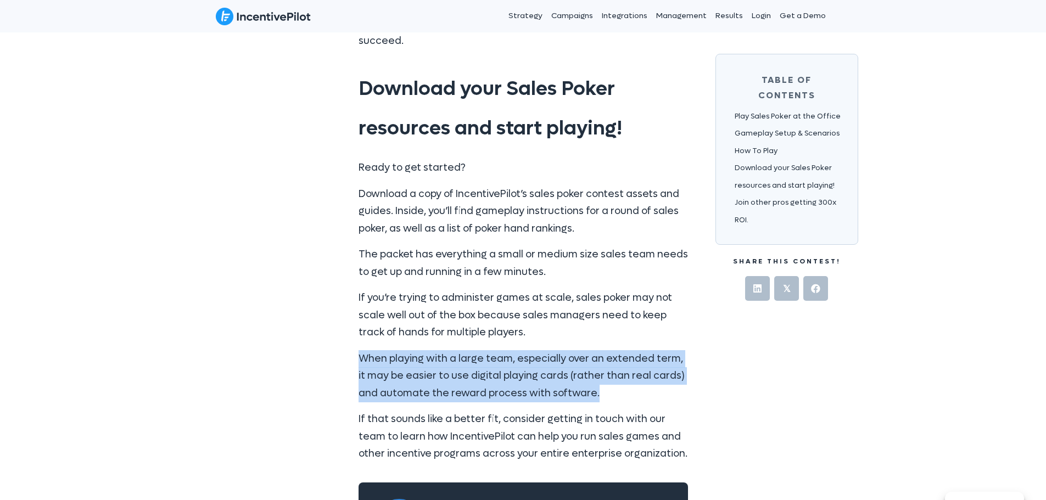
drag, startPoint x: 419, startPoint y: 295, endPoint x: 634, endPoint y: 324, distance: 216.6
click at [634, 350] on p "When playing with a large team, especially over an extended term, it may be eas…" at bounding box center [523, 376] width 329 height 52
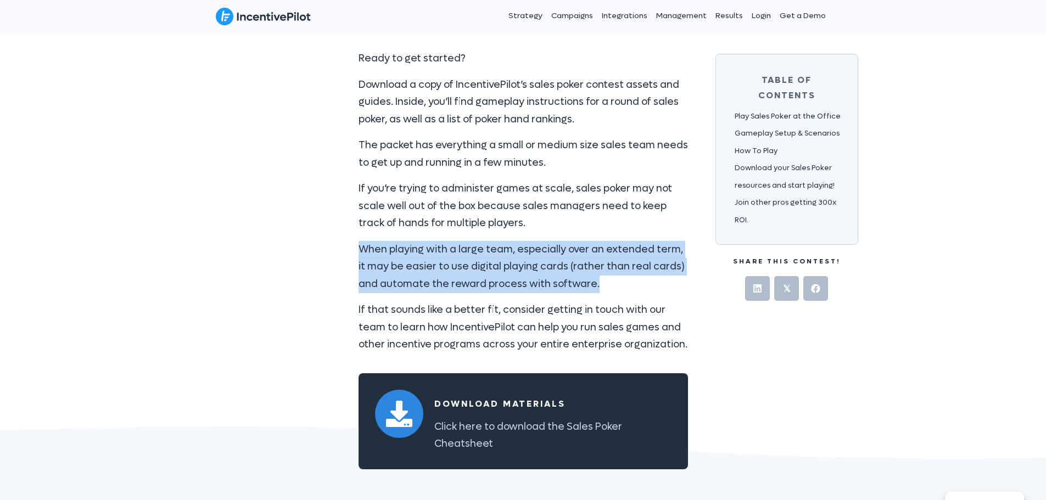
scroll to position [6696, 0]
click at [599, 240] on p "When playing with a large team, especially over an extended term, it may be eas…" at bounding box center [523, 266] width 329 height 52
drag, startPoint x: 613, startPoint y: 216, endPoint x: 639, endPoint y: 220, distance: 25.5
click at [640, 240] on p "When playing with a large team, especially over an extended term, it may be eas…" at bounding box center [523, 266] width 329 height 52
click at [631, 240] on p "When playing with a large team, especially over an extended term, it may be eas…" at bounding box center [523, 266] width 329 height 52
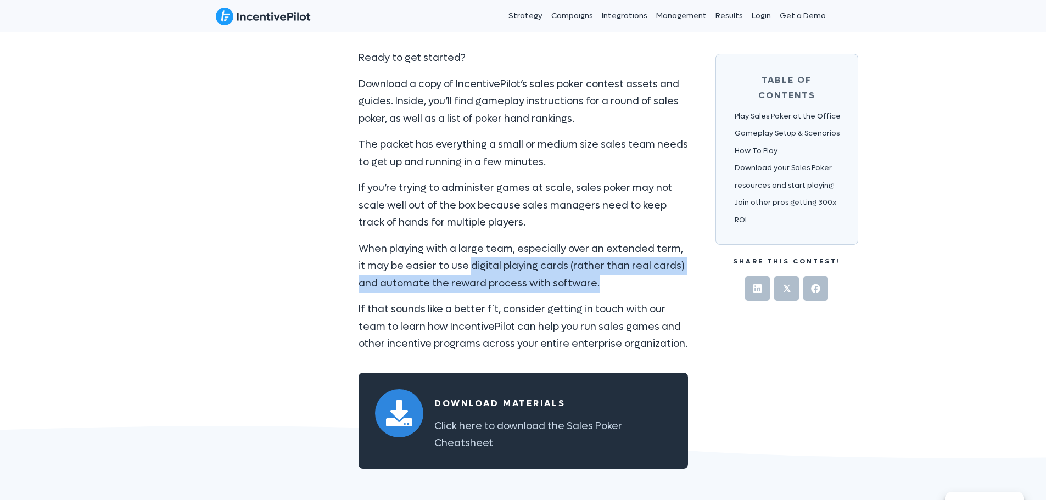
drag, startPoint x: 462, startPoint y: 194, endPoint x: 632, endPoint y: 210, distance: 170.9
click at [632, 240] on p "When playing with a large team, especially over an extended term, it may be eas…" at bounding box center [523, 266] width 329 height 52
drag, startPoint x: 551, startPoint y: 198, endPoint x: 682, endPoint y: 198, distance: 131.2
click at [682, 240] on p "When playing with a large team, especially over an extended term, it may be eas…" at bounding box center [523, 266] width 329 height 52
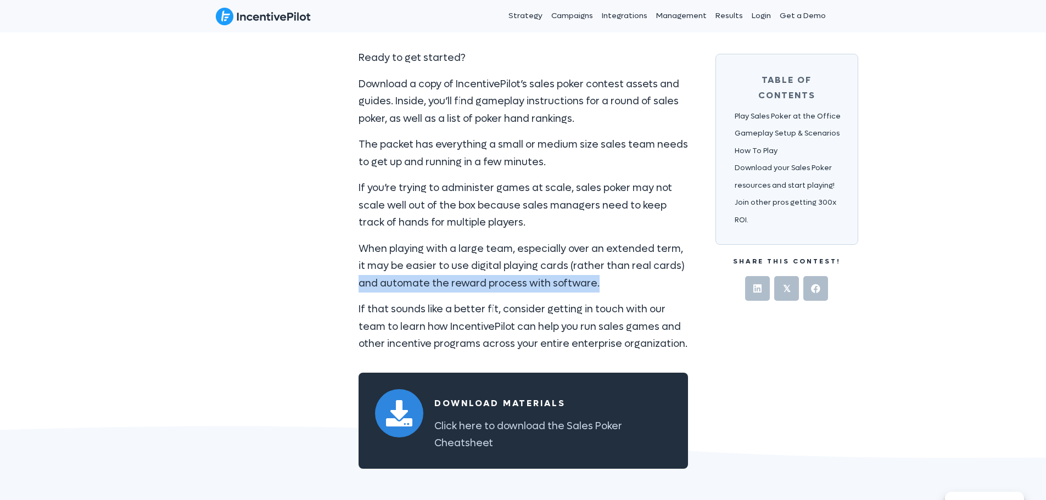
drag, startPoint x: 420, startPoint y: 213, endPoint x: 637, endPoint y: 212, distance: 216.9
click at [637, 212] on div "Ready to get started? Download a copy of IncentivePilot’s sales poker contest a…" at bounding box center [523, 205] width 351 height 334
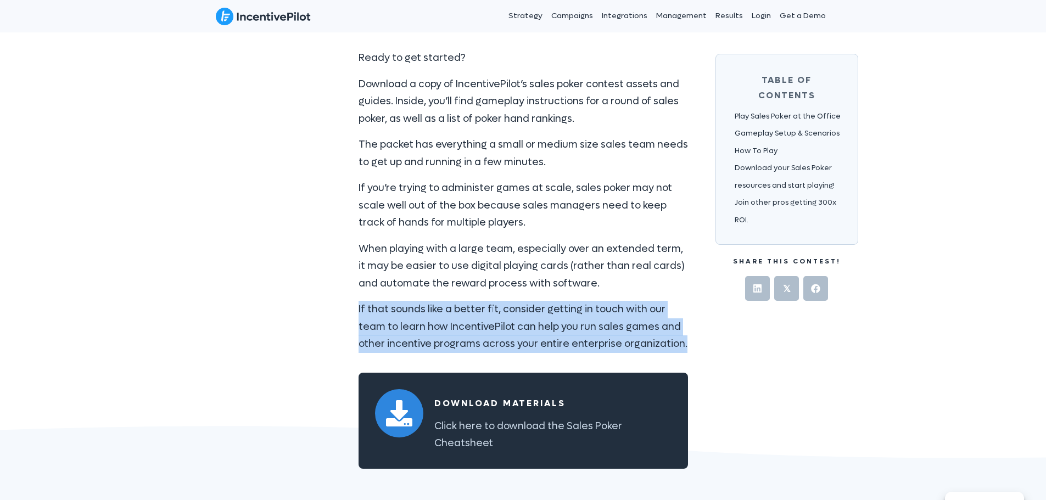
drag, startPoint x: 331, startPoint y: 234, endPoint x: 661, endPoint y: 271, distance: 332.5
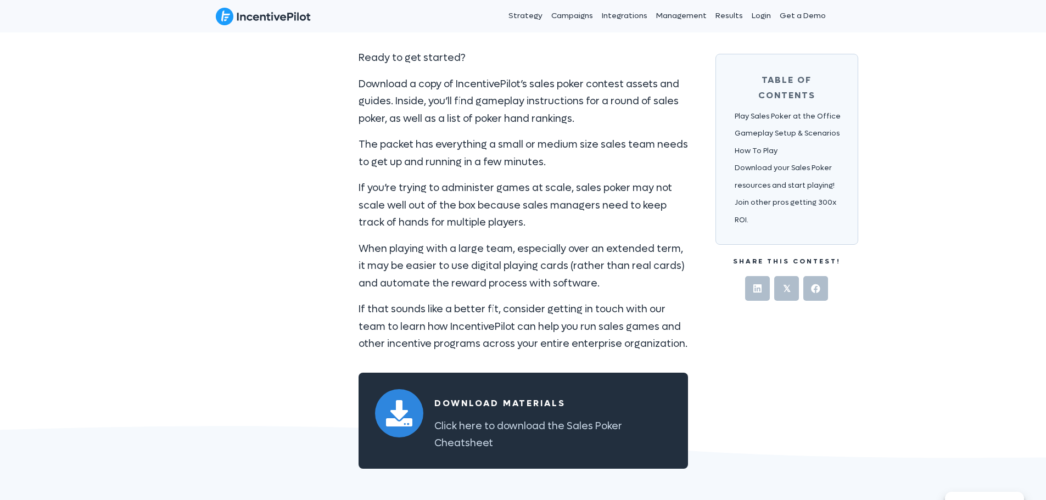
click at [509, 240] on p "When playing with a large team, especially over an extended term, it may be eas…" at bounding box center [523, 266] width 329 height 52
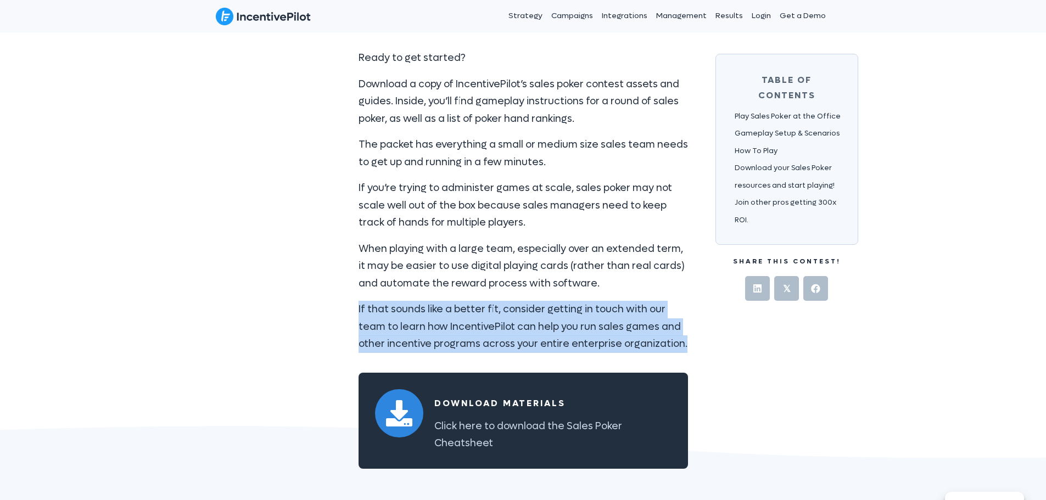
drag, startPoint x: 350, startPoint y: 248, endPoint x: 667, endPoint y: 275, distance: 318.5
click at [667, 275] on div "Ready to get started? Download a copy of IncentivePilot’s sales poker contest a…" at bounding box center [523, 205] width 351 height 334
click at [567, 228] on div "Ready to get started? Download a copy of IncentivePilot’s sales poker contest a…" at bounding box center [523, 201] width 329 height 304
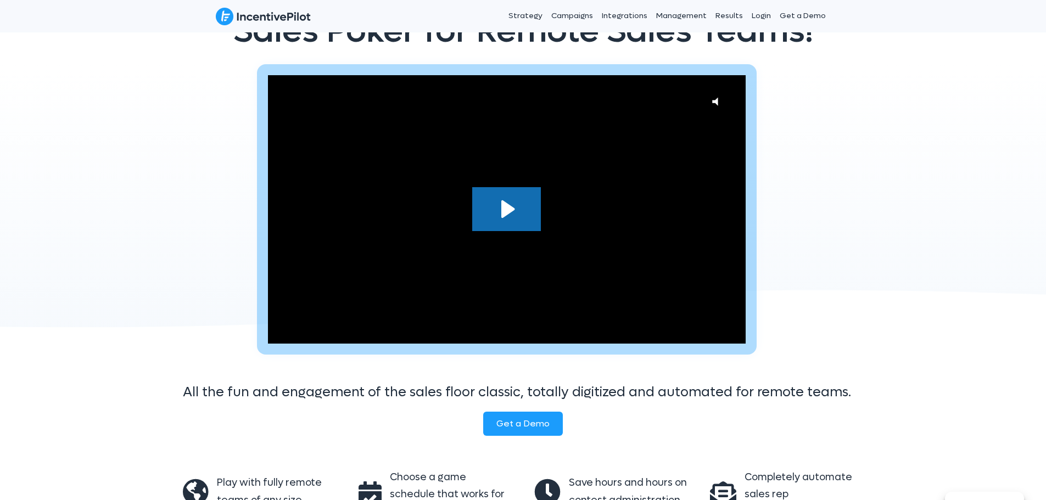
scroll to position [0, 0]
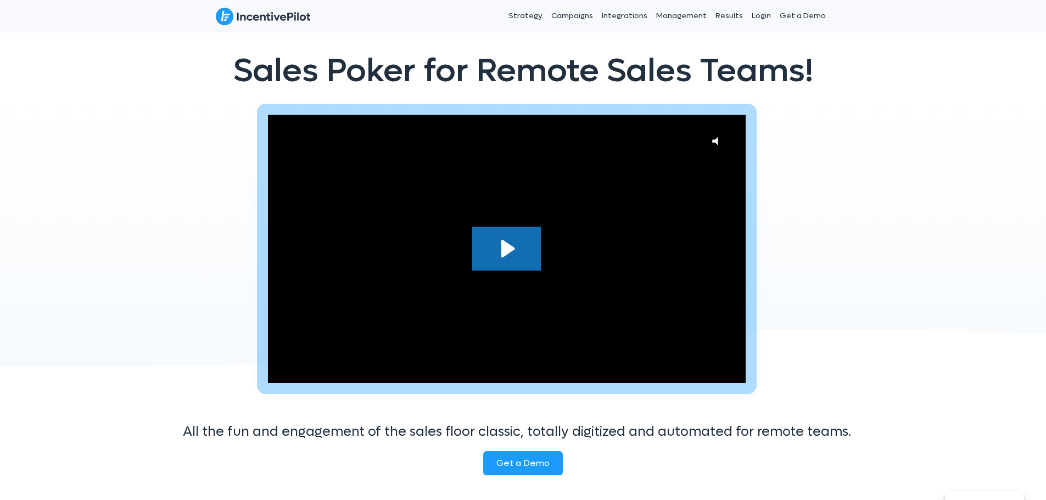
click at [101, 122] on div "Click for sound @keyframes VOLUME_SMALL_WAVE_FLASH { 0% { opacity: 0; } 33% { o…" at bounding box center [523, 254] width 1046 height 301
click at [14, 152] on div "Click for sound @keyframes VOLUME_SMALL_WAVE_FLASH { 0% { opacity: 0; } 33% { o…" at bounding box center [523, 254] width 1046 height 301
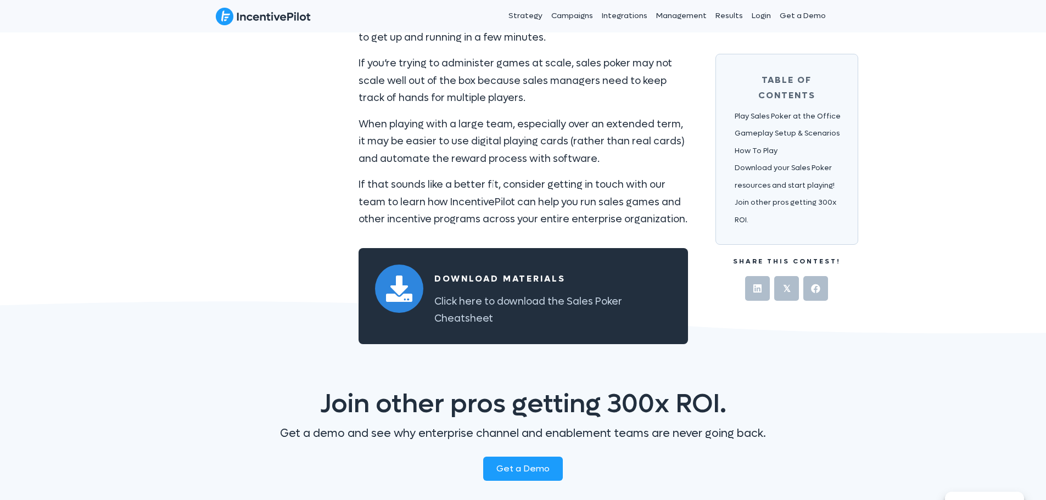
scroll to position [6821, 0]
